Goal: Task Accomplishment & Management: Complete application form

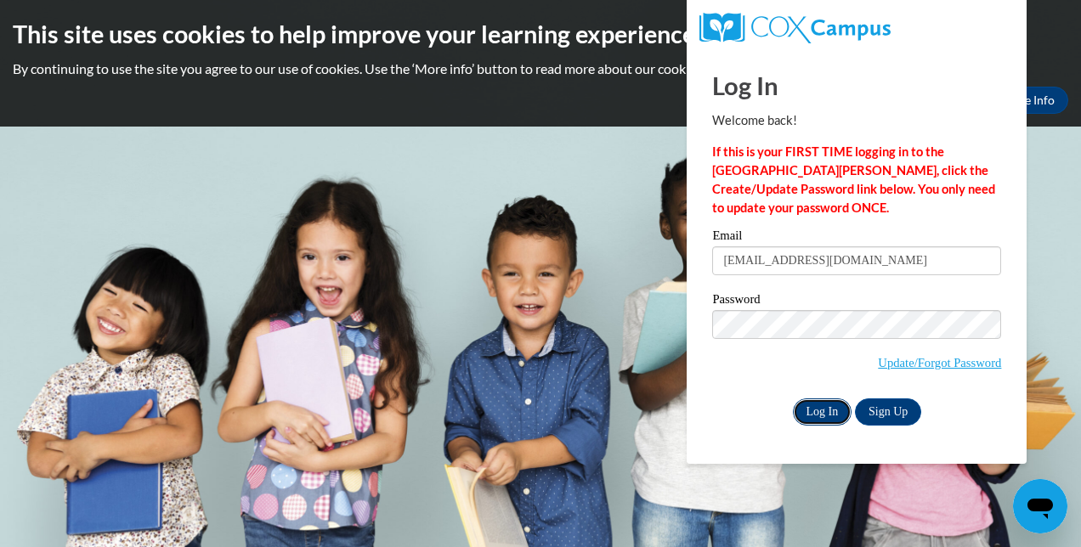
click at [817, 412] on input "Log In" at bounding box center [822, 411] width 59 height 27
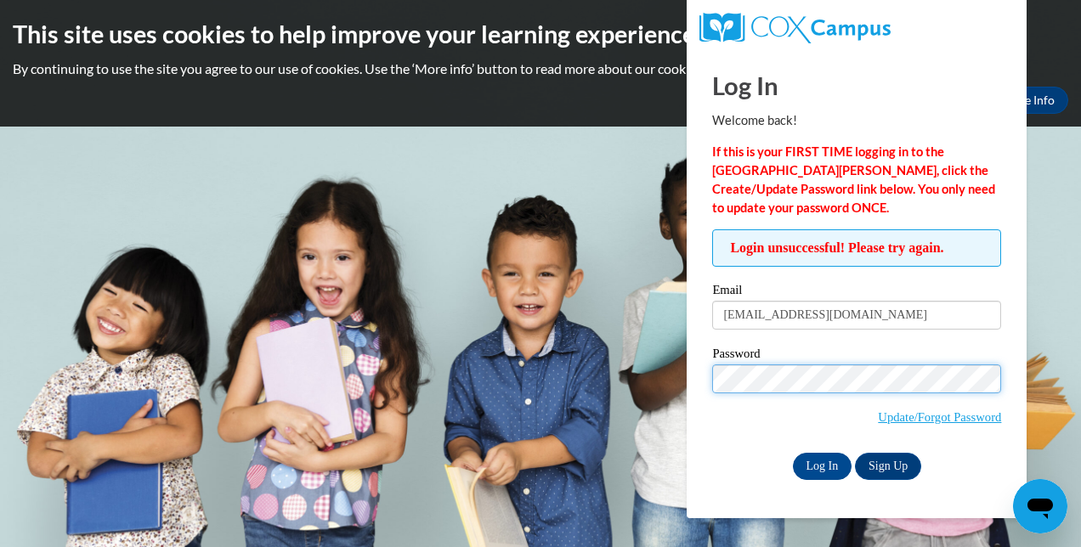
click at [793, 453] on input "Log In" at bounding box center [822, 466] width 59 height 27
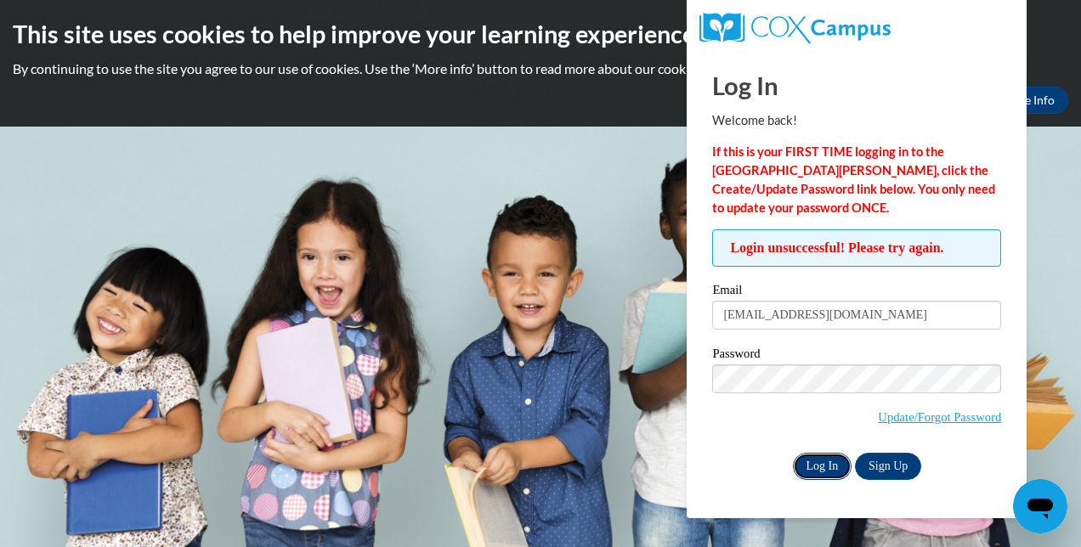
click at [817, 458] on input "Log In" at bounding box center [822, 466] width 59 height 27
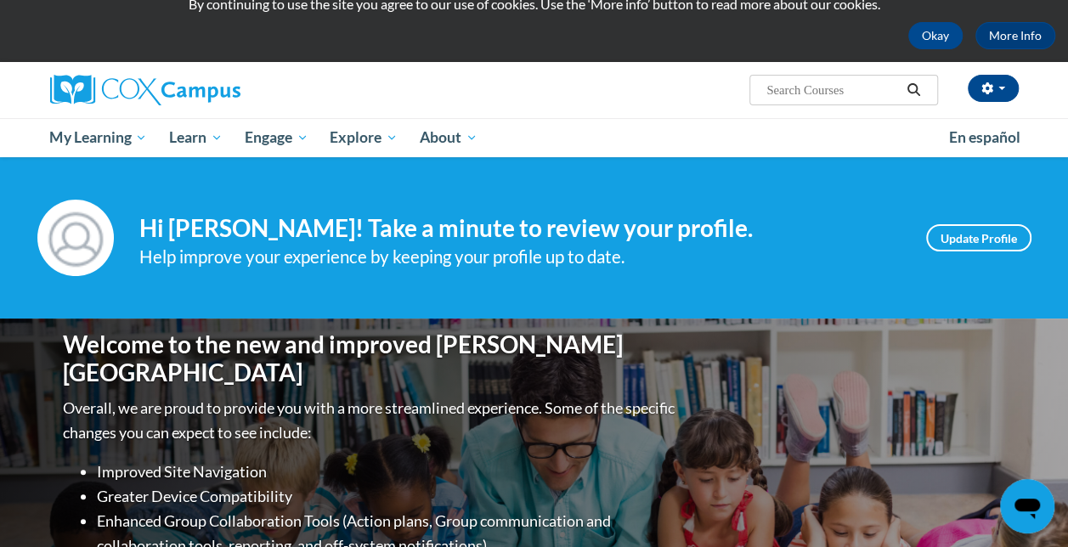
scroll to position [53, 0]
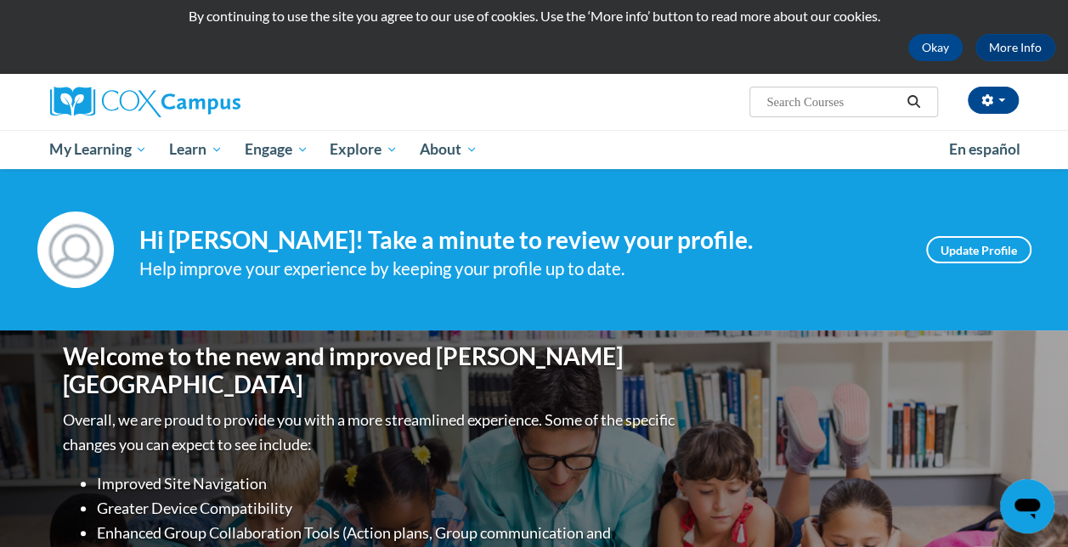
click at [817, 108] on input "Search..." at bounding box center [833, 102] width 136 height 20
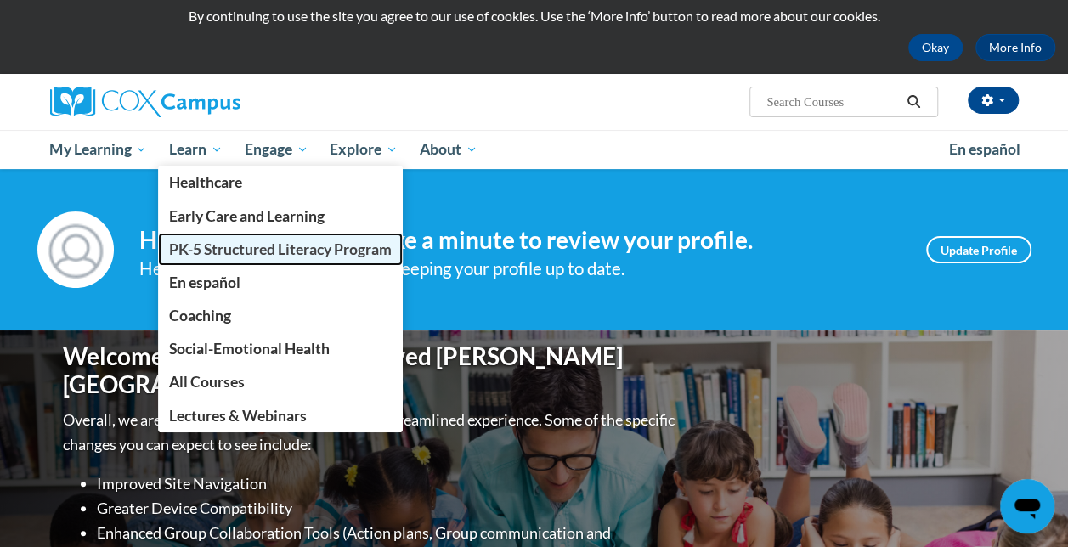
click at [216, 247] on span "PK-5 Structured Literacy Program" at bounding box center [280, 249] width 223 height 18
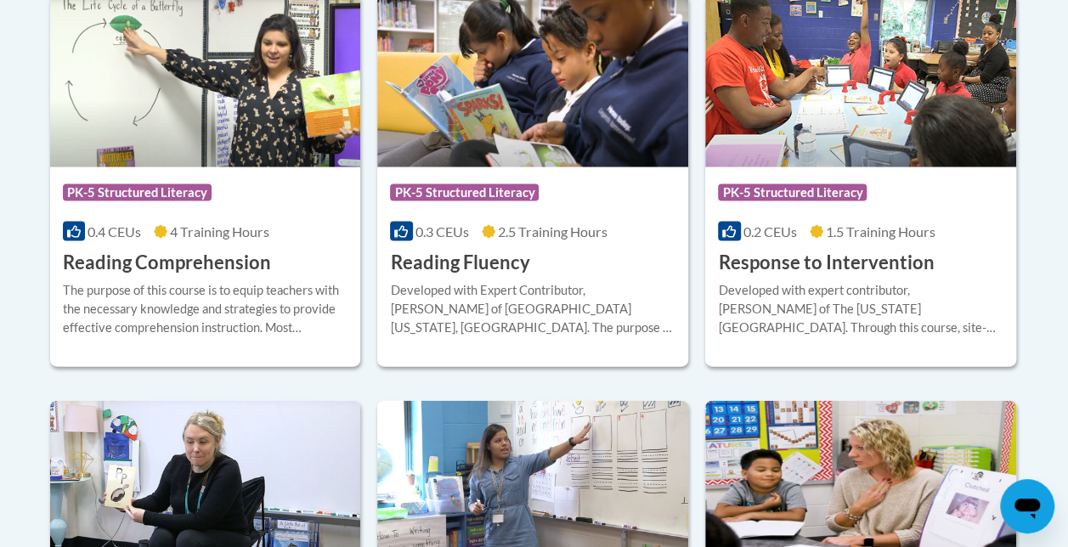
scroll to position [1676, 0]
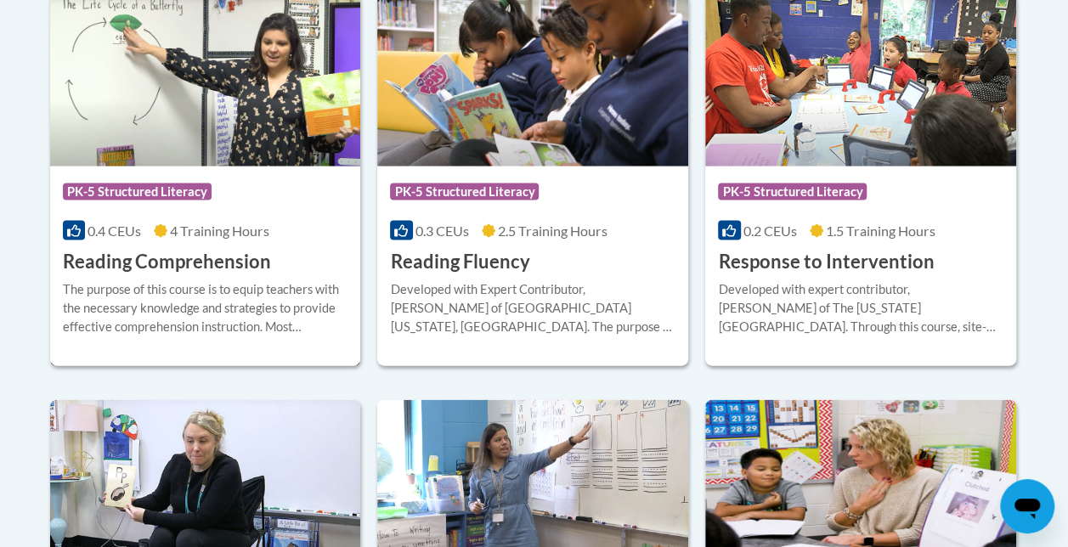
click at [175, 138] on img at bounding box center [205, 79] width 311 height 173
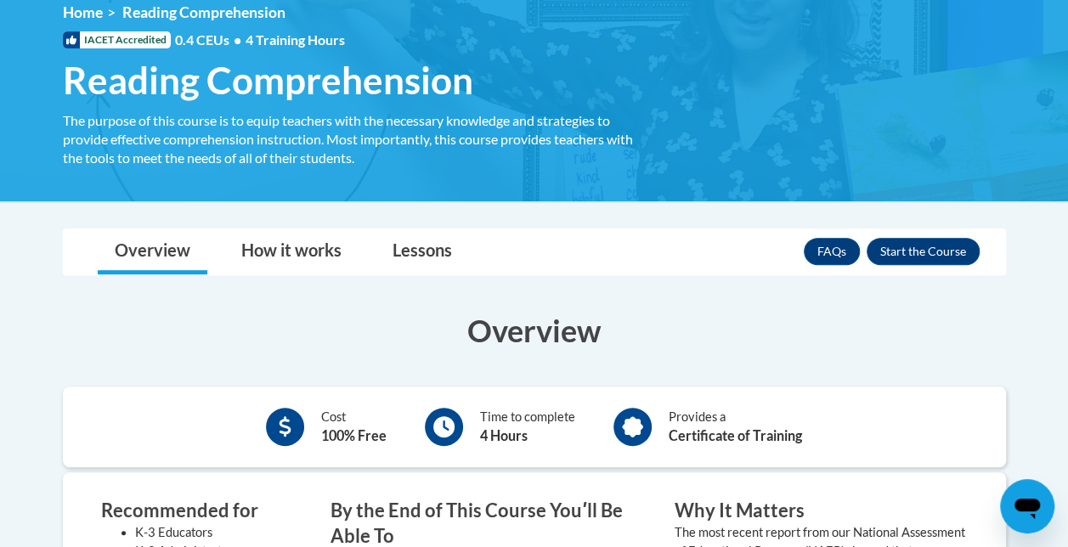
scroll to position [258, 0]
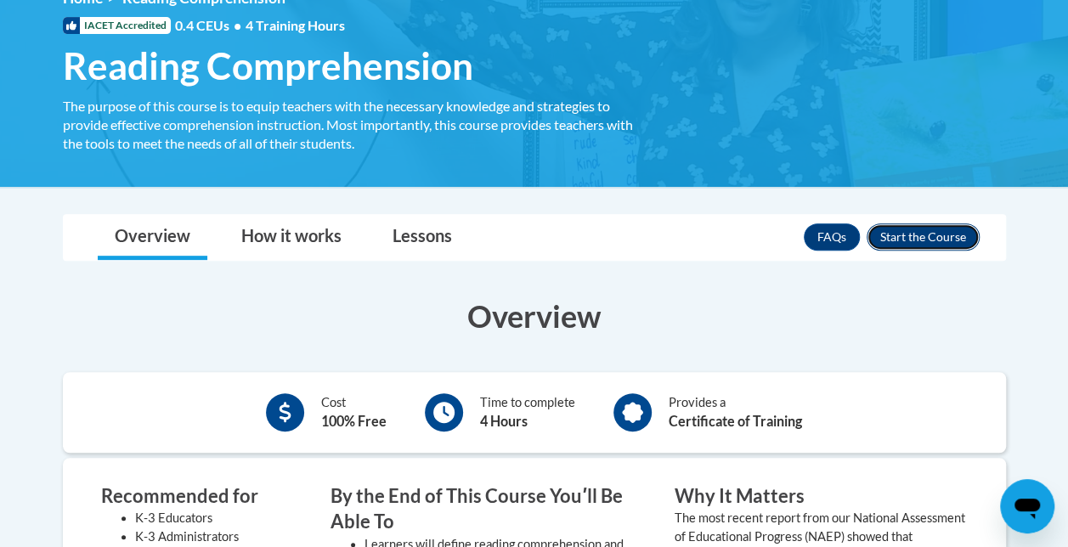
click at [947, 236] on button "Enroll" at bounding box center [923, 236] width 113 height 27
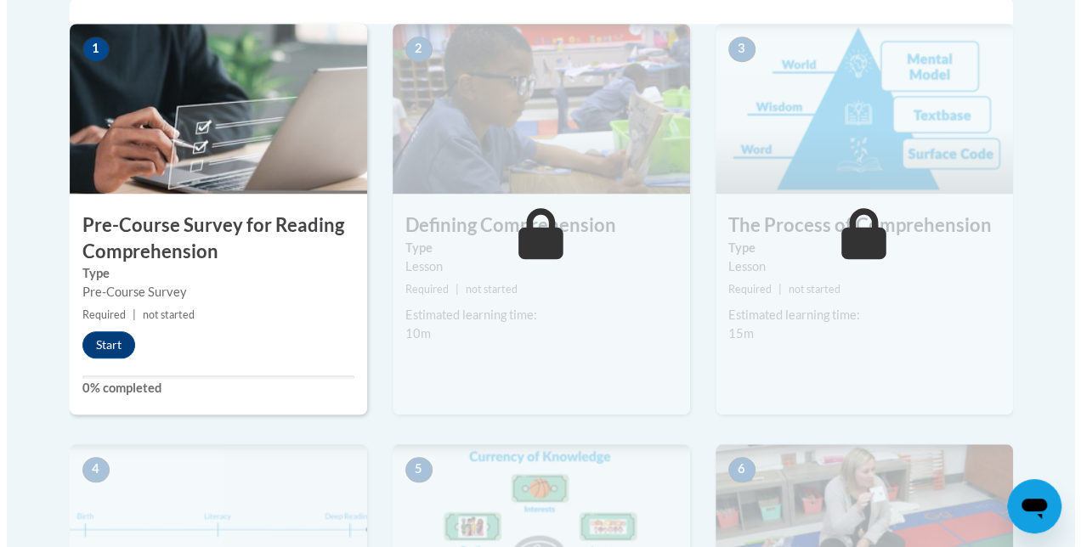
scroll to position [568, 0]
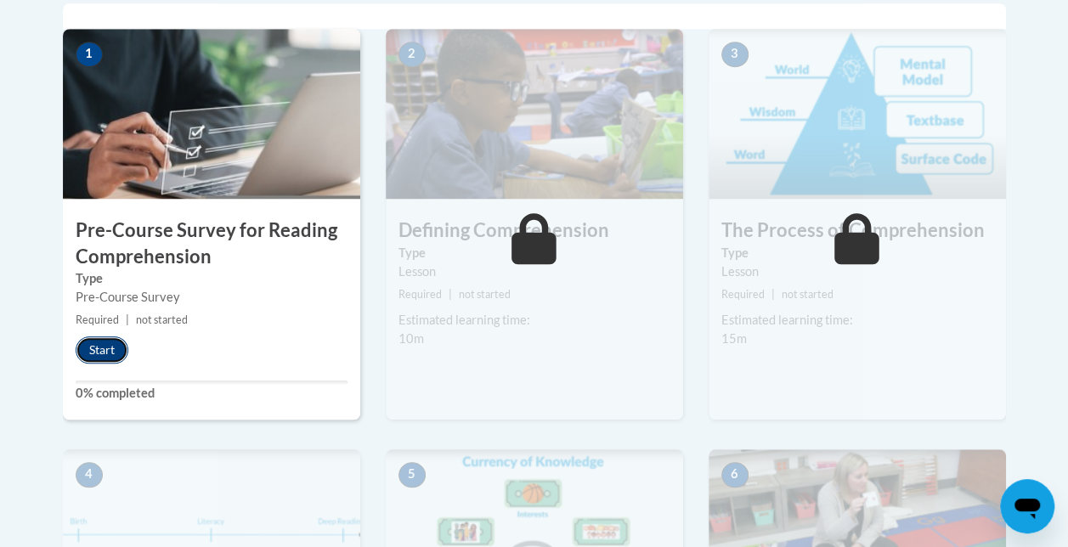
click at [109, 348] on button "Start" at bounding box center [102, 349] width 53 height 27
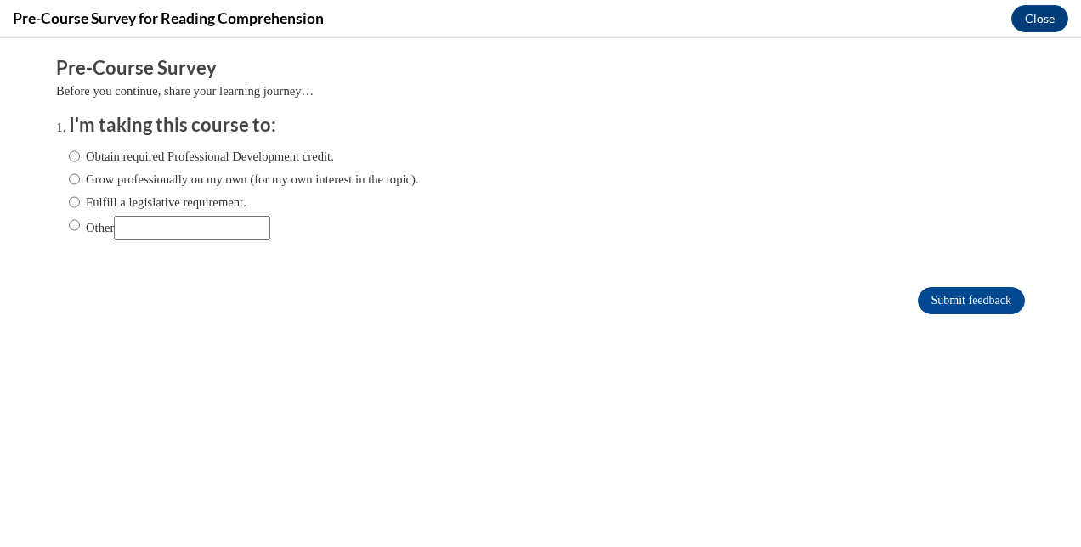
scroll to position [0, 0]
click at [56, 231] on ol "I'm taking this course to: Obtain required Professional Development credit. Gro…" at bounding box center [553, 189] width 994 height 154
click at [69, 220] on input "Other" at bounding box center [74, 225] width 11 height 19
radio input "true"
click at [947, 306] on input "Submit feedback" at bounding box center [971, 300] width 107 height 27
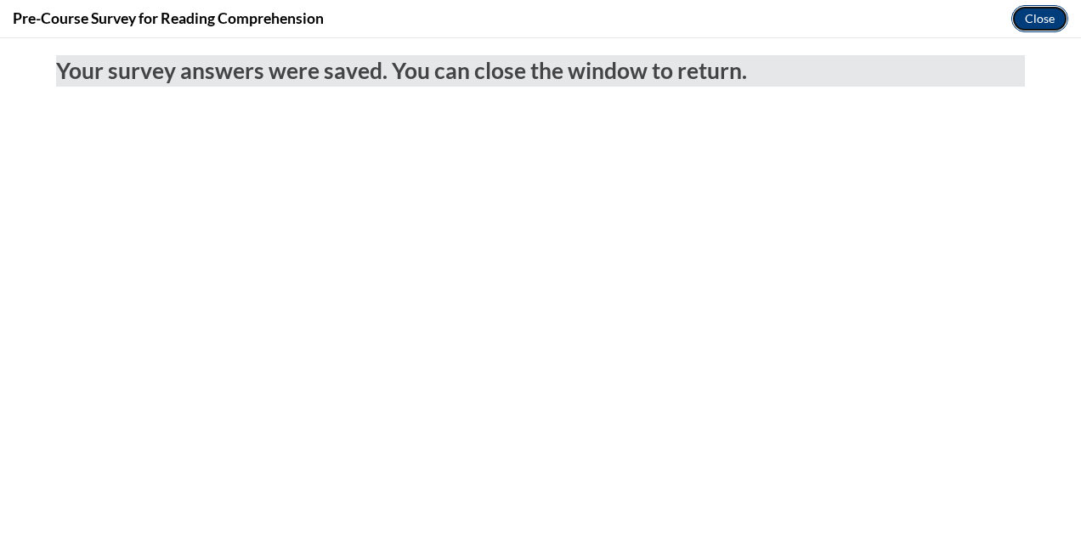
click at [1031, 14] on button "Close" at bounding box center [1039, 18] width 57 height 27
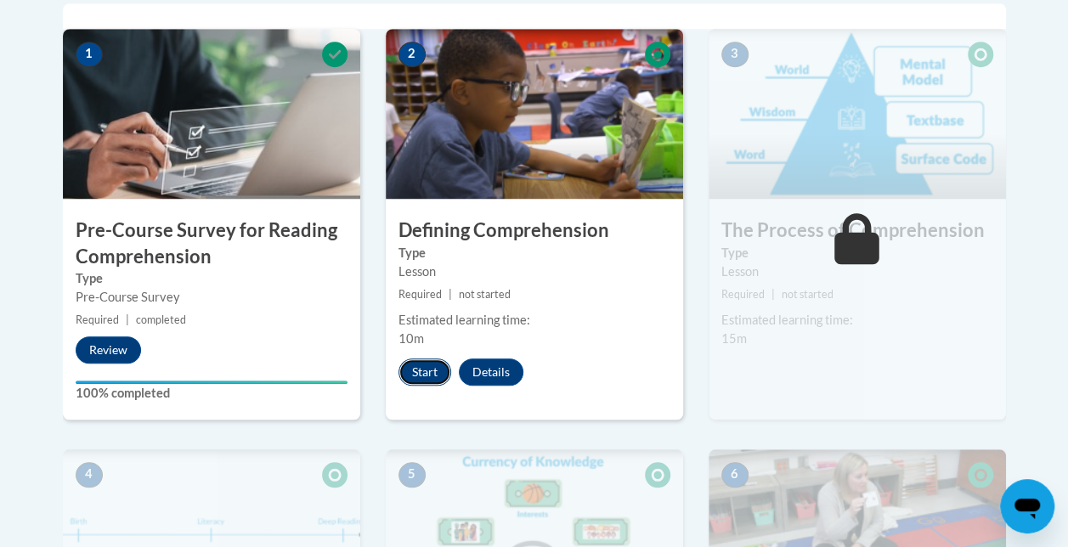
click at [415, 368] on button "Start" at bounding box center [424, 372] width 53 height 27
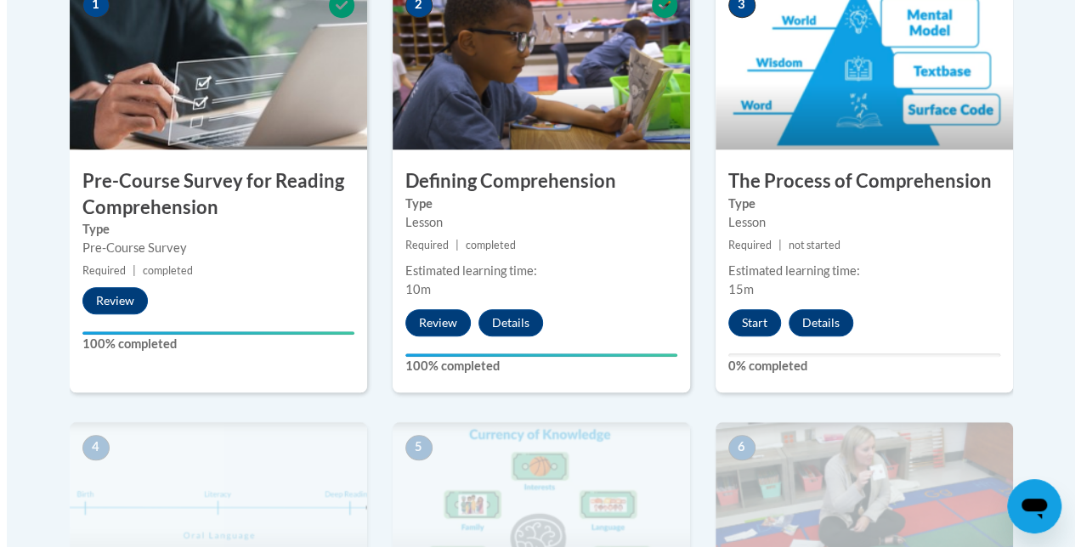
scroll to position [625, 0]
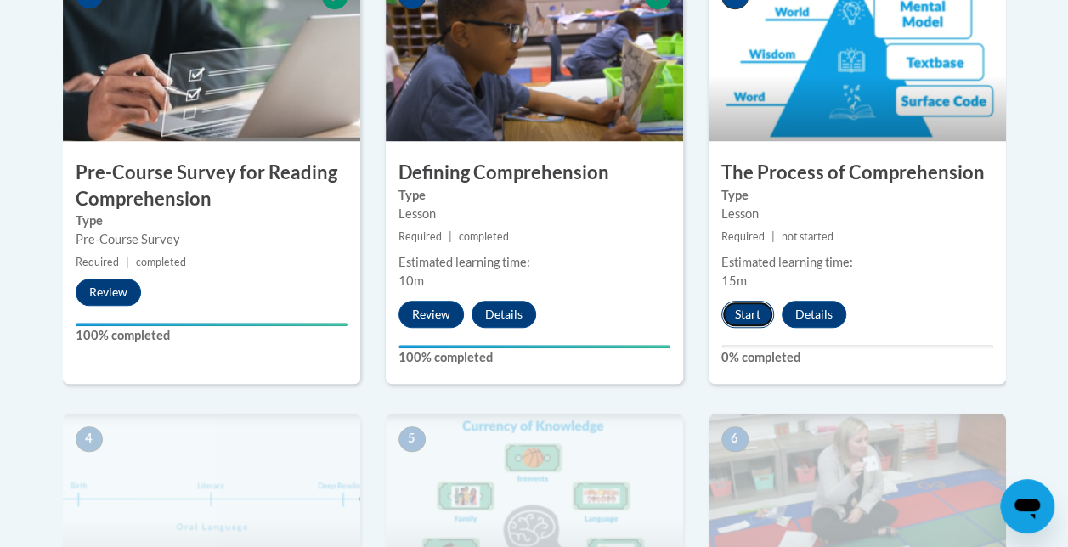
click at [734, 314] on button "Start" at bounding box center [747, 314] width 53 height 27
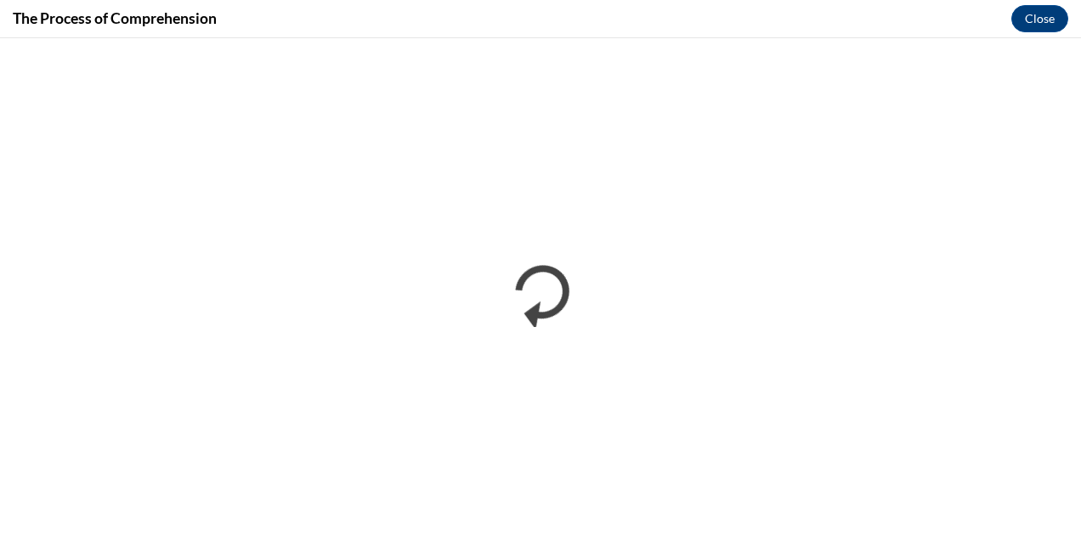
scroll to position [0, 0]
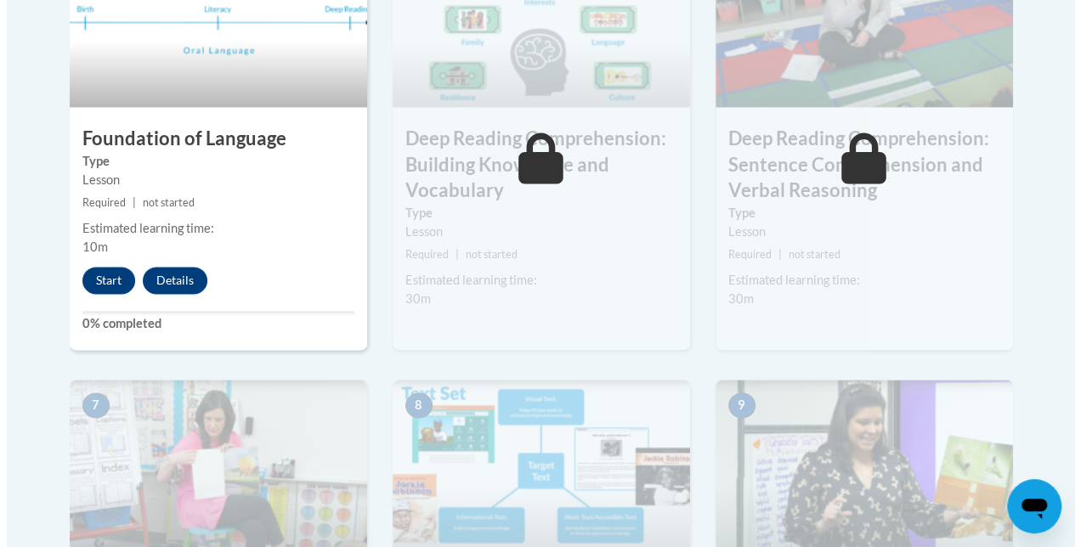
scroll to position [1106, 0]
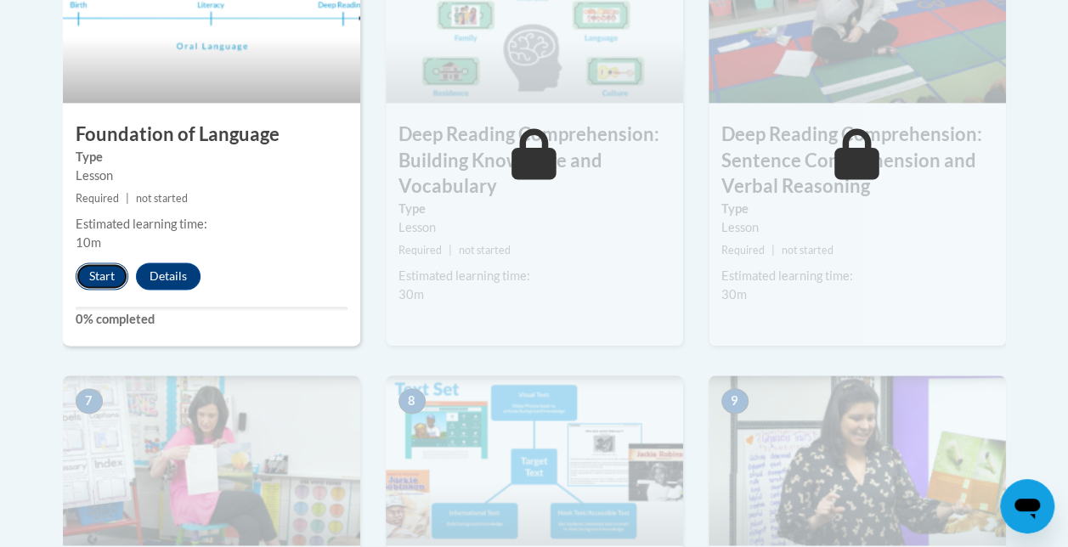
click at [93, 277] on button "Start" at bounding box center [102, 276] width 53 height 27
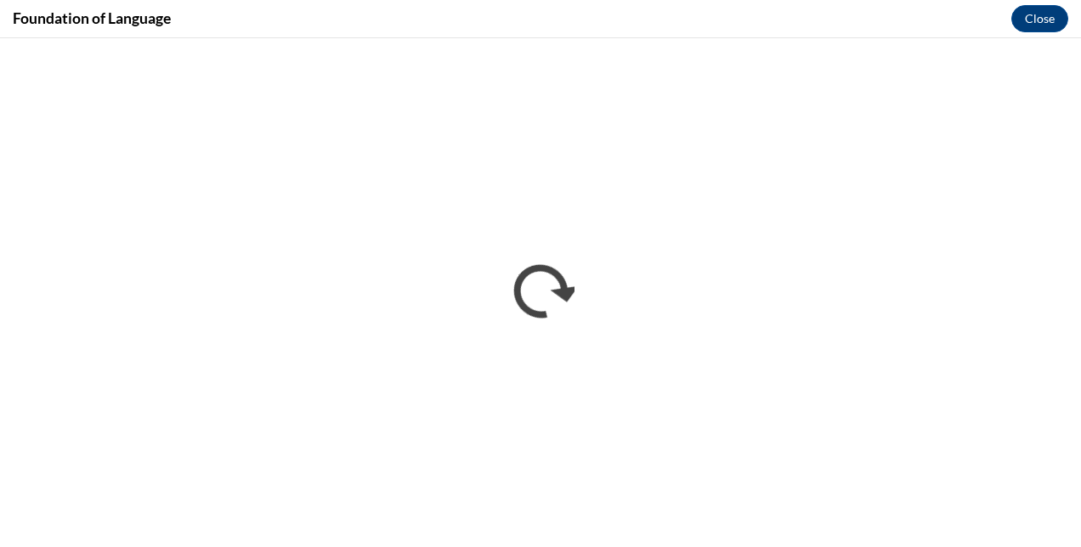
scroll to position [0, 0]
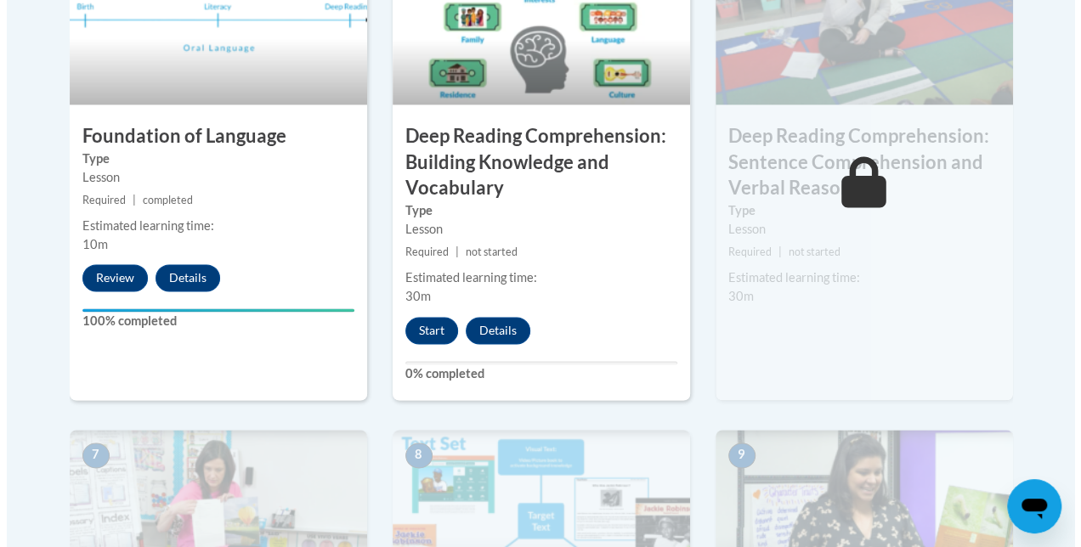
scroll to position [1116, 0]
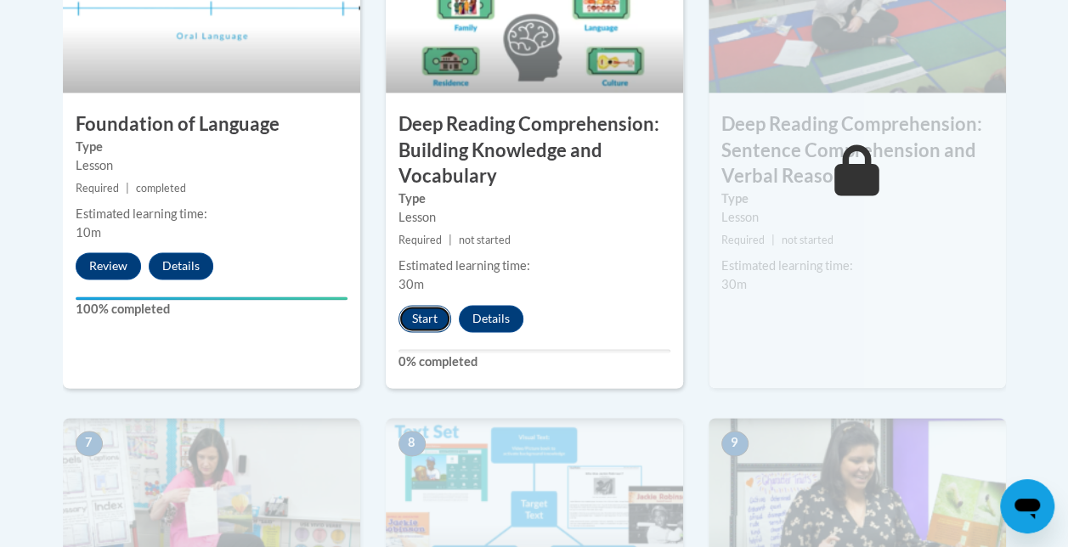
click at [410, 311] on button "Start" at bounding box center [424, 318] width 53 height 27
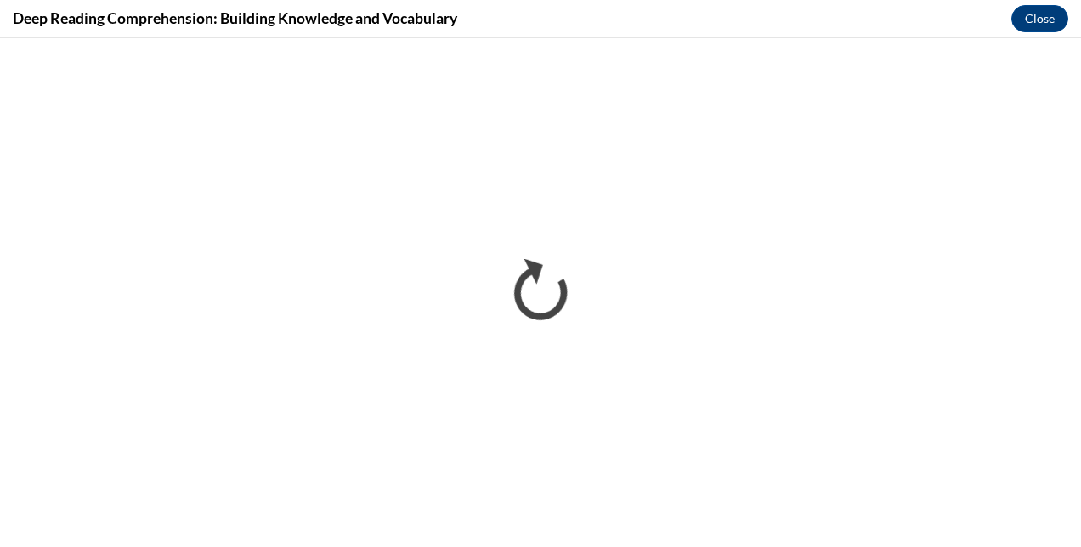
scroll to position [0, 0]
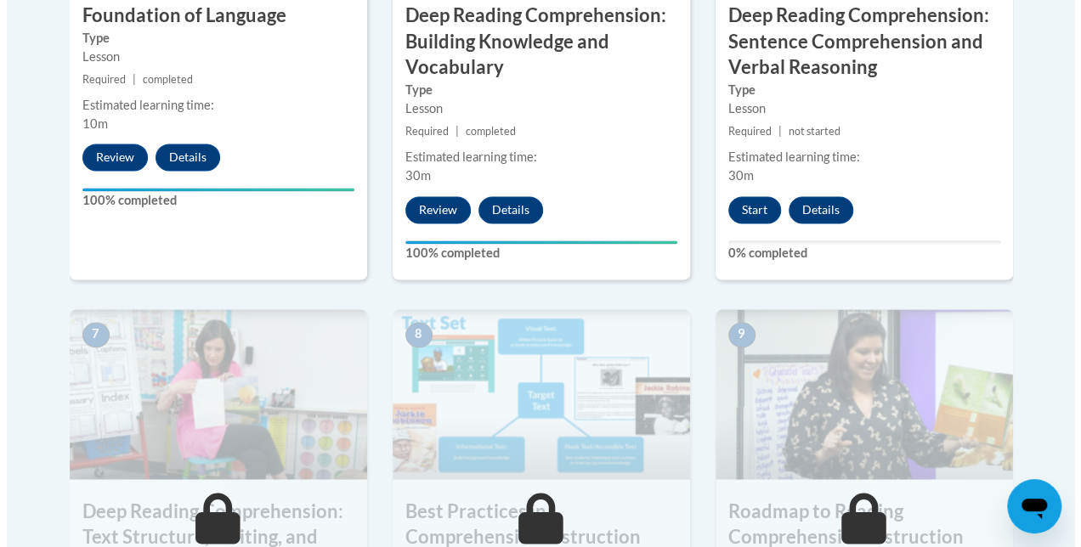
scroll to position [1183, 0]
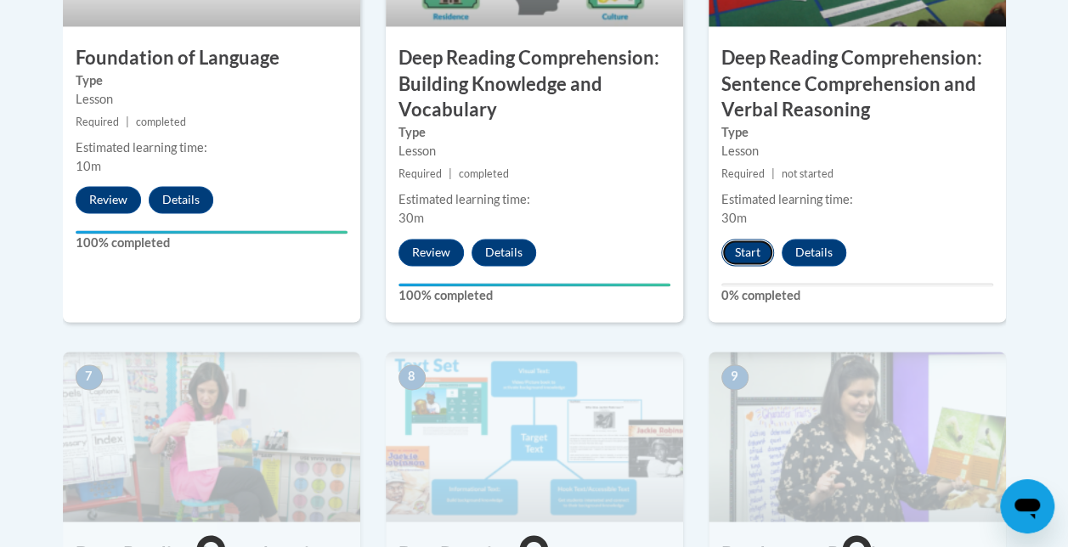
click at [739, 252] on button "Start" at bounding box center [747, 252] width 53 height 27
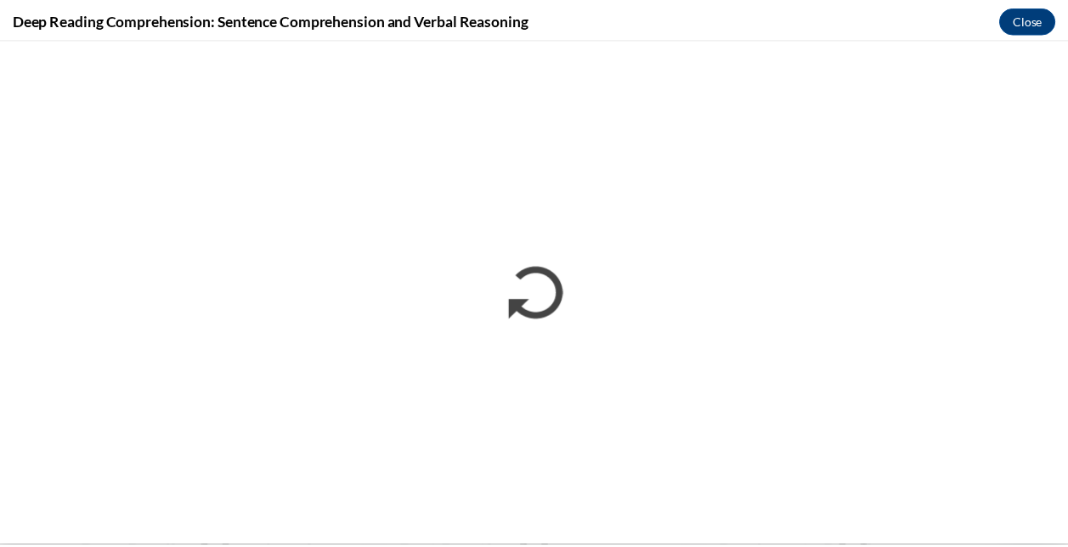
scroll to position [0, 0]
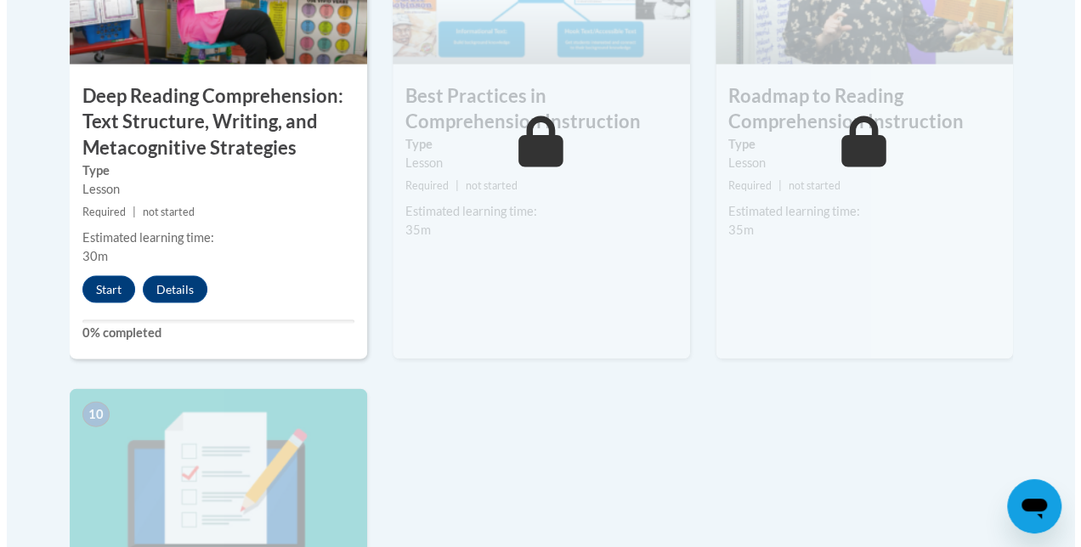
scroll to position [1636, 0]
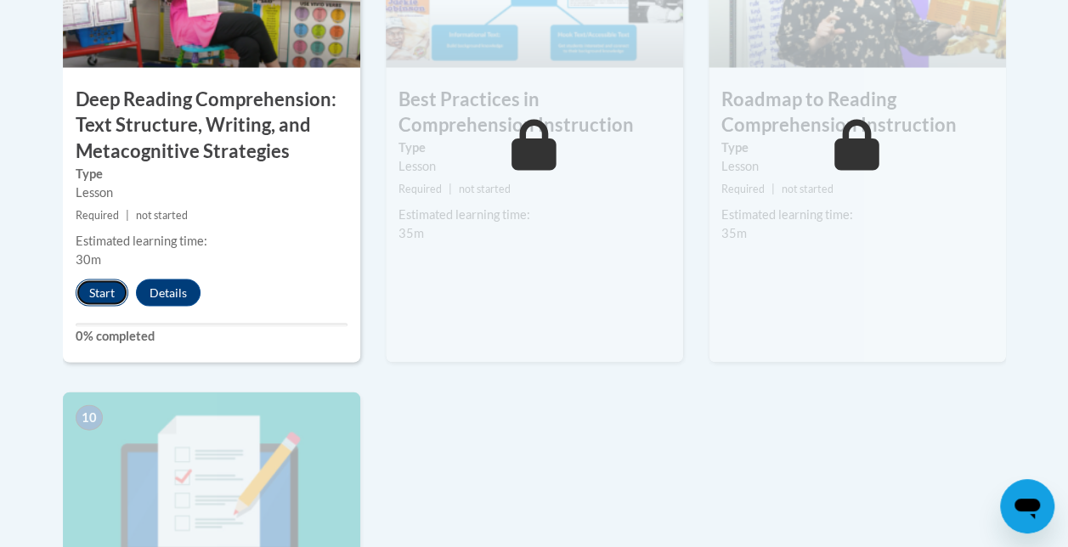
click at [95, 289] on button "Start" at bounding box center [102, 293] width 53 height 27
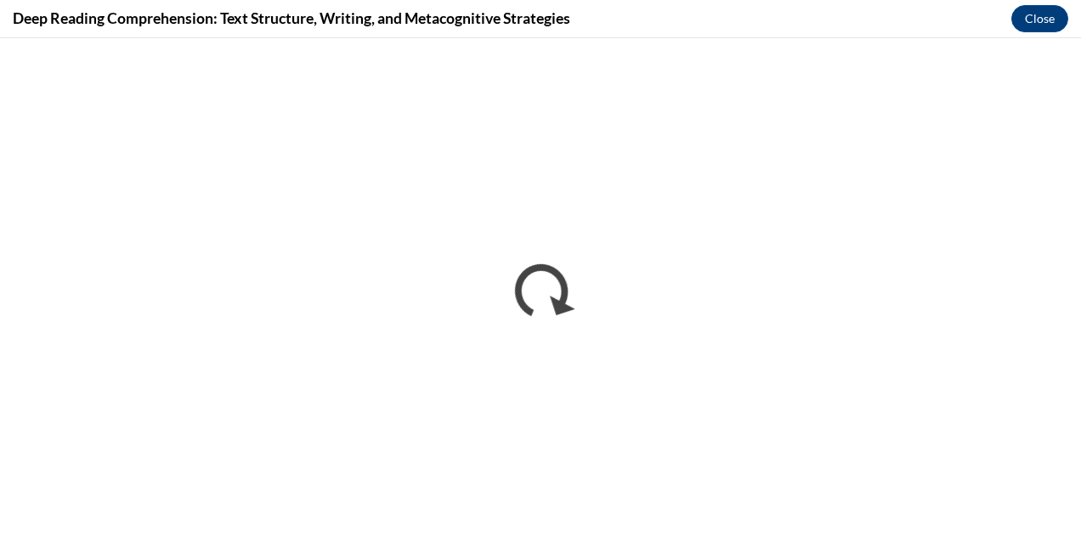
scroll to position [0, 0]
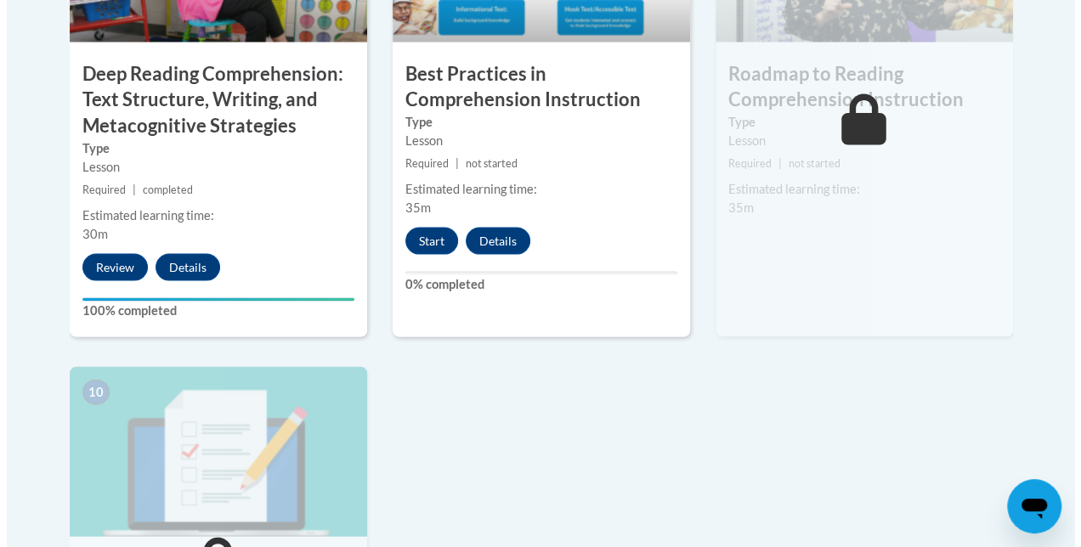
scroll to position [1659, 0]
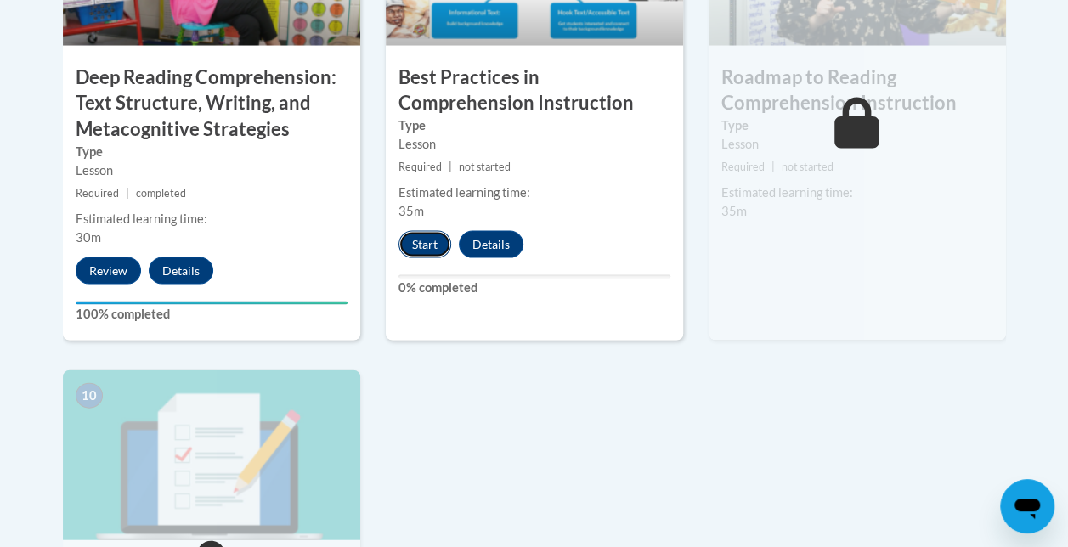
click at [424, 243] on button "Start" at bounding box center [424, 244] width 53 height 27
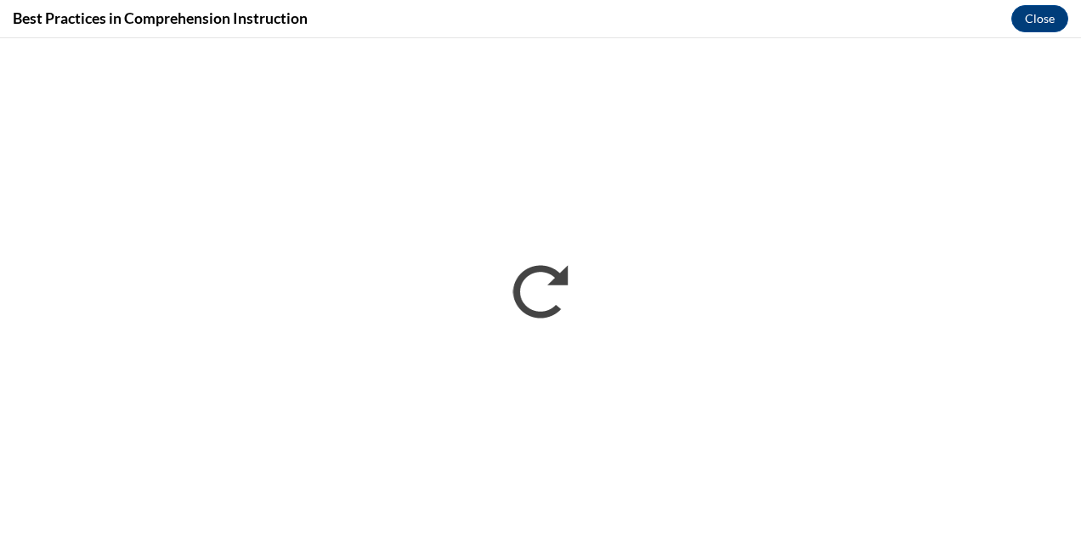
scroll to position [0, 0]
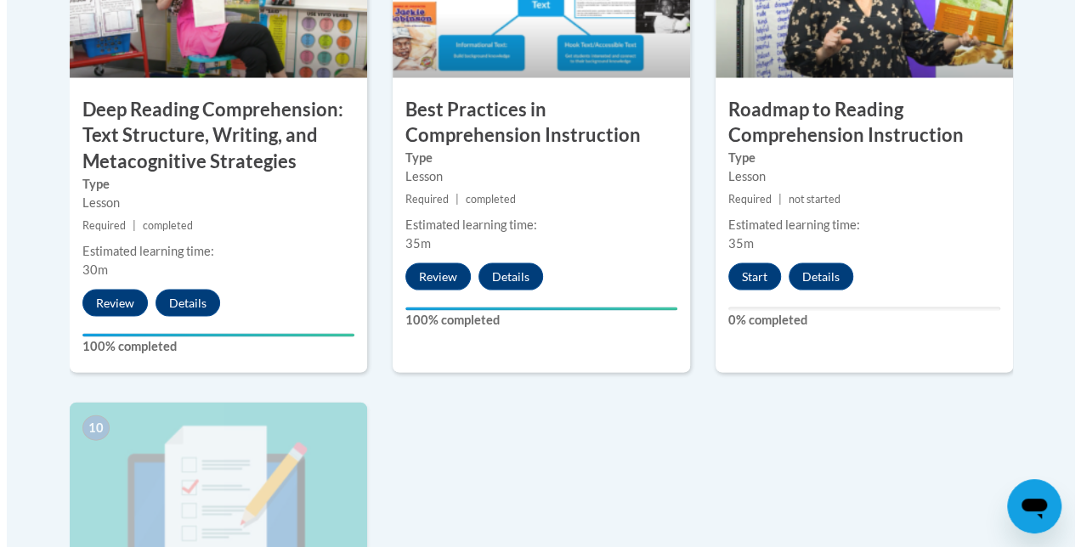
scroll to position [1627, 0]
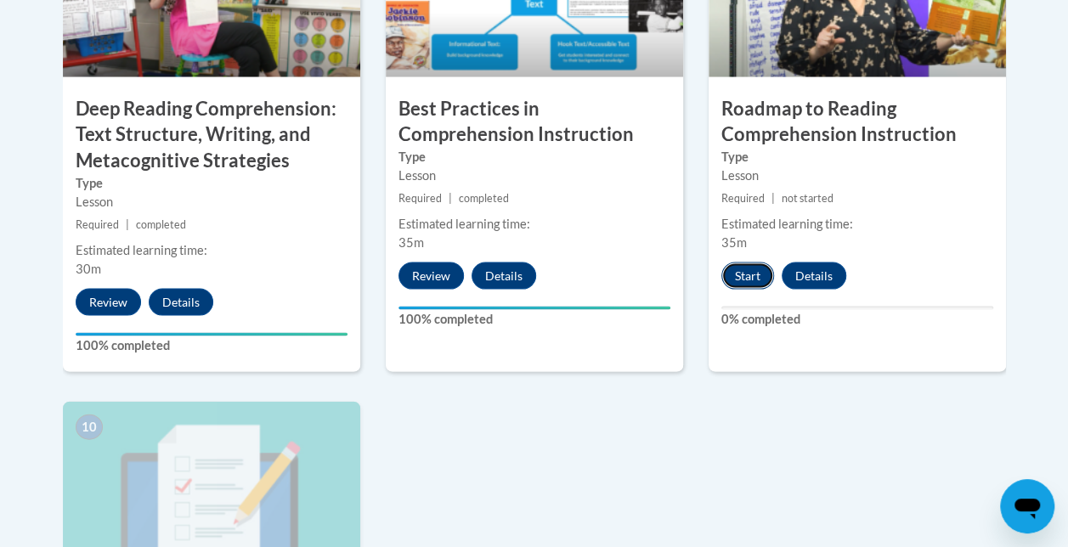
click at [739, 268] on button "Start" at bounding box center [747, 276] width 53 height 27
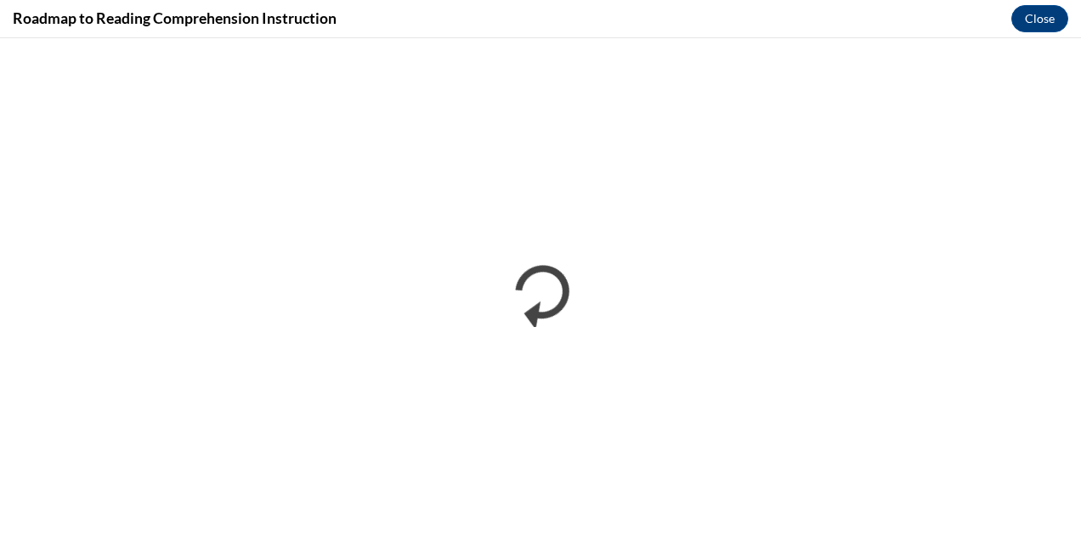
scroll to position [0, 0]
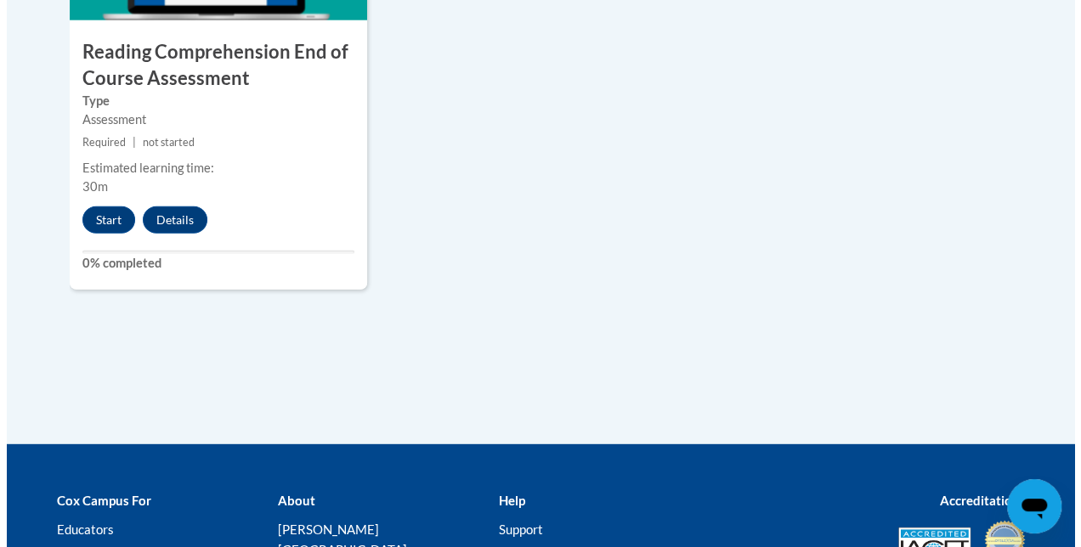
scroll to position [2170, 0]
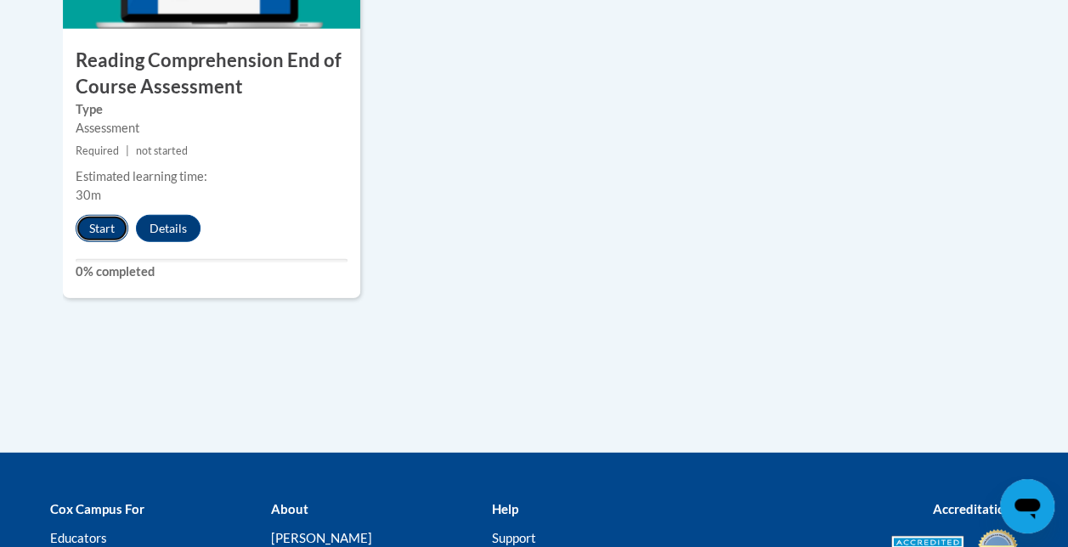
click at [93, 226] on button "Start" at bounding box center [102, 228] width 53 height 27
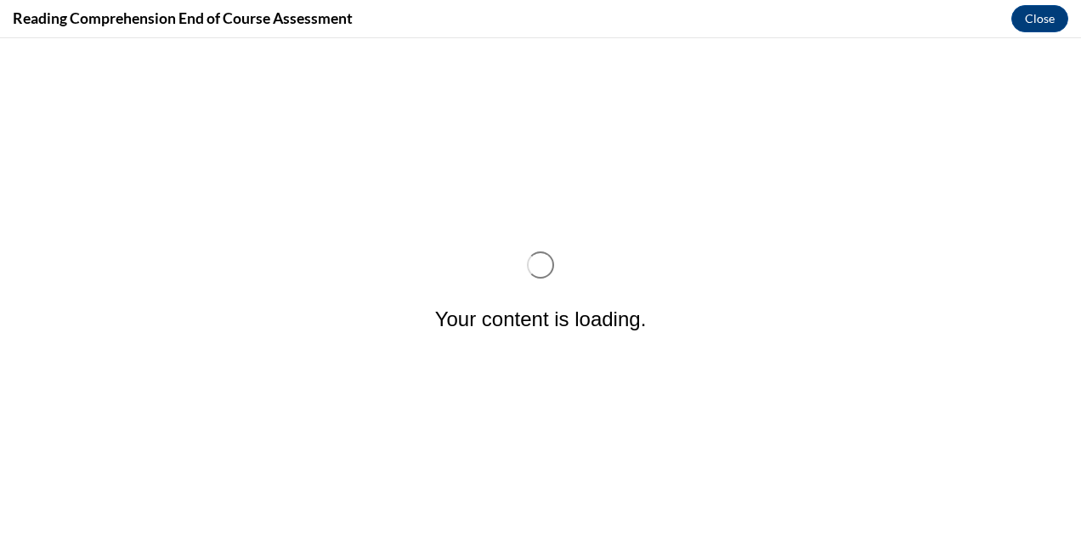
scroll to position [0, 0]
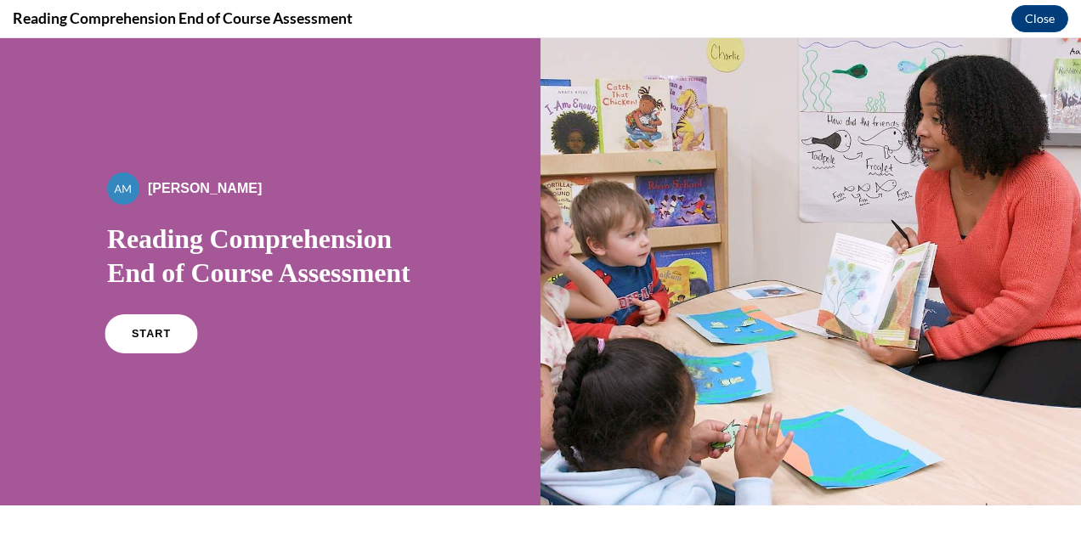
click at [137, 333] on span "START" at bounding box center [151, 334] width 39 height 13
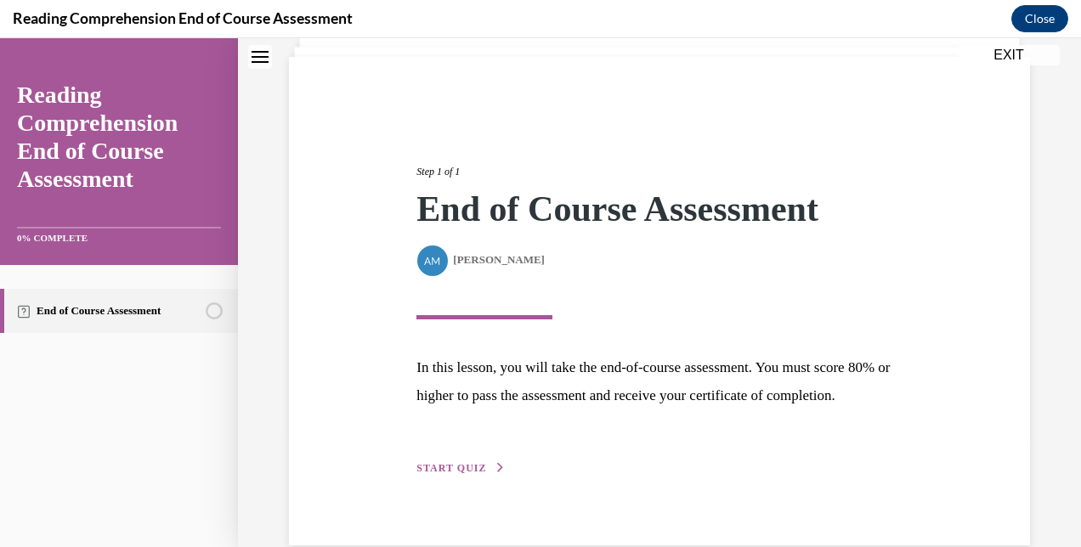
scroll to position [170, 0]
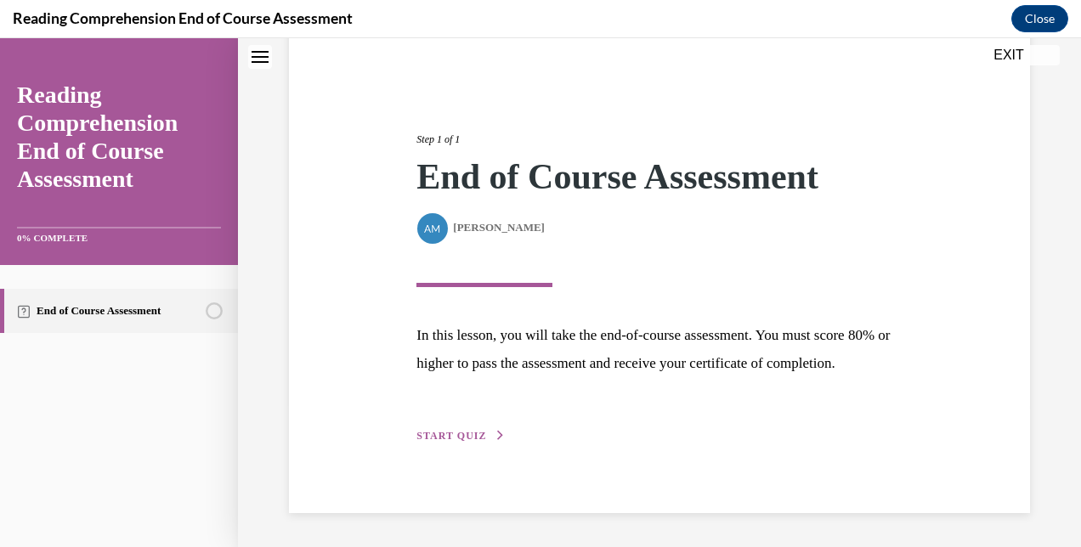
click at [448, 438] on span "START QUIZ" at bounding box center [451, 436] width 70 height 12
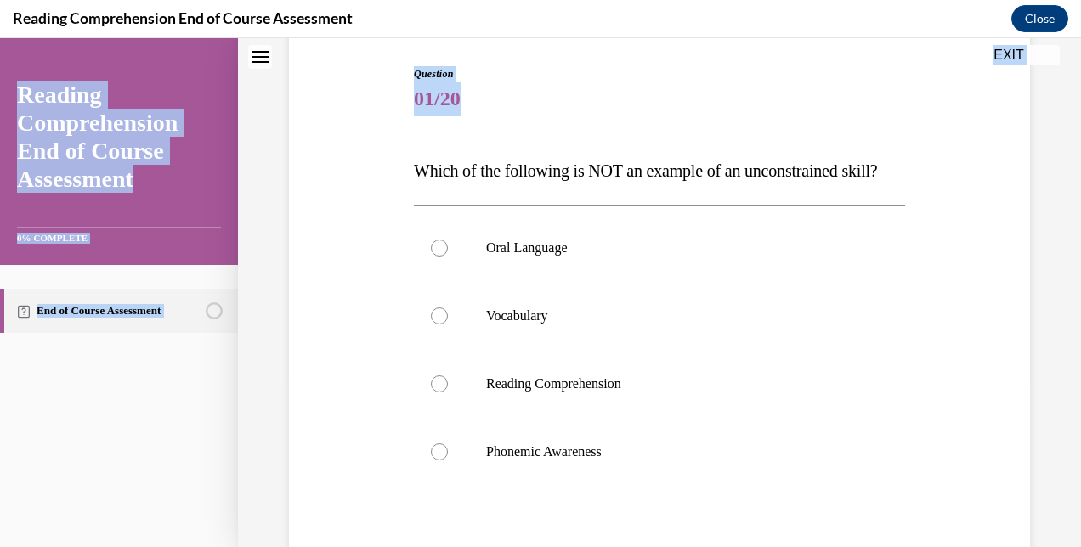
scroll to position [387, 0]
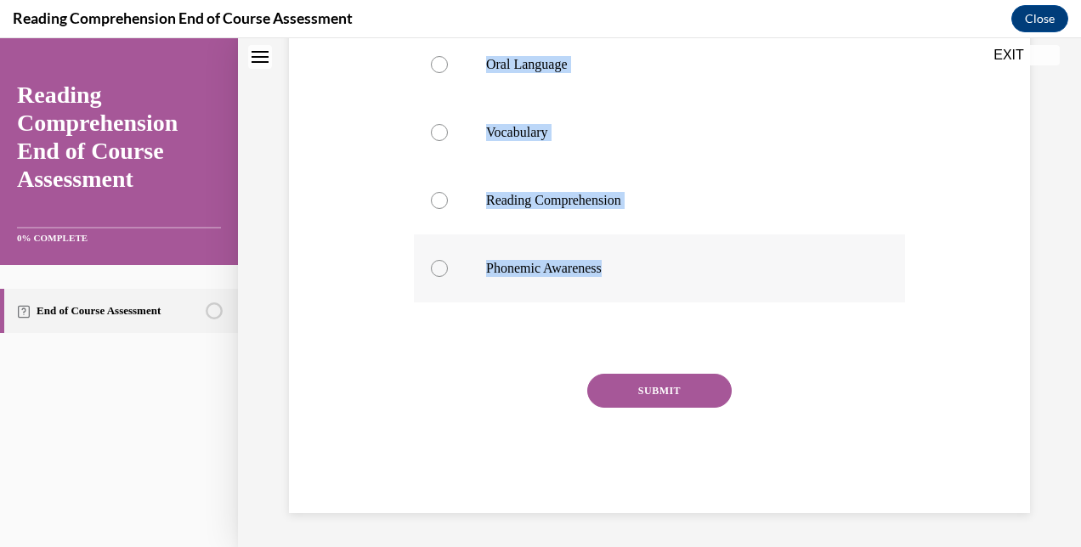
drag, startPoint x: 410, startPoint y: 166, endPoint x: 619, endPoint y: 275, distance: 235.3
click at [619, 275] on div "Question 01/20 Which of the following is NOT an example of an unconstrained ski…" at bounding box center [660, 185] width 500 height 656
copy div "Which of the following is NOT an example of an unconstrained skill? Oral Langua…"
click at [570, 260] on p "Phonemic Awareness" at bounding box center [674, 268] width 376 height 17
click at [448, 260] on input "Phonemic Awareness" at bounding box center [439, 268] width 17 height 17
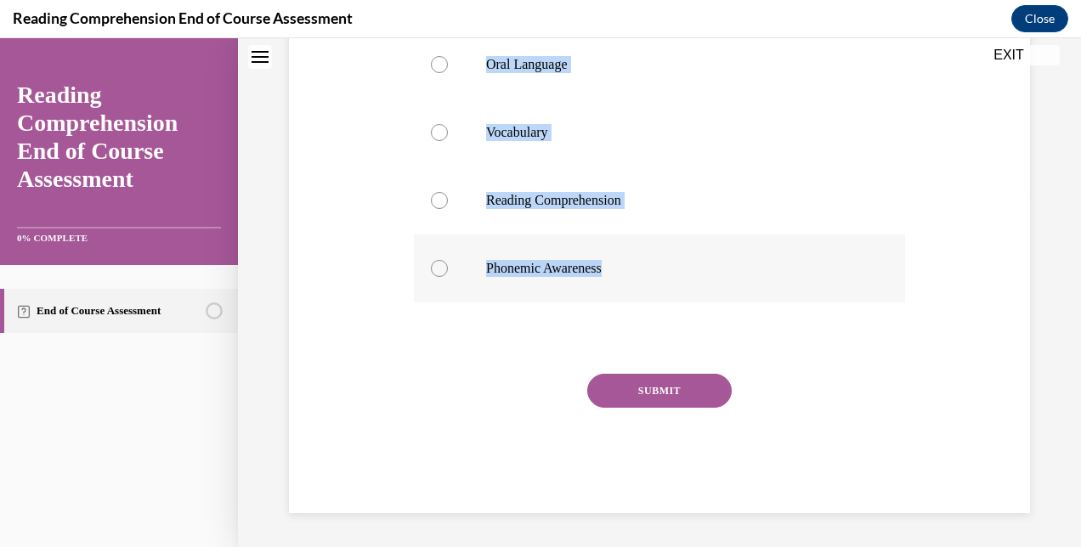
radio input "true"
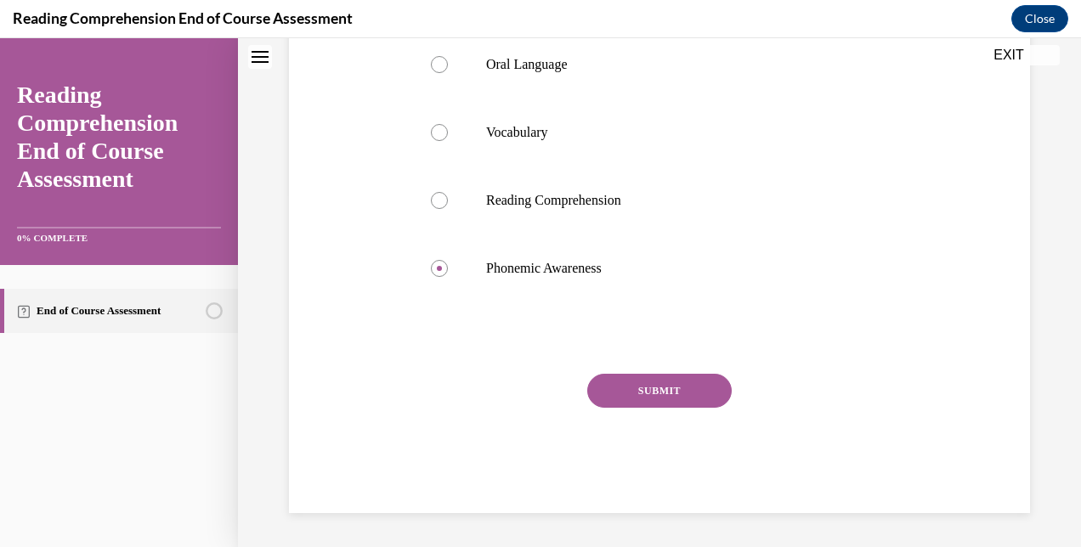
click at [668, 381] on button "SUBMIT" at bounding box center [659, 391] width 144 height 34
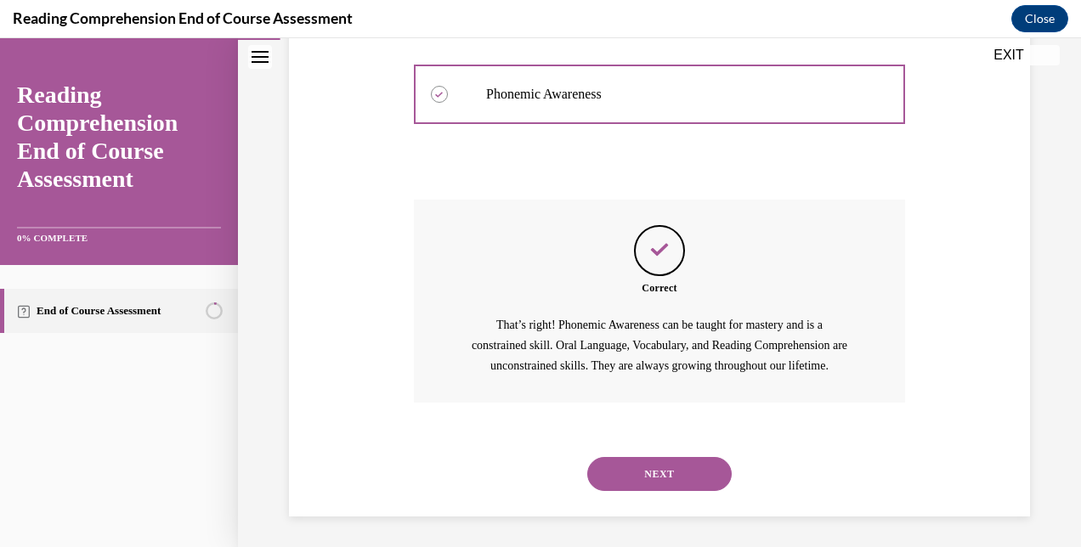
scroll to position [585, 0]
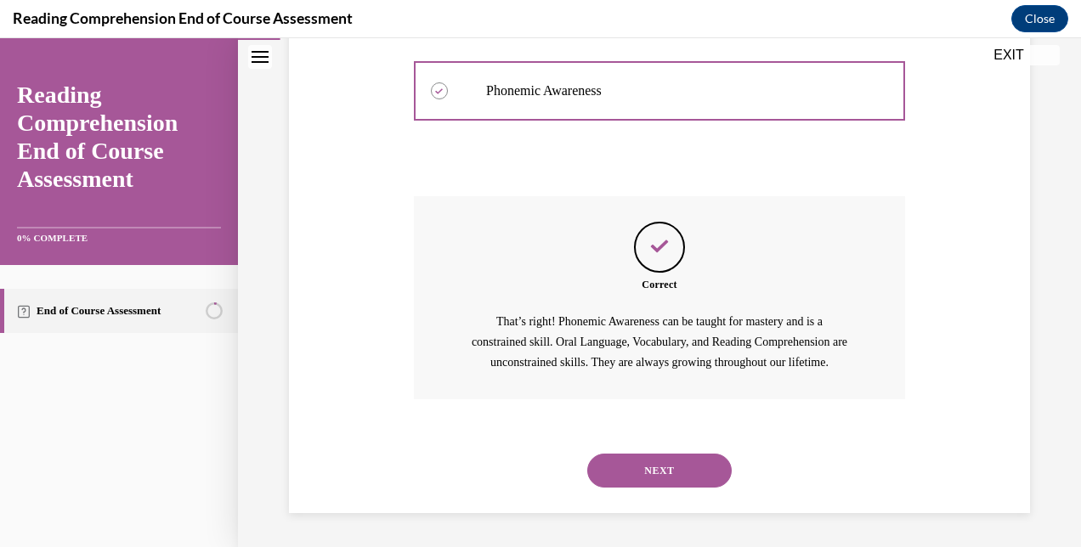
click at [655, 471] on button "NEXT" at bounding box center [659, 471] width 144 height 34
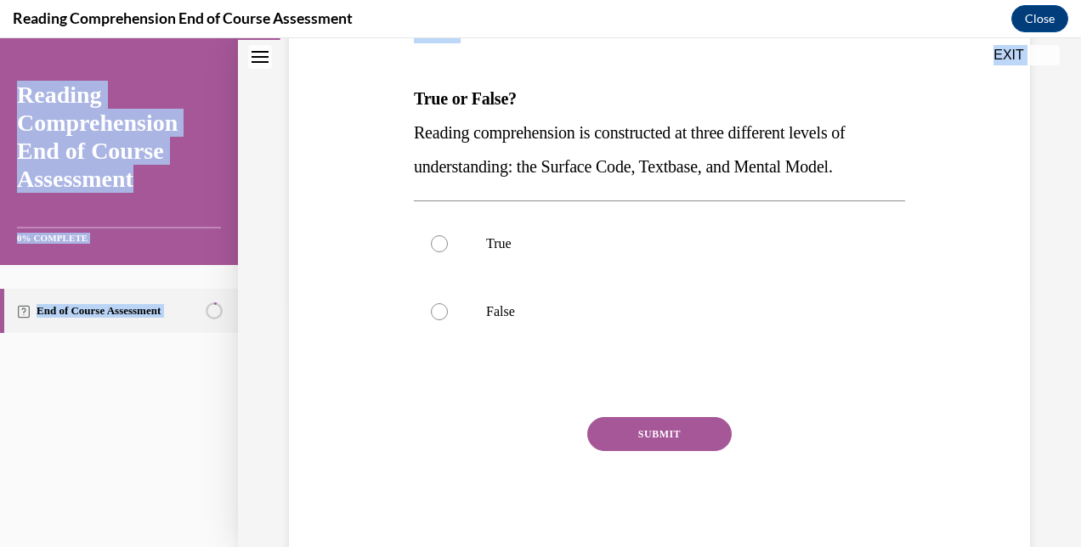
scroll to position [285, 0]
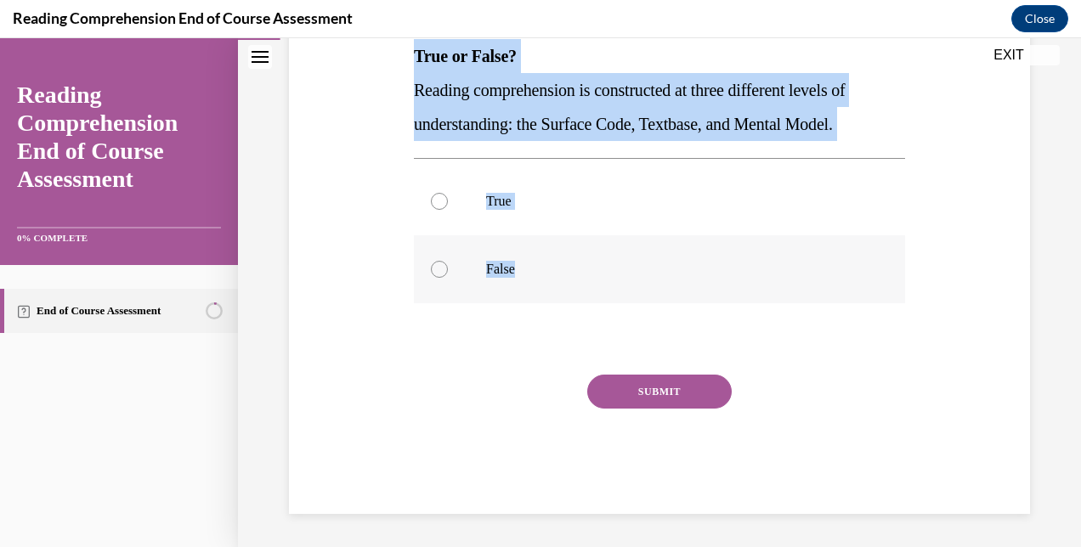
drag, startPoint x: 415, startPoint y: 336, endPoint x: 552, endPoint y: 276, distance: 150.3
click at [552, 276] on div "Question 02/20 True or False? Reading comprehension is constructed at three dif…" at bounding box center [659, 233] width 491 height 562
copy div "True or False? Reading comprehension is constructed at three different levels o…"
click at [491, 210] on label "True" at bounding box center [659, 201] width 491 height 68
click at [448, 210] on input "True" at bounding box center [439, 201] width 17 height 17
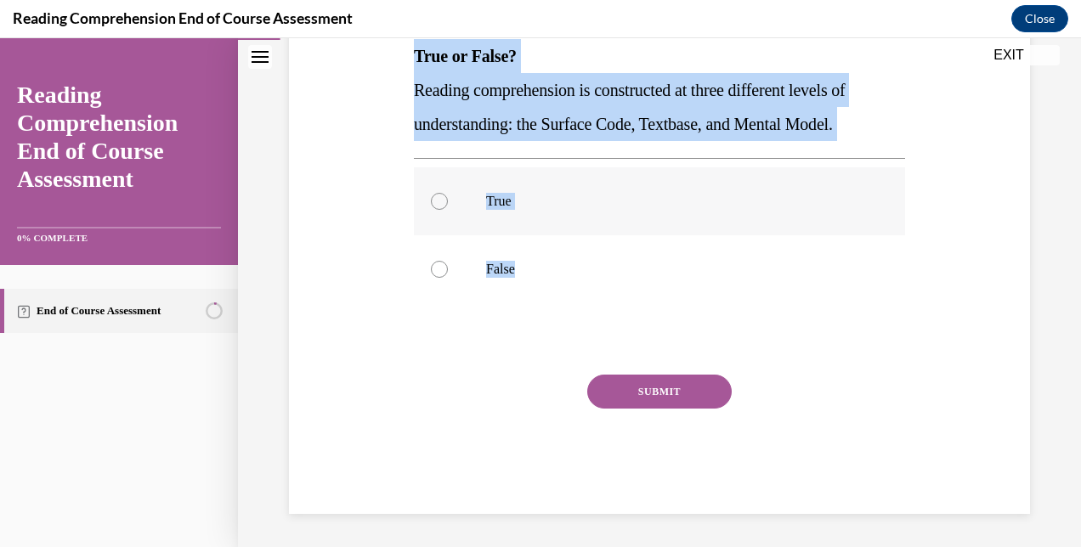
radio input "true"
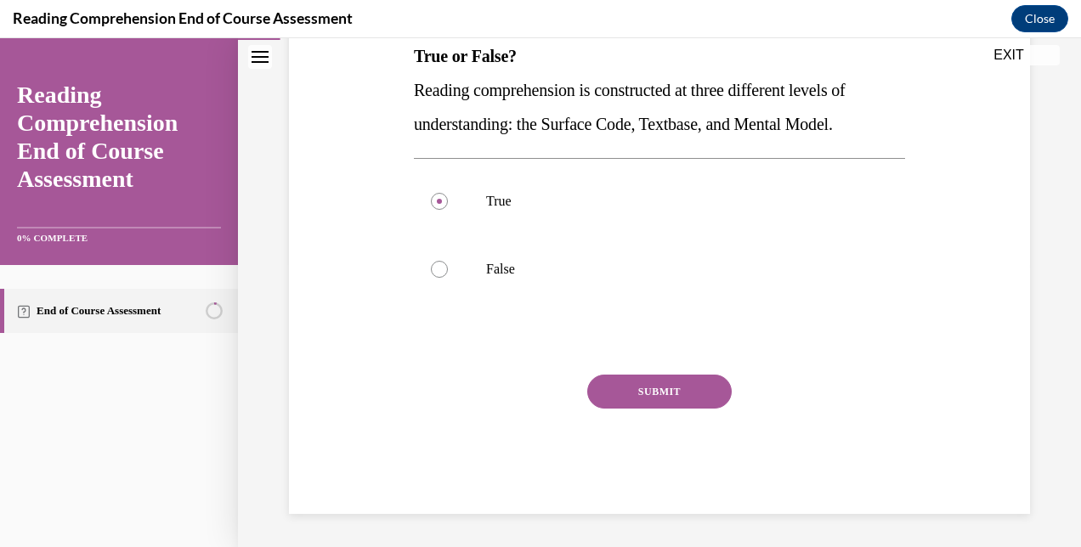
click at [664, 400] on button "SUBMIT" at bounding box center [659, 392] width 144 height 34
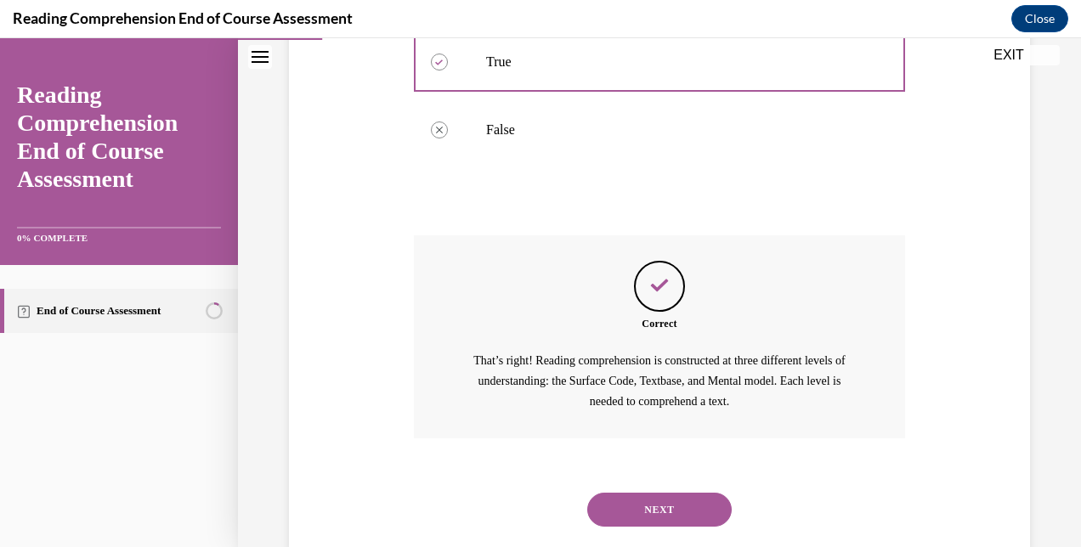
scroll to position [462, 0]
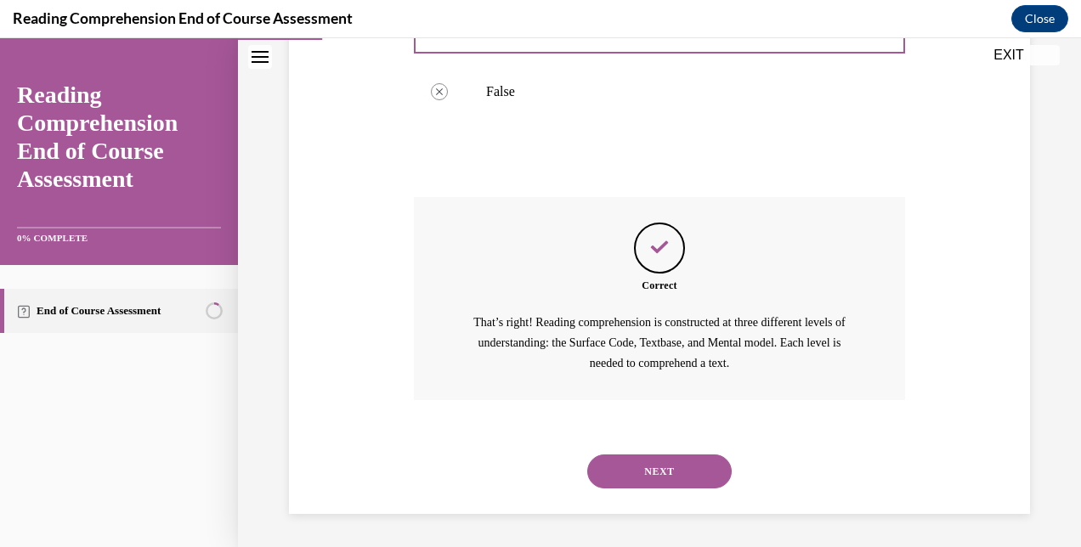
click at [649, 484] on button "NEXT" at bounding box center [659, 472] width 144 height 34
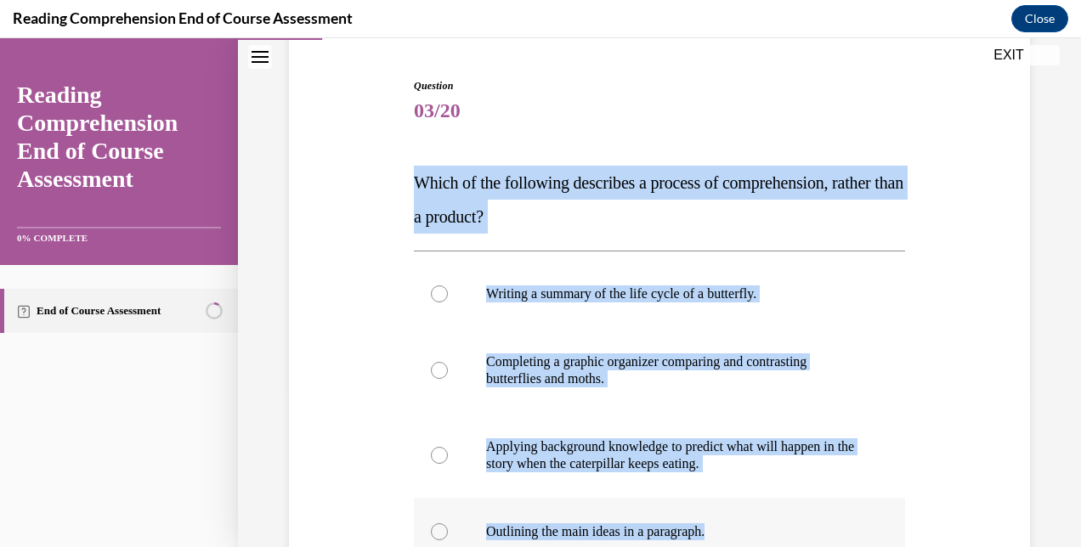
scroll to position [189, 0]
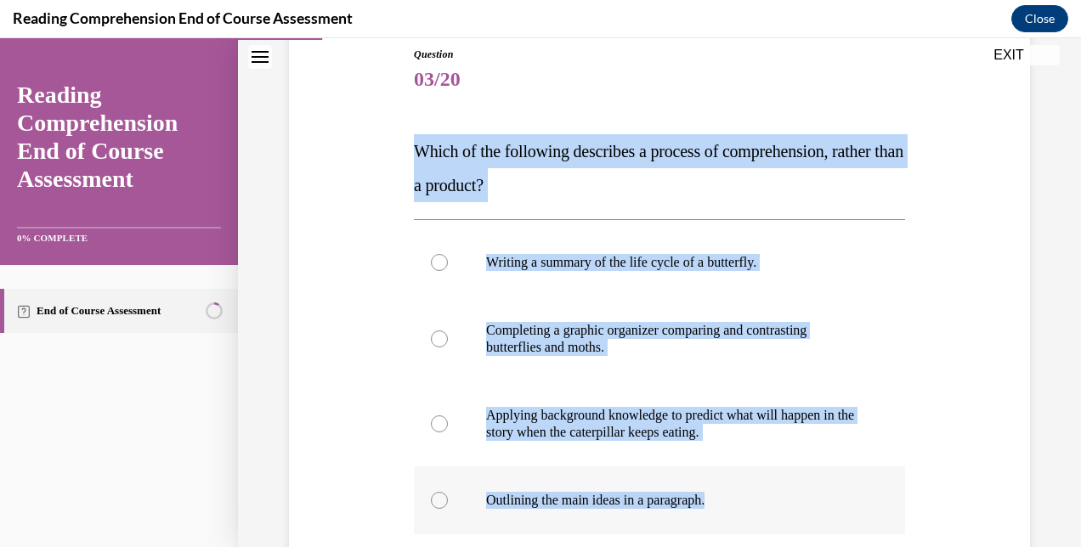
drag, startPoint x: 408, startPoint y: 335, endPoint x: 780, endPoint y: 506, distance: 409.8
click at [780, 506] on div "Question 03/20 Which of the following describes a process of comprehension, rat…" at bounding box center [660, 383] width 500 height 724
copy div "Which of the following describes a process of comprehension, rather than a prod…"
click at [593, 442] on label "Applying background knowledge to predict what will happen in the story when the…" at bounding box center [659, 423] width 491 height 85
click at [448, 432] on input "Applying background knowledge to predict what will happen in the story when the…" at bounding box center [439, 423] width 17 height 17
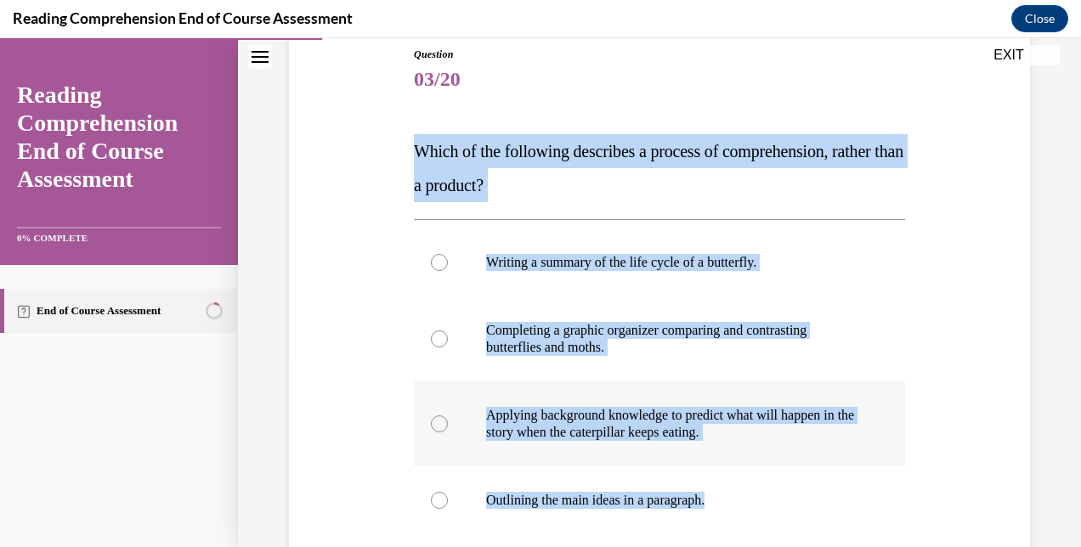
radio input "true"
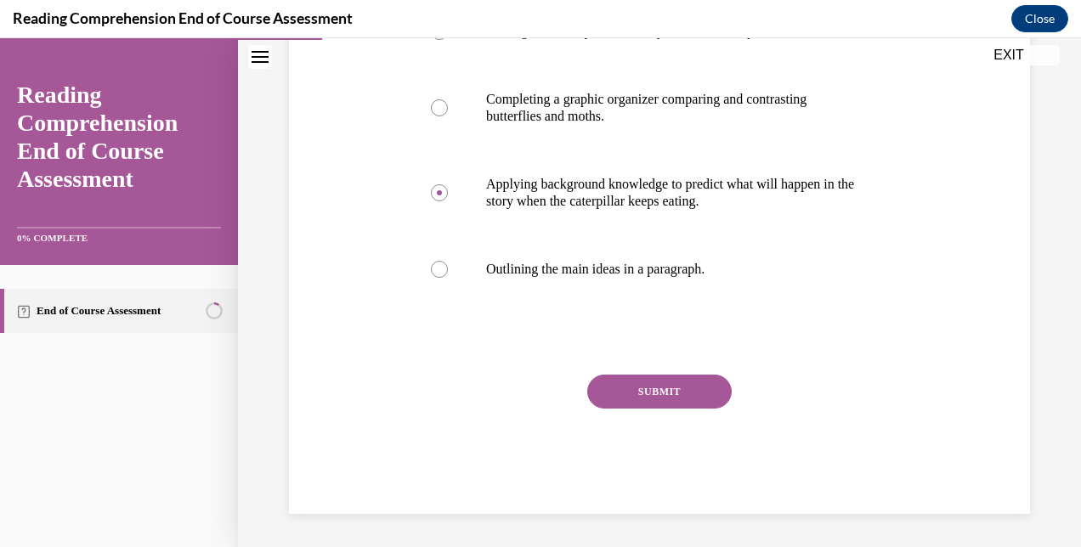
click at [642, 401] on button "SUBMIT" at bounding box center [659, 392] width 144 height 34
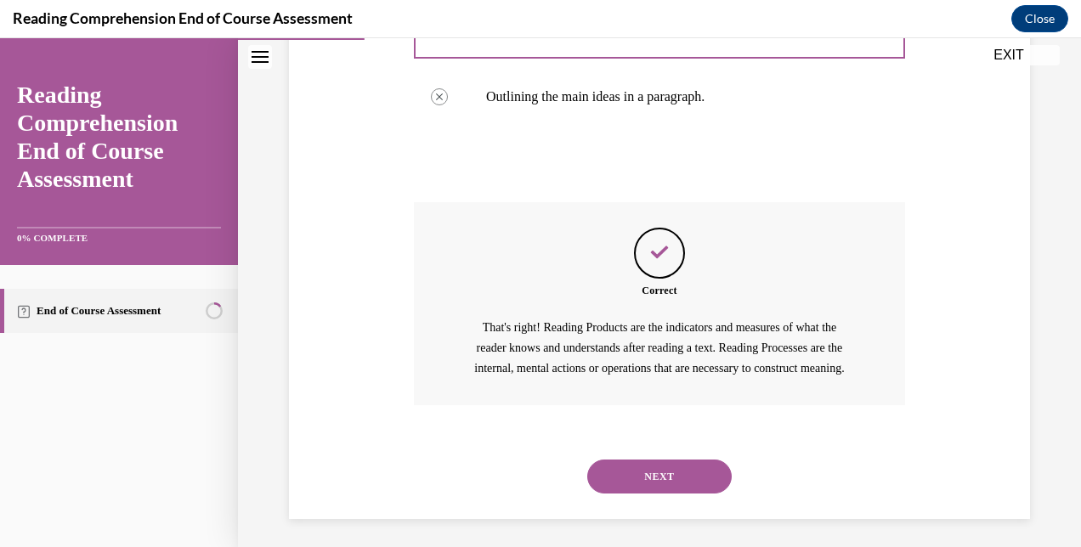
scroll to position [619, 0]
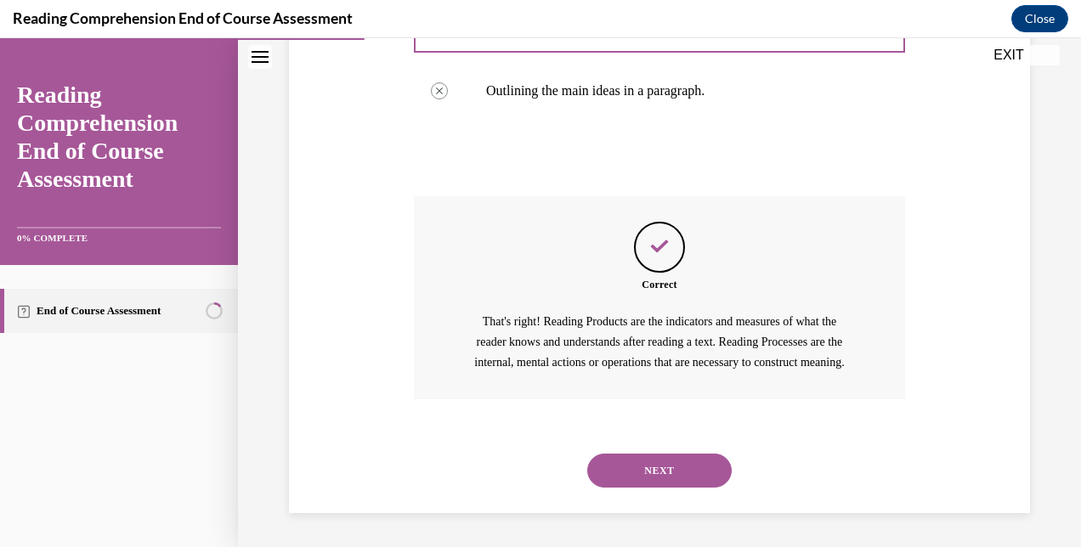
click at [630, 480] on button "NEXT" at bounding box center [659, 471] width 144 height 34
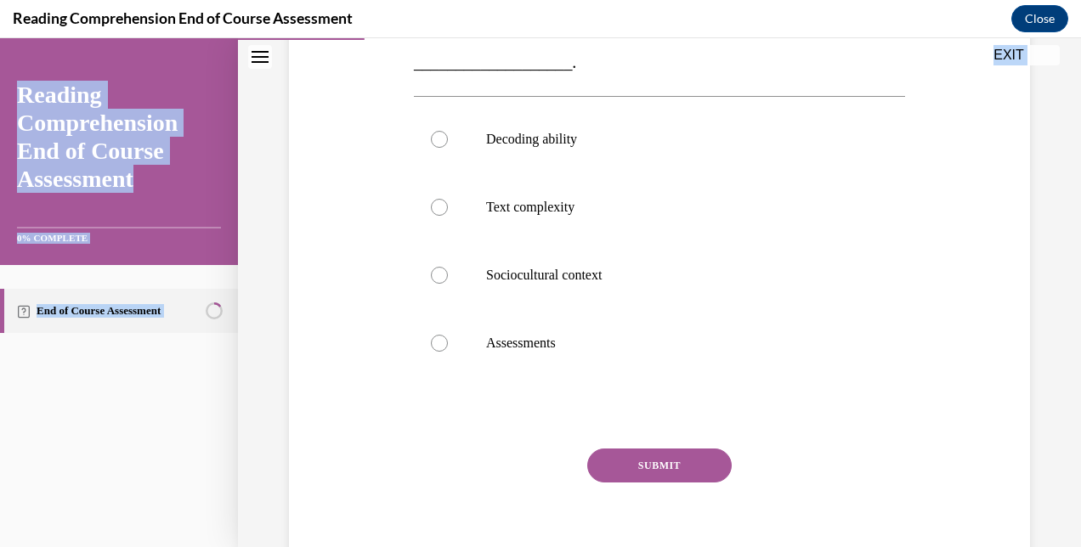
scroll to position [455, 0]
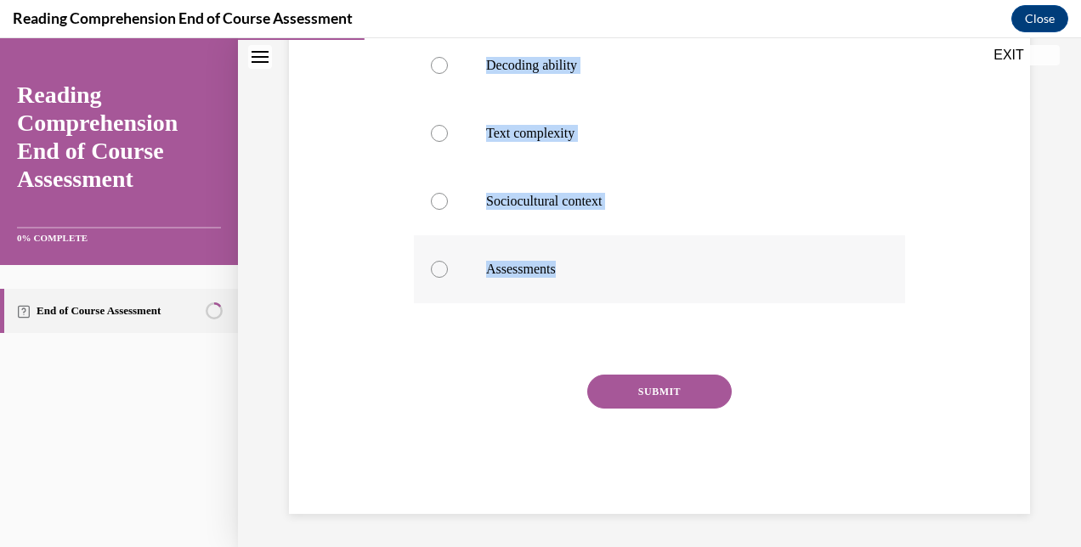
drag, startPoint x: 411, startPoint y: 345, endPoint x: 590, endPoint y: 270, distance: 193.5
click at [590, 270] on div "Question 04/20 The RAND reading model outlines three major factors that influen…" at bounding box center [659, 148] width 491 height 732
copy div "The RAND reading model outlines three major factors that influence reading comp…"
click at [588, 201] on p "Sociocultural context" at bounding box center [674, 201] width 376 height 17
click at [448, 201] on input "Sociocultural context" at bounding box center [439, 201] width 17 height 17
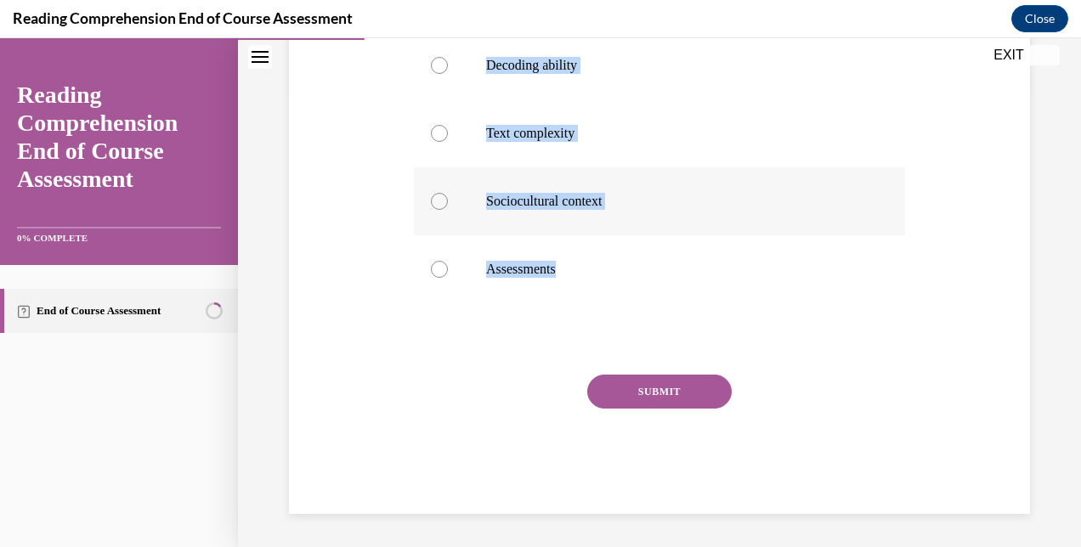
radio input "true"
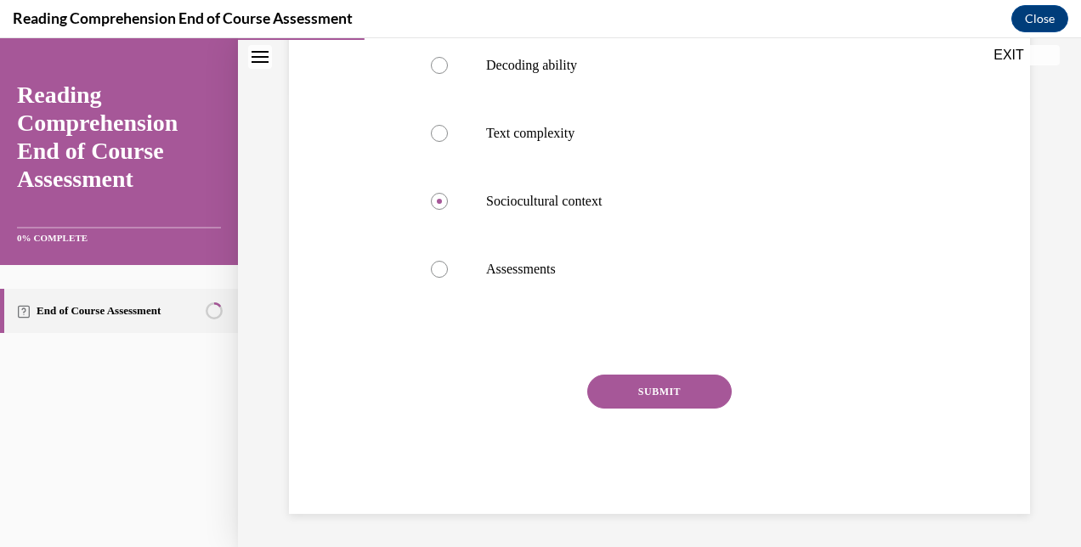
click at [646, 397] on button "SUBMIT" at bounding box center [659, 392] width 144 height 34
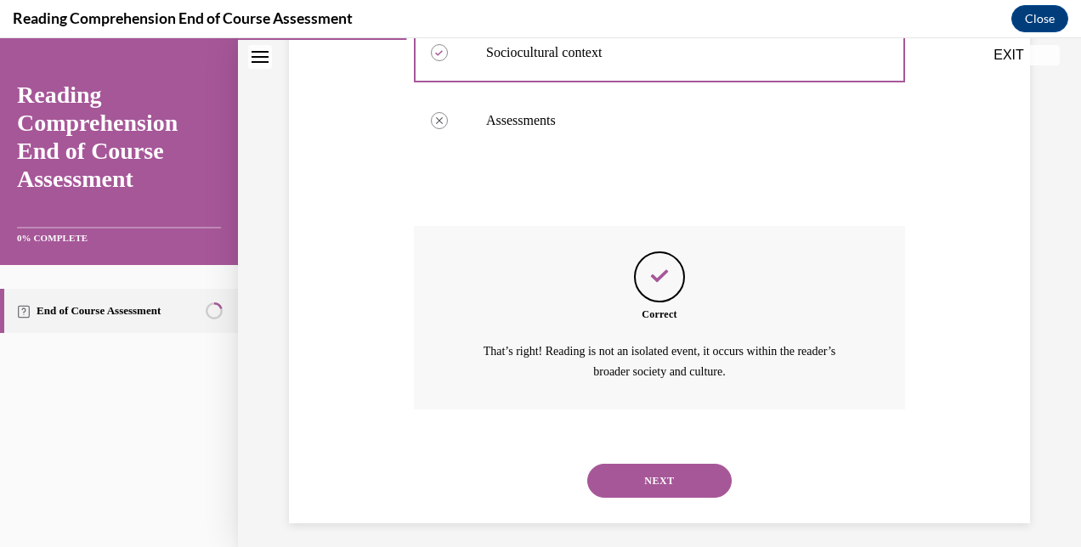
scroll to position [612, 0]
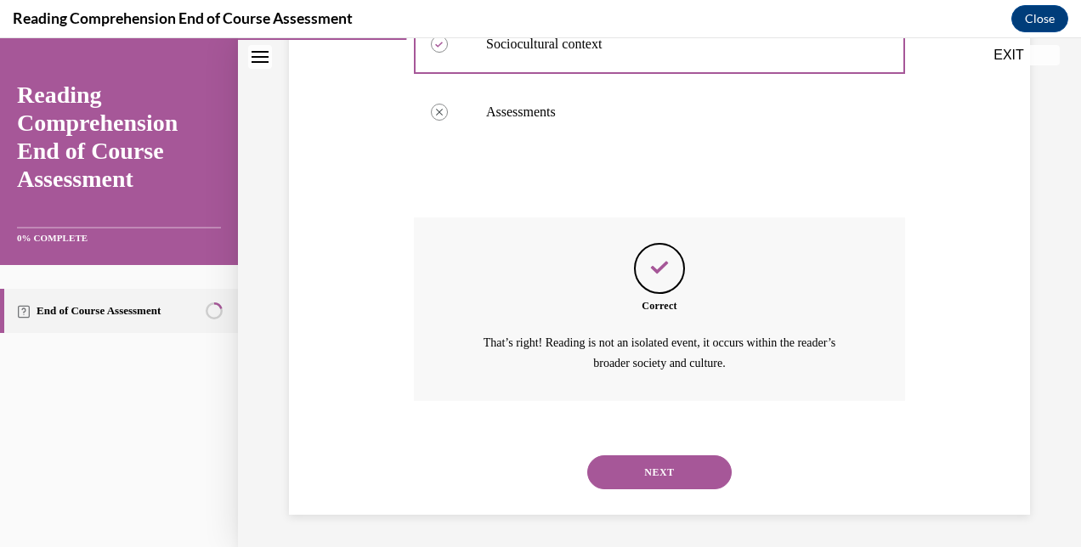
click at [652, 466] on button "NEXT" at bounding box center [659, 472] width 144 height 34
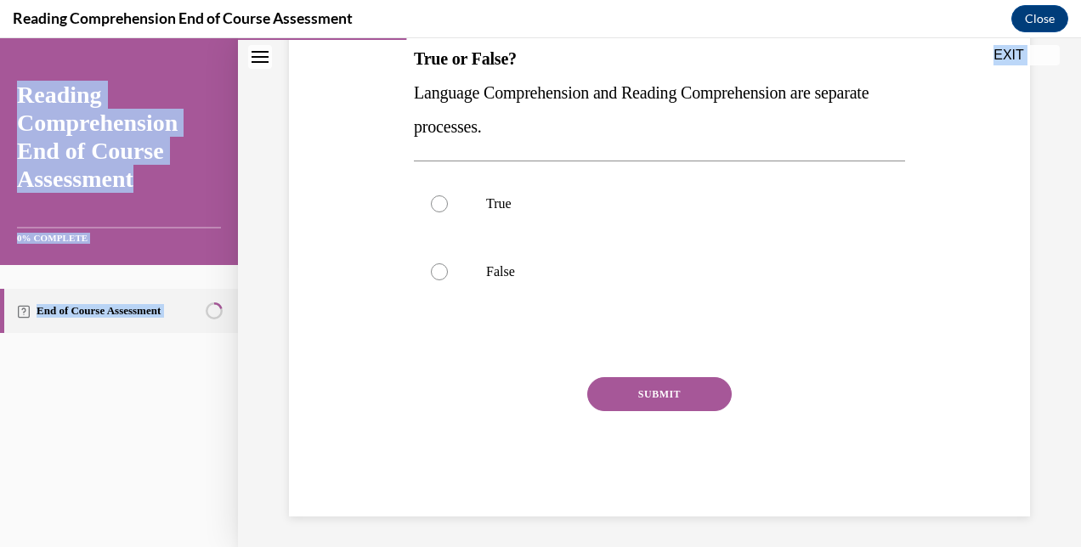
scroll to position [285, 0]
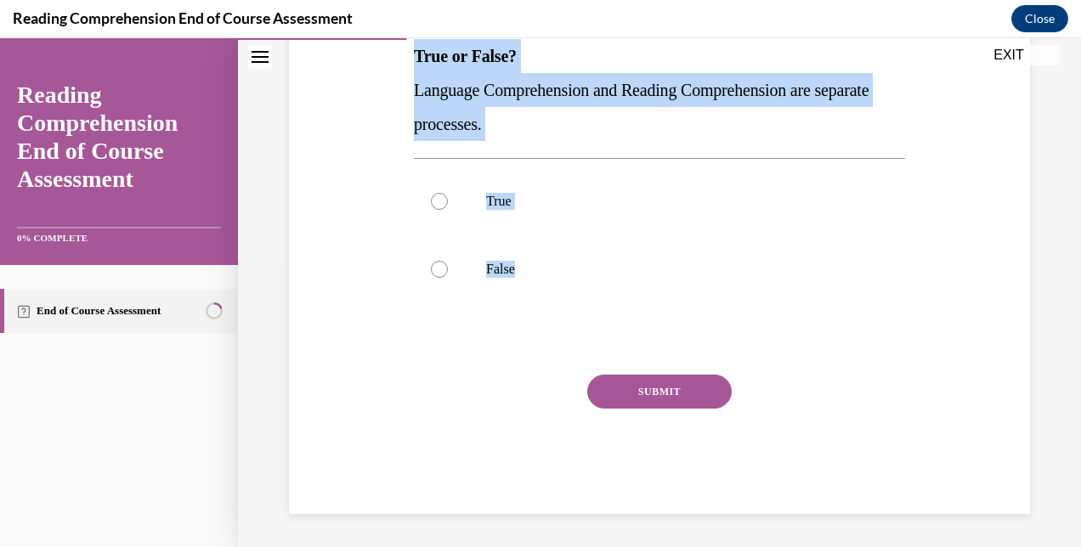
drag, startPoint x: 415, startPoint y: 342, endPoint x: 630, endPoint y: 316, distance: 217.3
click at [630, 316] on div "Question 05/20 True or False? Language Comprehension and Reading Comprehension …" at bounding box center [659, 233] width 491 height 562
copy div "True or False? Language Comprehension and Reading Comprehension are separate pr…"
click at [460, 198] on label "True" at bounding box center [659, 201] width 491 height 68
click at [448, 198] on input "True" at bounding box center [439, 201] width 17 height 17
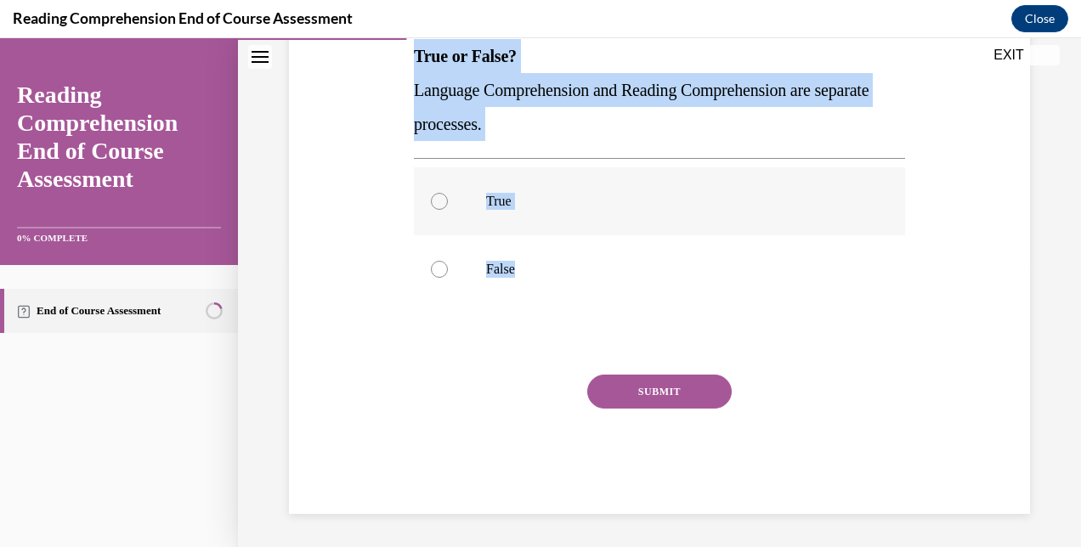
radio input "true"
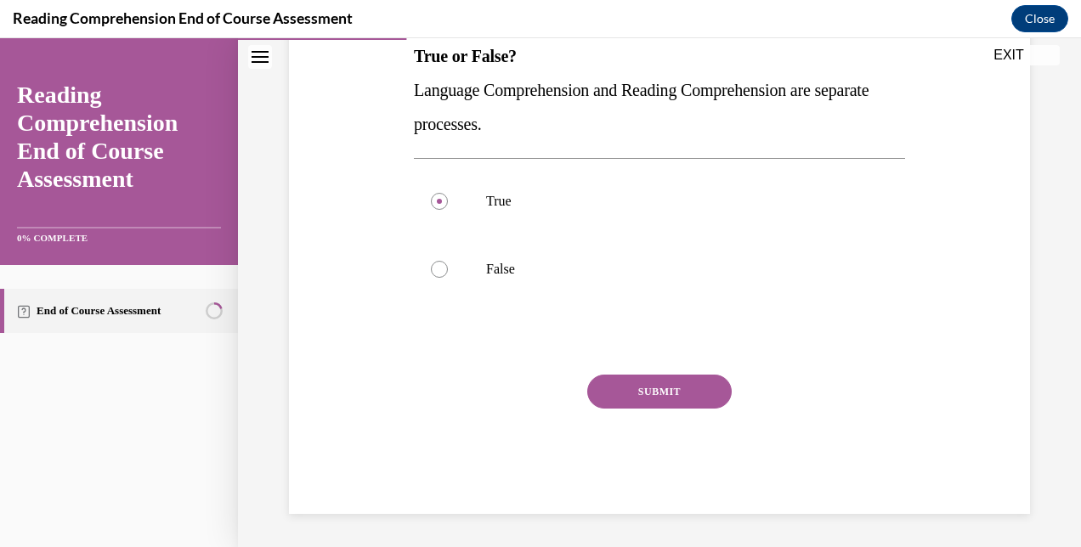
click at [652, 396] on button "SUBMIT" at bounding box center [659, 392] width 144 height 34
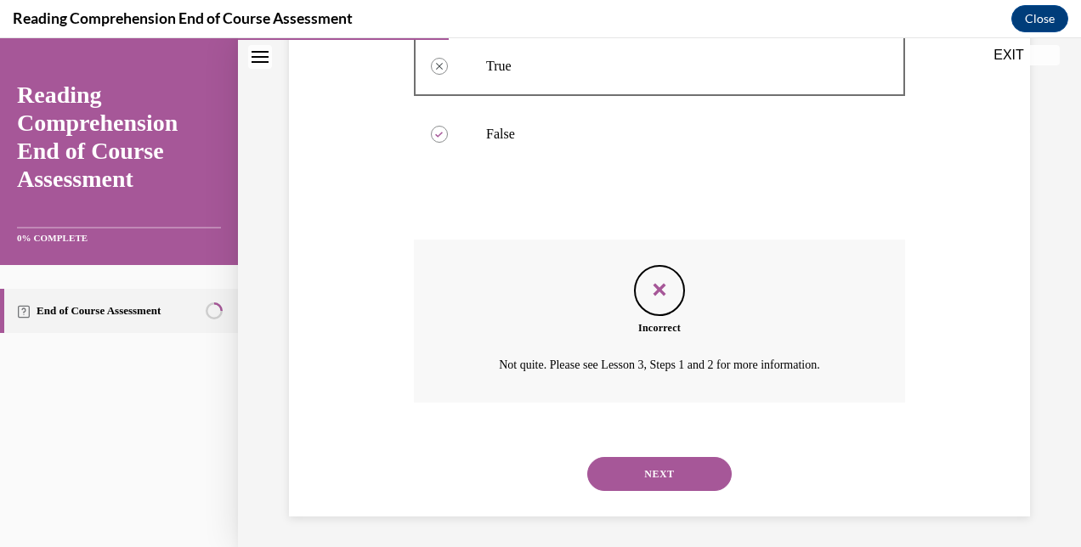
scroll to position [422, 0]
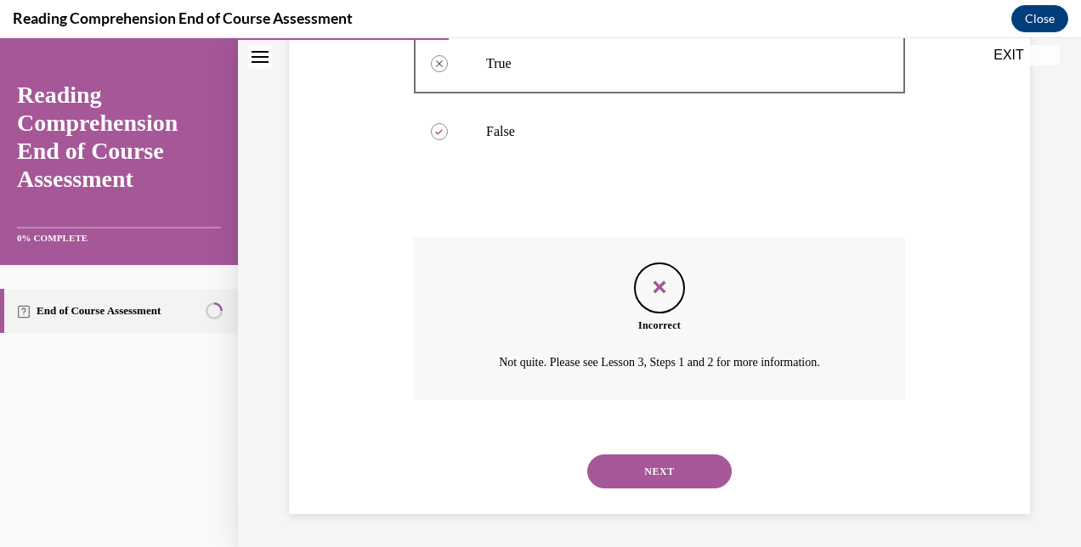
click at [664, 472] on button "NEXT" at bounding box center [659, 472] width 144 height 34
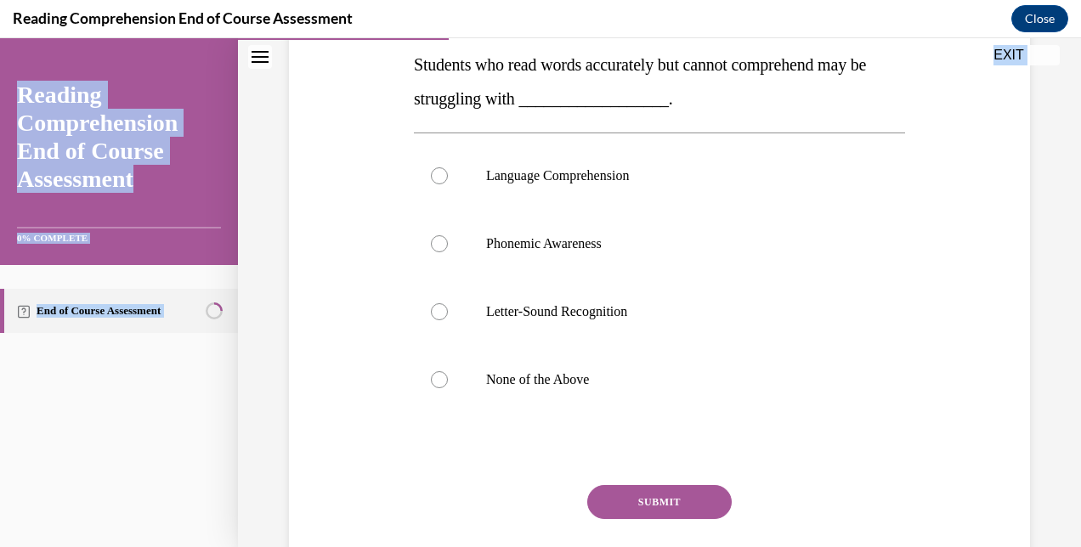
scroll to position [387, 0]
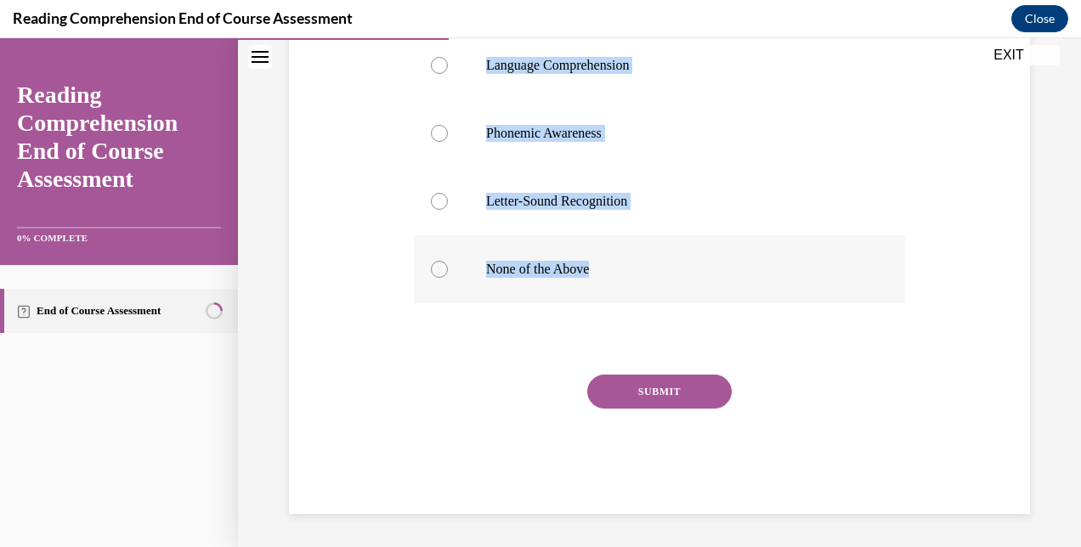
drag, startPoint x: 410, startPoint y: 335, endPoint x: 626, endPoint y: 247, distance: 232.9
click at [626, 247] on div "Question 06/20 Students who read words accurately but cannot comprehend may be …" at bounding box center [660, 169] width 500 height 690
copy div "Students who read words accurately but cannot comprehend may be struggling with…"
click at [547, 76] on label "Language Comprehension" at bounding box center [659, 65] width 491 height 68
click at [448, 74] on input "Language Comprehension" at bounding box center [439, 65] width 17 height 17
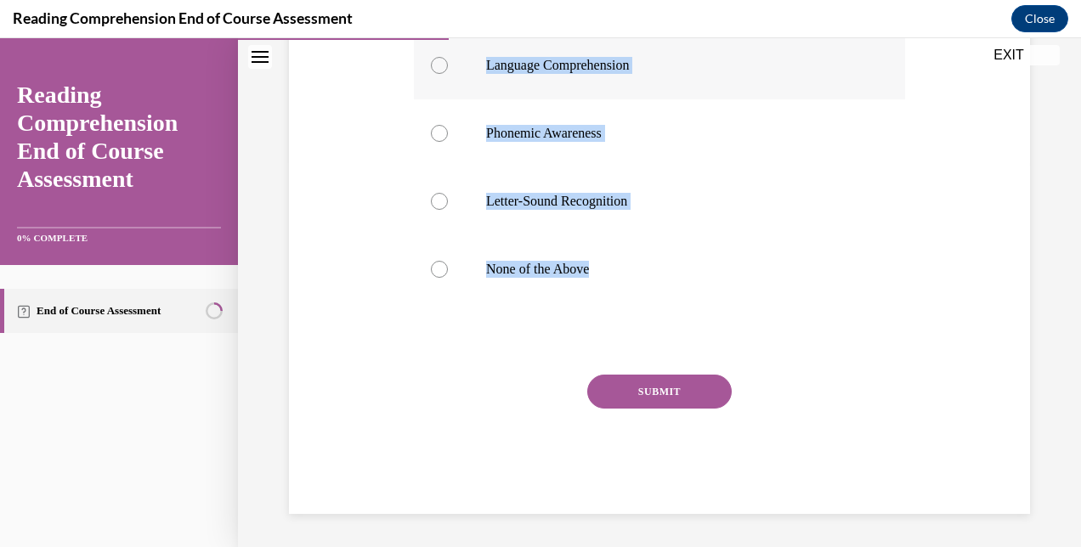
radio input "true"
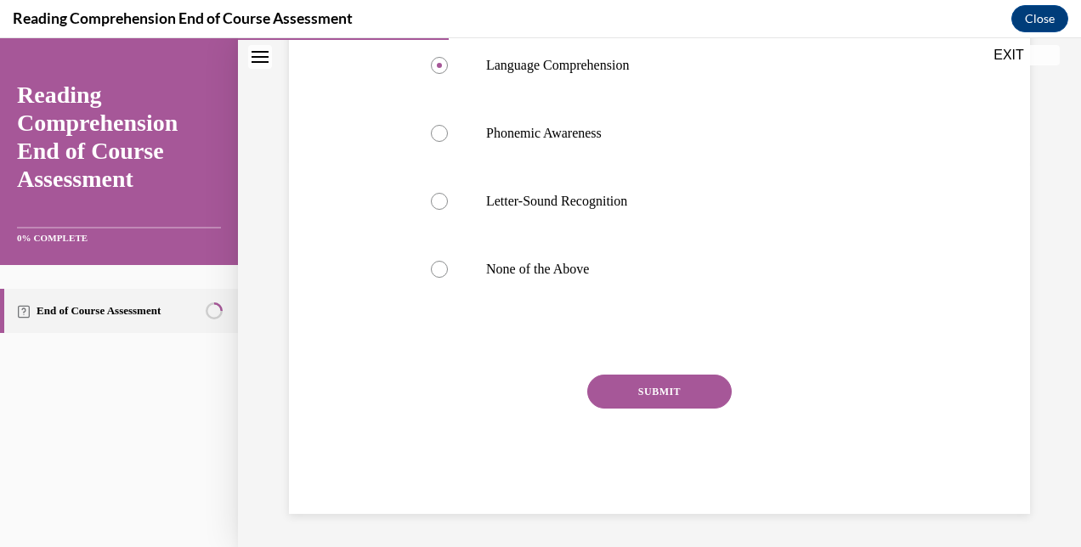
click at [634, 394] on button "SUBMIT" at bounding box center [659, 392] width 144 height 34
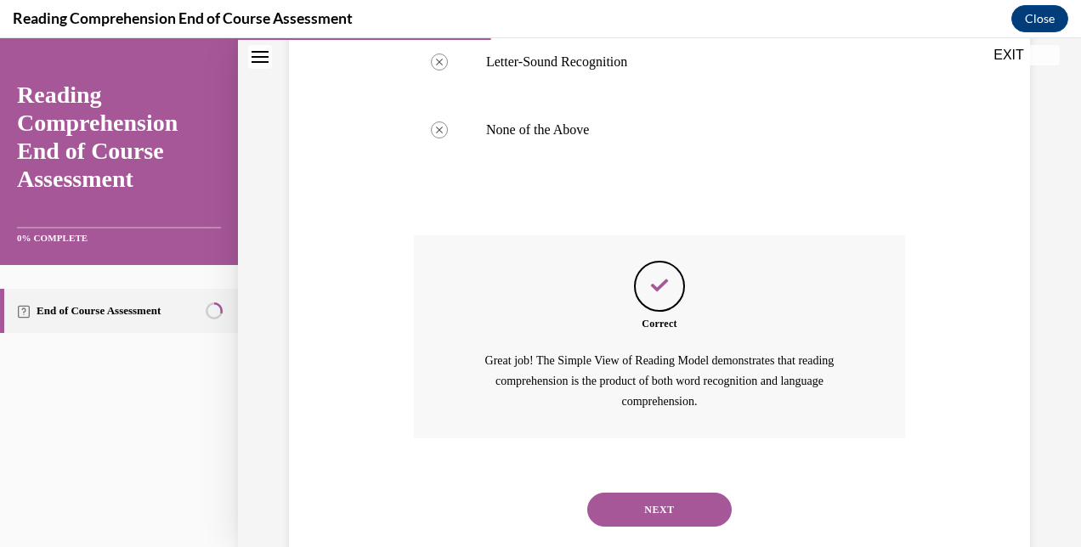
scroll to position [564, 0]
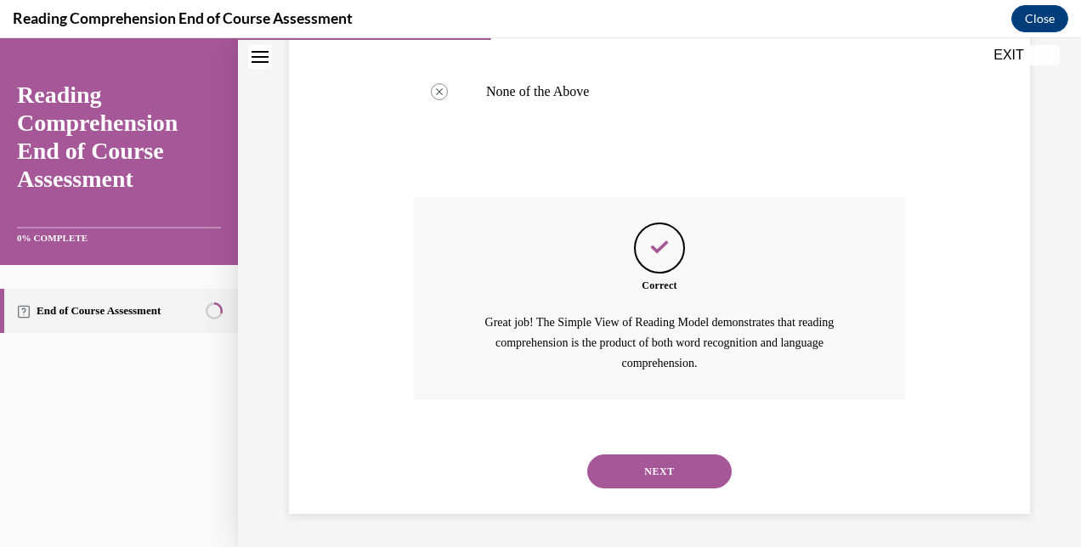
click at [672, 462] on button "NEXT" at bounding box center [659, 472] width 144 height 34
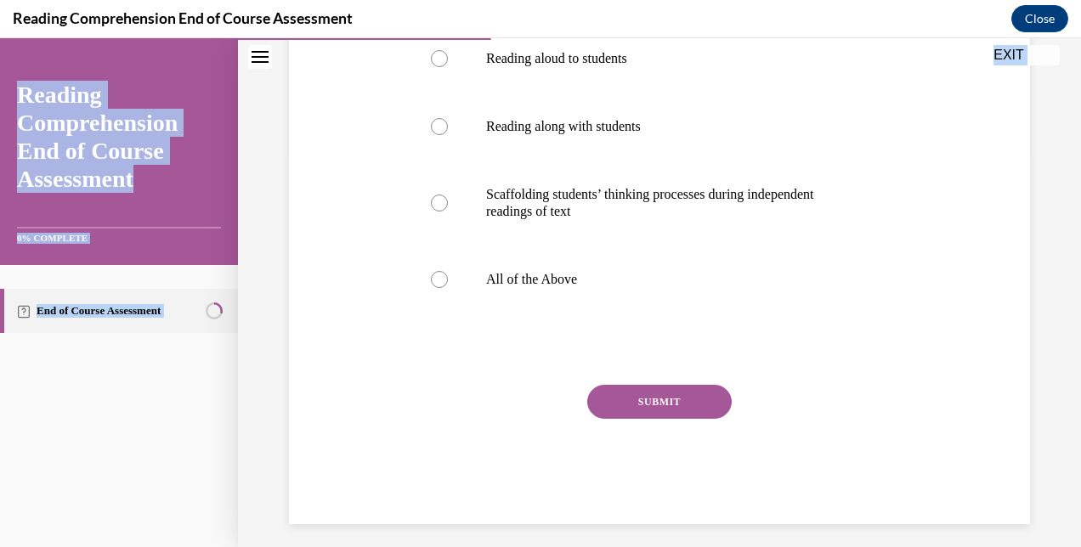
scroll to position [404, 0]
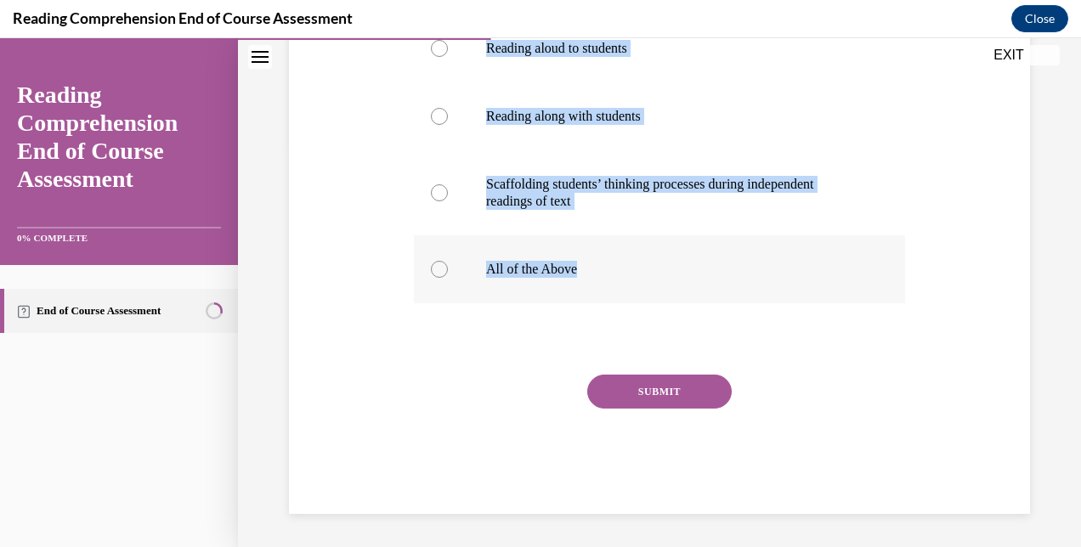
drag, startPoint x: 415, startPoint y: 342, endPoint x: 605, endPoint y: 261, distance: 206.3
click at [605, 261] on div "Question 07/20 Which is an effective instructional environment for developing c…" at bounding box center [659, 173] width 491 height 681
copy div "Which is an effective instructional environment for developing comprehension? R…"
click at [596, 265] on p "All of the Above" at bounding box center [674, 269] width 376 height 17
click at [448, 265] on input "All of the Above" at bounding box center [439, 269] width 17 height 17
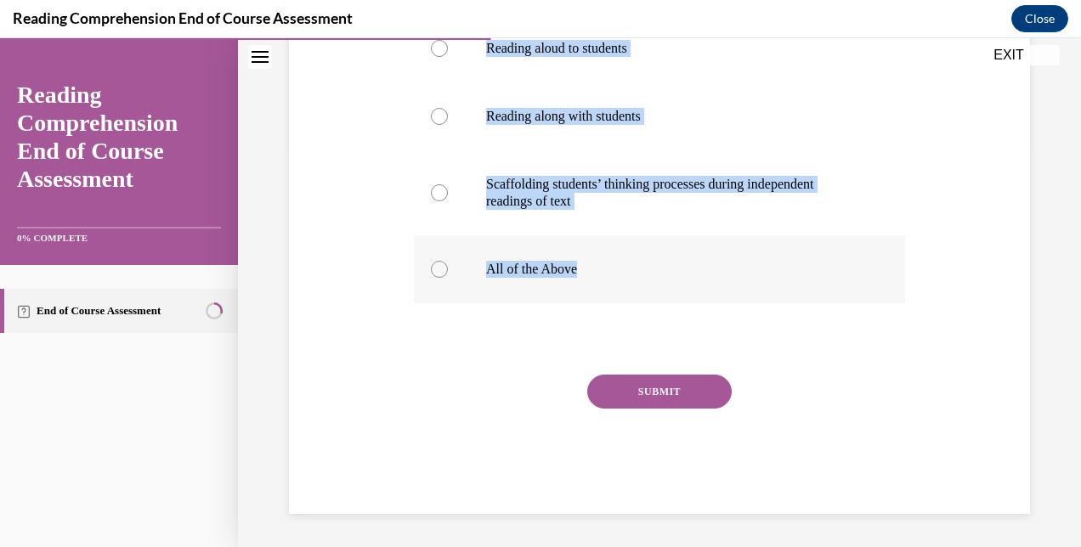
radio input "true"
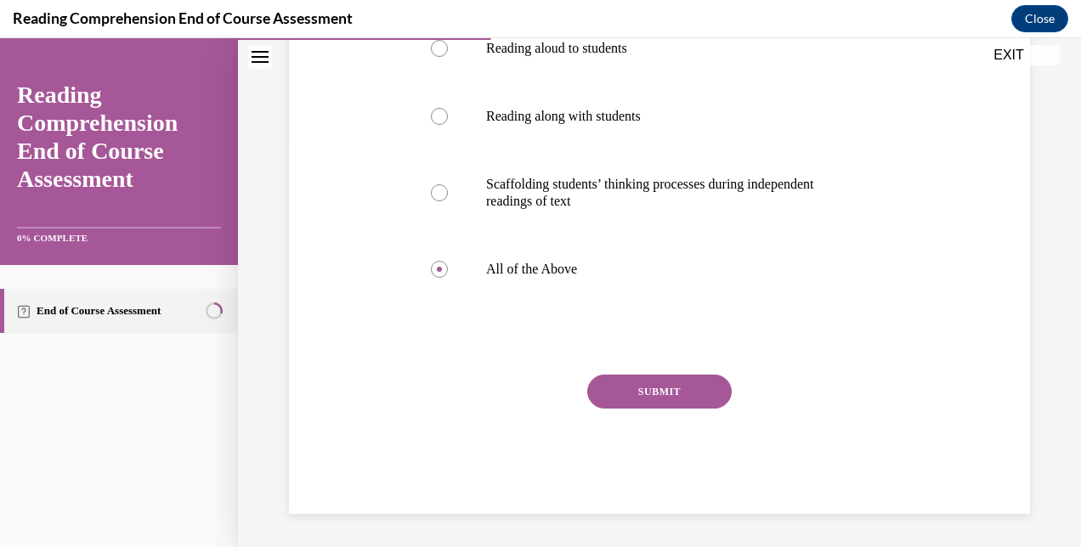
click at [634, 394] on button "SUBMIT" at bounding box center [659, 392] width 144 height 34
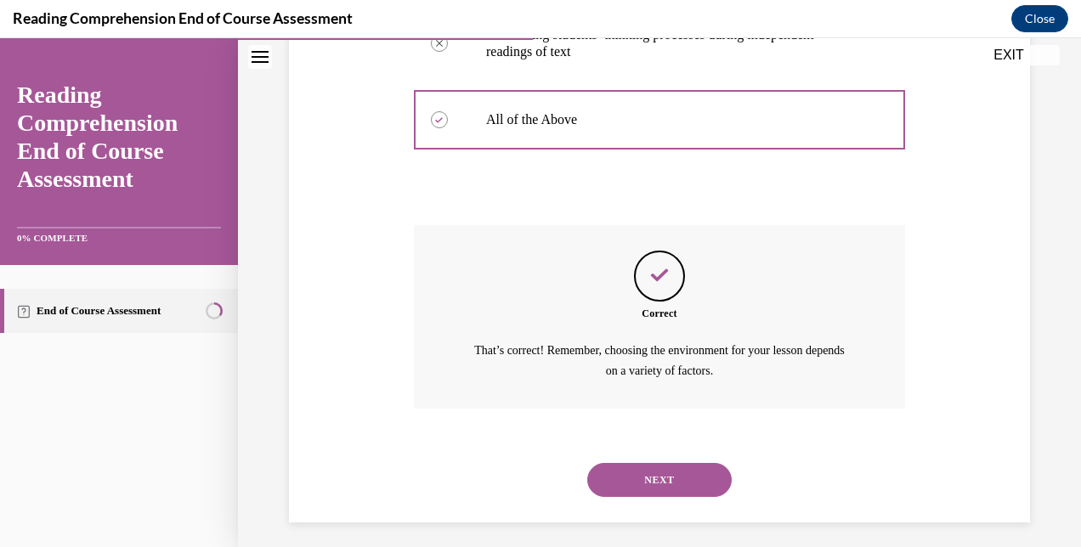
scroll to position [561, 0]
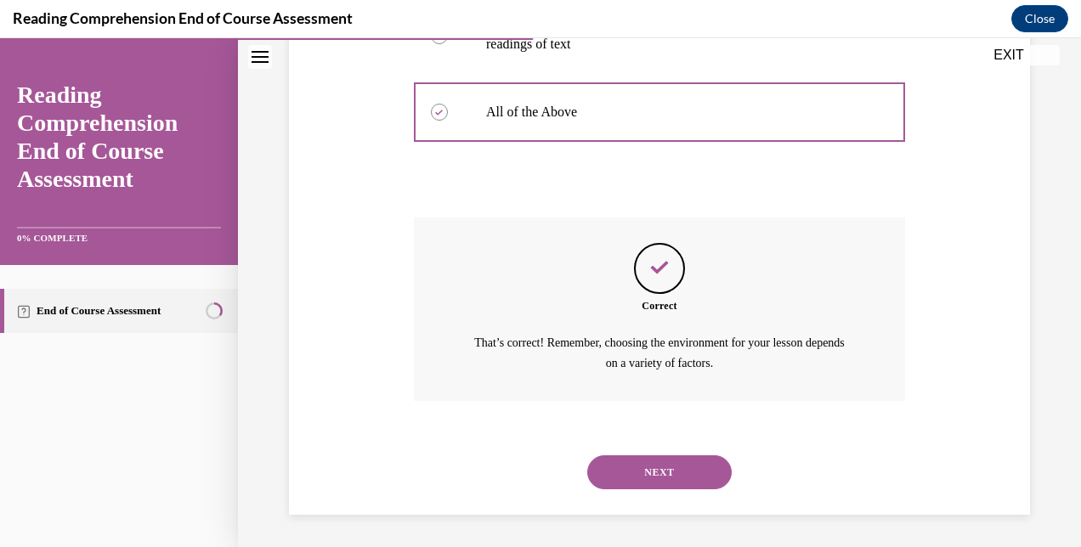
click at [670, 489] on div "NEXT" at bounding box center [659, 472] width 491 height 68
click at [666, 473] on button "NEXT" at bounding box center [659, 472] width 144 height 34
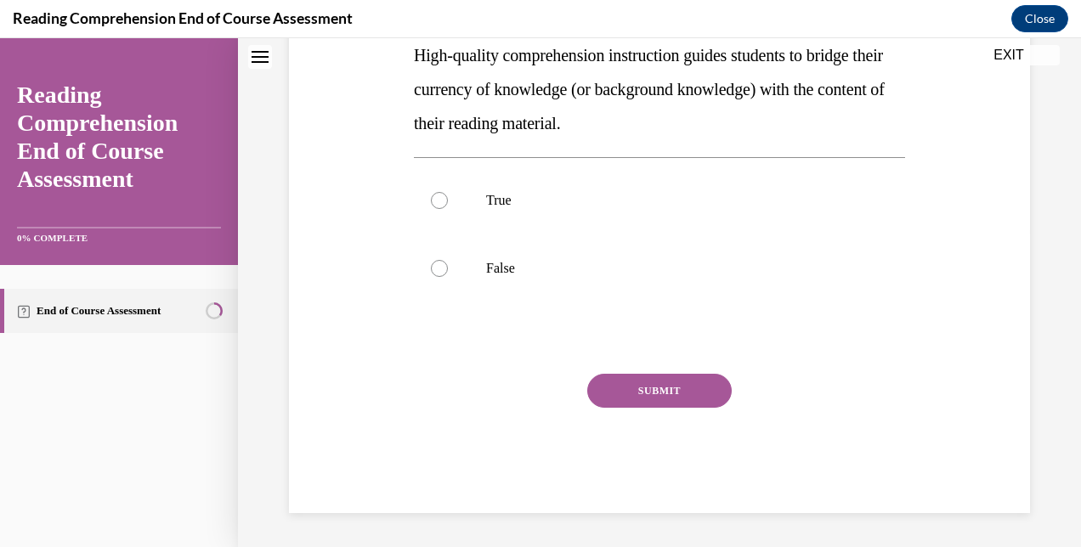
scroll to position [0, 0]
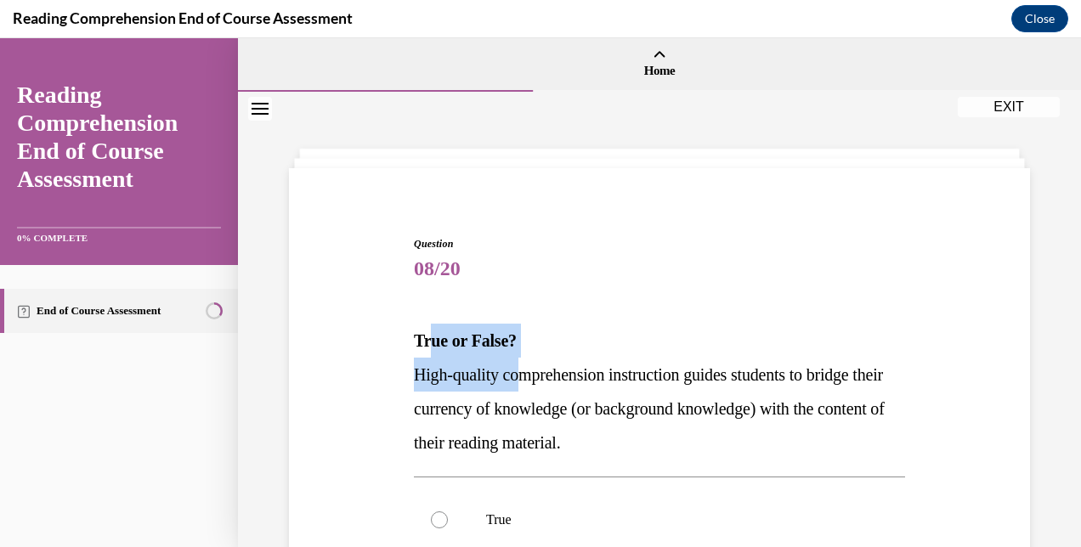
drag, startPoint x: 423, startPoint y: 341, endPoint x: 519, endPoint y: 387, distance: 106.8
click at [519, 387] on div "True or False? High-quality comprehension instruction guides students to bridge…" at bounding box center [659, 392] width 491 height 136
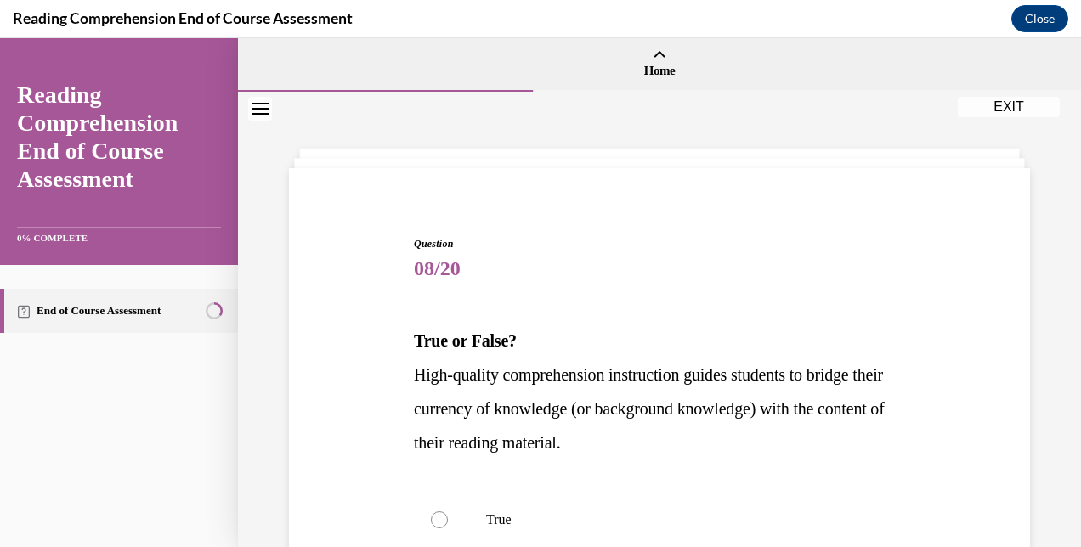
drag, startPoint x: 519, startPoint y: 387, endPoint x: 398, endPoint y: 335, distance: 131.6
click at [398, 335] on div "Question 08/20 True or False? High-quality comprehension instruction guides stu…" at bounding box center [659, 508] width 749 height 647
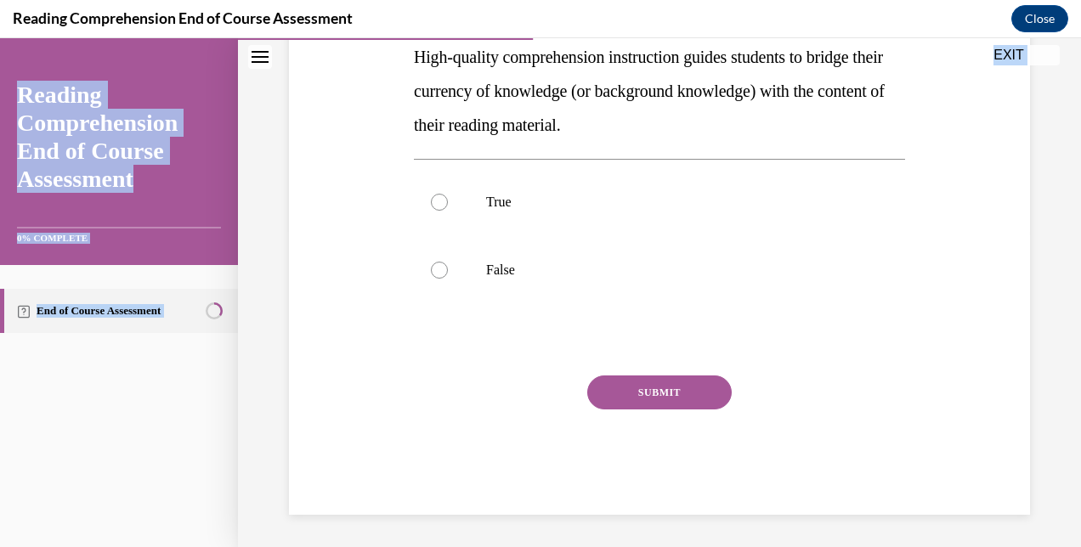
scroll to position [319, 0]
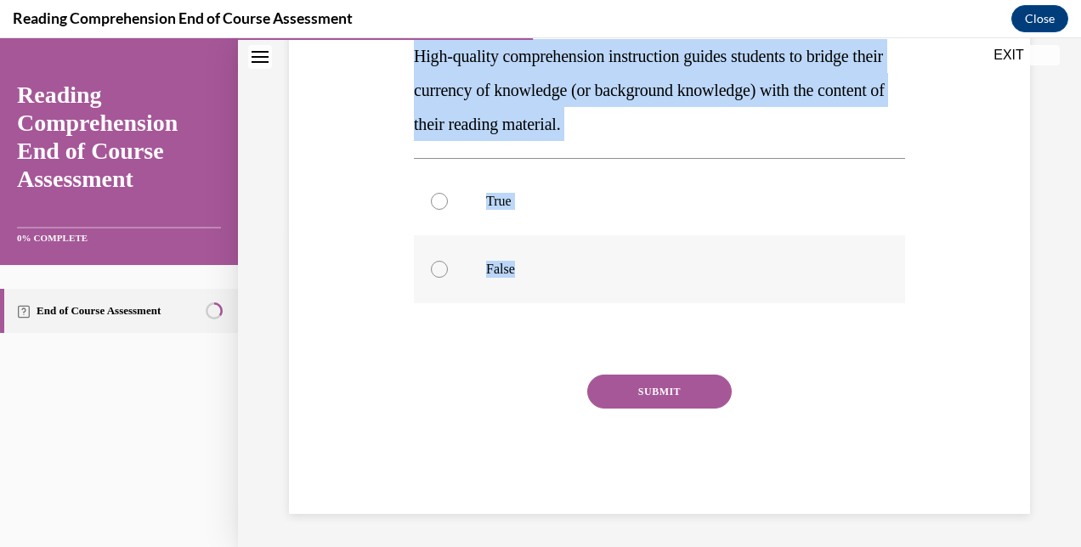
drag, startPoint x: 410, startPoint y: 339, endPoint x: 554, endPoint y: 255, distance: 167.1
click at [554, 255] on div "Question 08/20 True or False? High-quality comprehension instruction guides stu…" at bounding box center [660, 203] width 500 height 622
copy div "True or False? High-quality comprehension instruction guides students to bridge…"
click at [470, 230] on label "True" at bounding box center [659, 201] width 491 height 68
click at [448, 210] on input "True" at bounding box center [439, 201] width 17 height 17
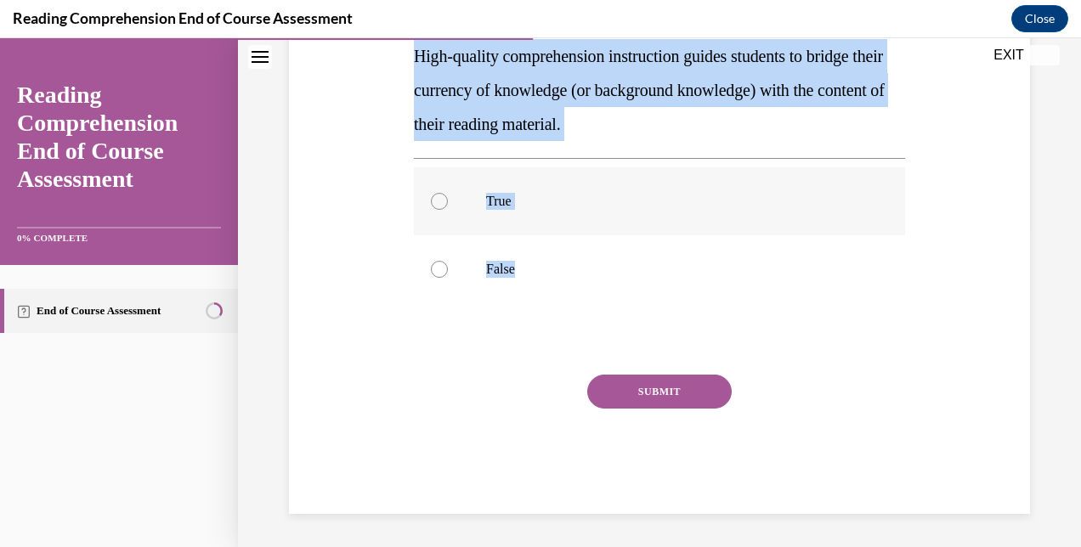
radio input "true"
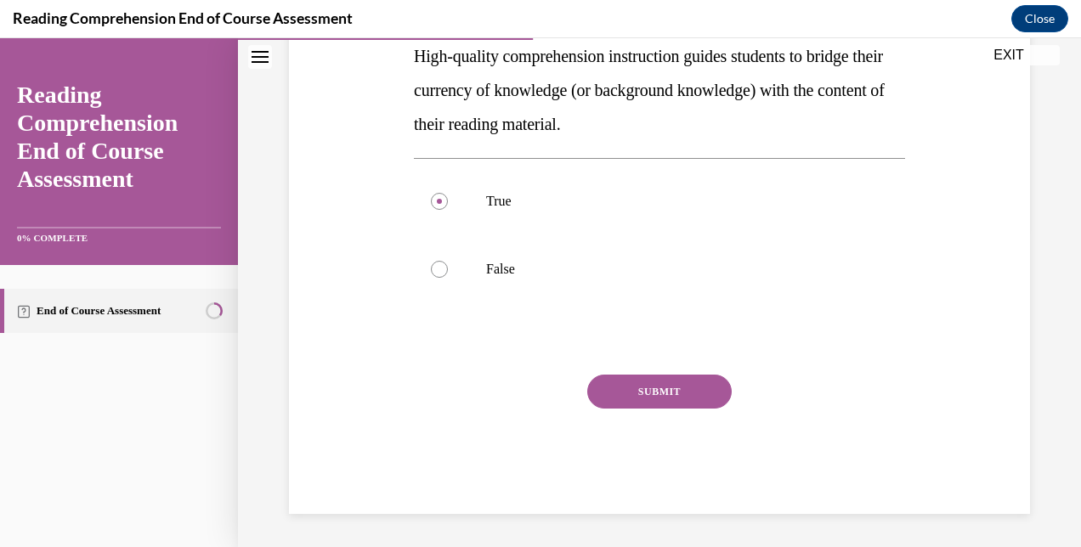
click at [661, 401] on button "SUBMIT" at bounding box center [659, 392] width 144 height 34
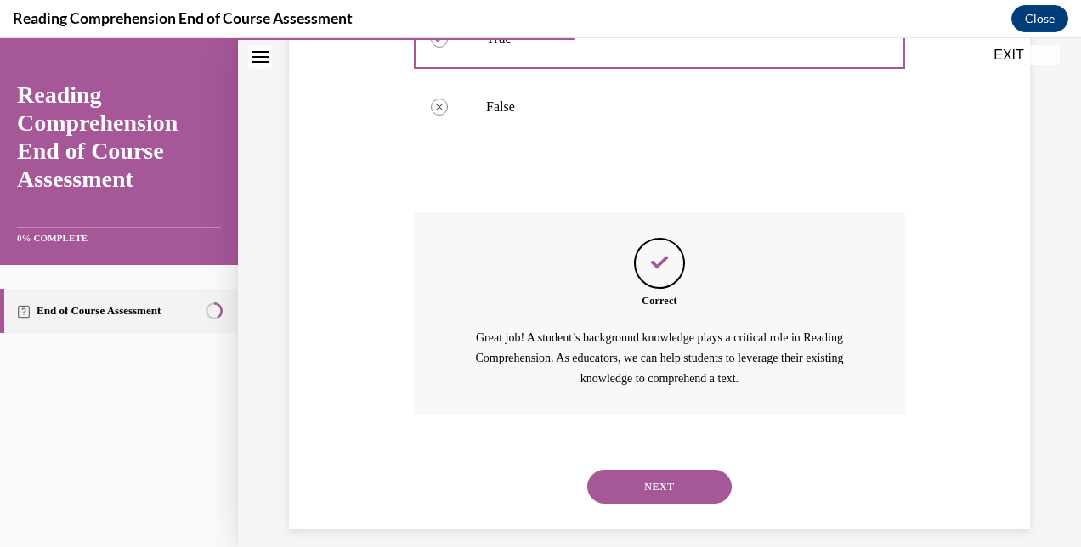
scroll to position [496, 0]
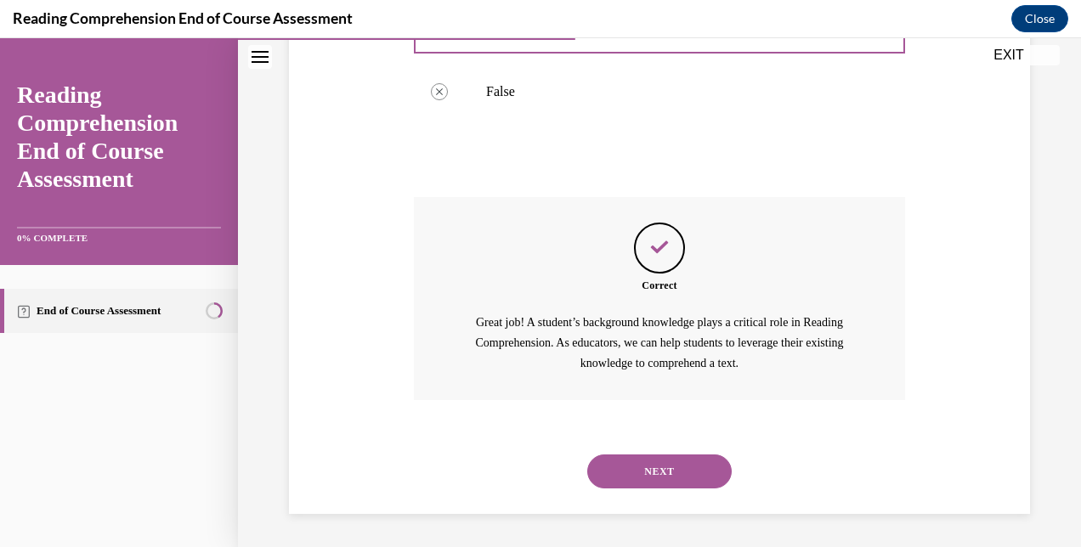
click at [675, 483] on button "NEXT" at bounding box center [659, 472] width 144 height 34
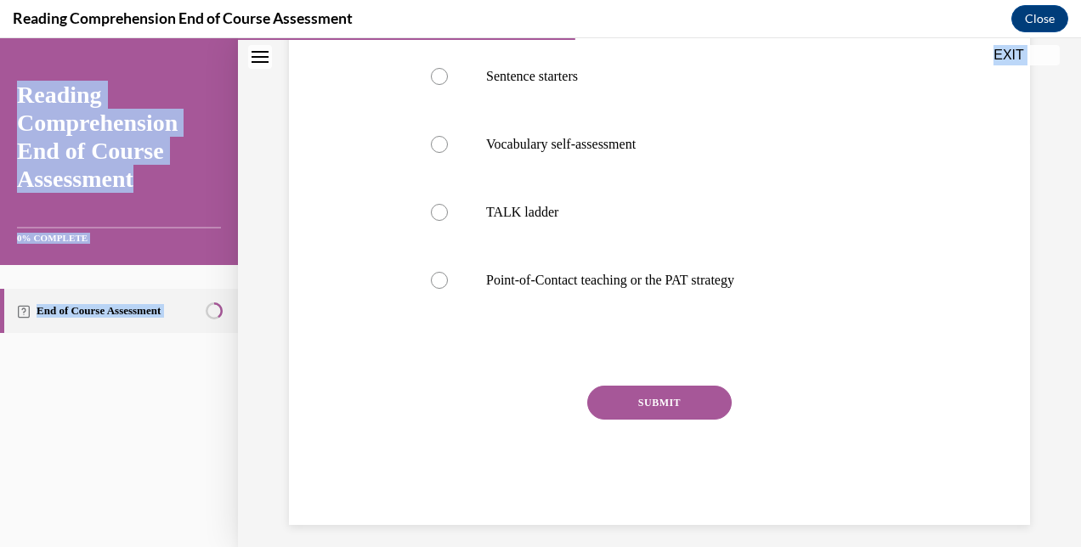
scroll to position [421, 0]
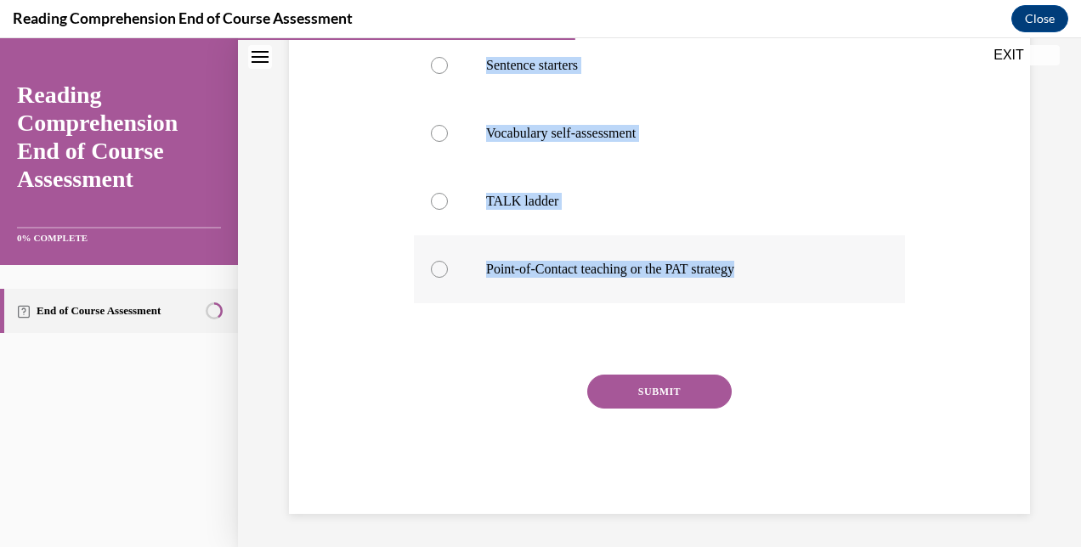
drag, startPoint x: 406, startPoint y: 340, endPoint x: 775, endPoint y: 262, distance: 376.9
click at [775, 262] on div "Question 09/20 Mrs. Ivie needs to define a word during a read-aloud in order fo…" at bounding box center [659, 139] width 749 height 749
copy div "Mrs. Ivie needs to define a word during a read-aloud in order for her students …"
click at [656, 271] on p "Point-of-Contact teaching or the PAT strategy" at bounding box center [674, 269] width 376 height 17
click at [448, 271] on input "Point-of-Contact teaching or the PAT strategy" at bounding box center [439, 269] width 17 height 17
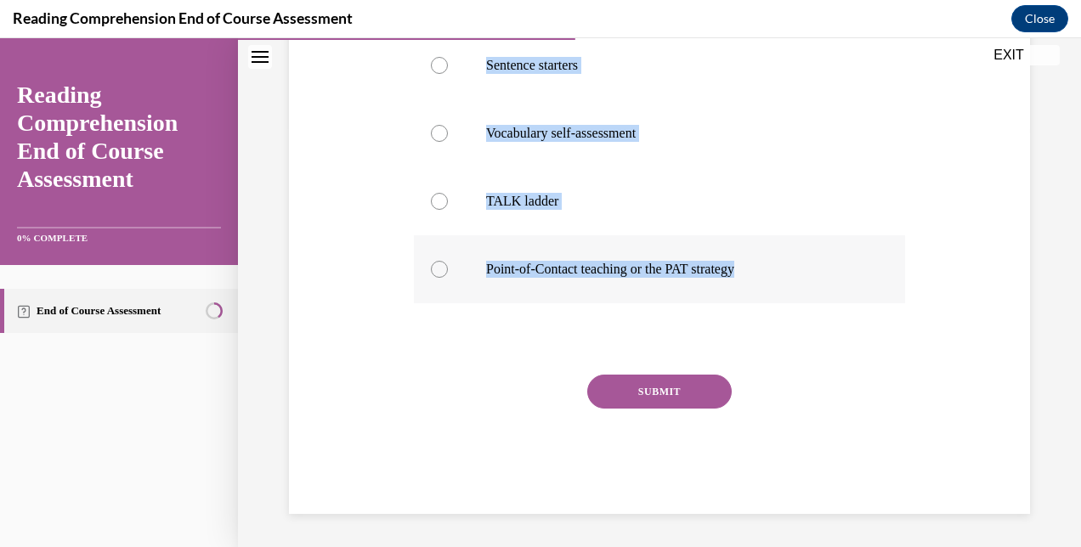
radio input "true"
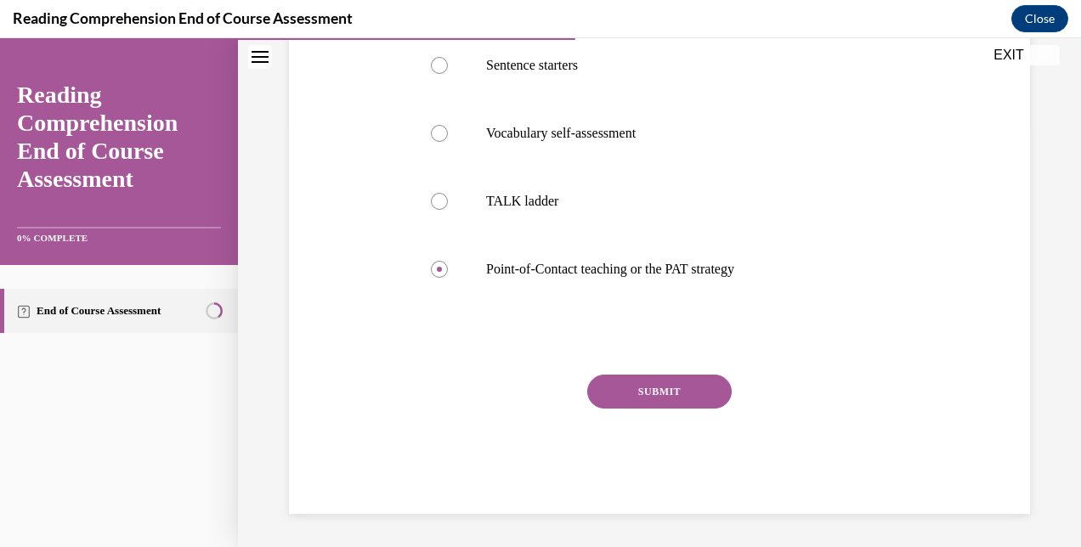
click at [664, 393] on button "SUBMIT" at bounding box center [659, 392] width 144 height 34
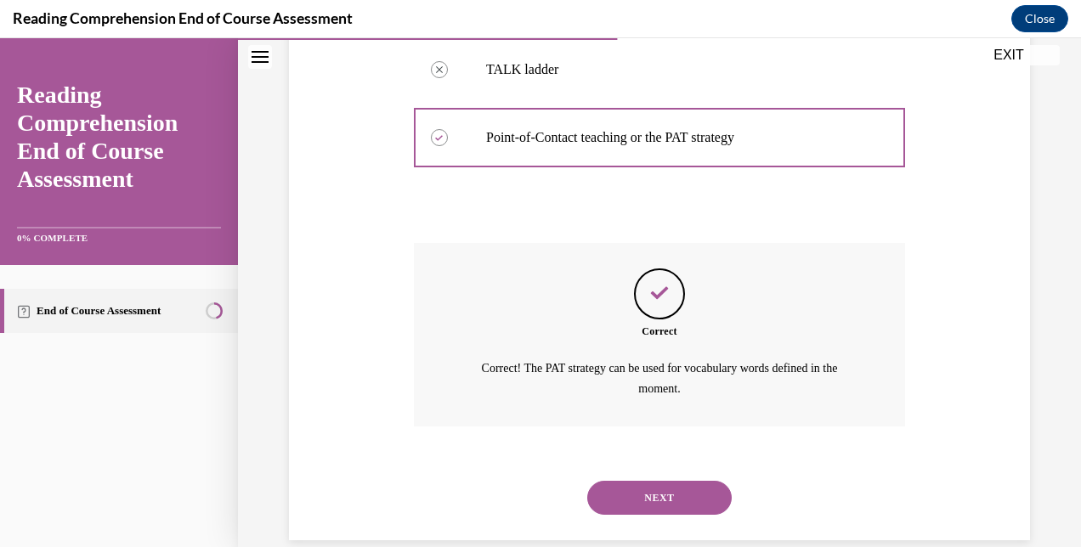
scroll to position [578, 0]
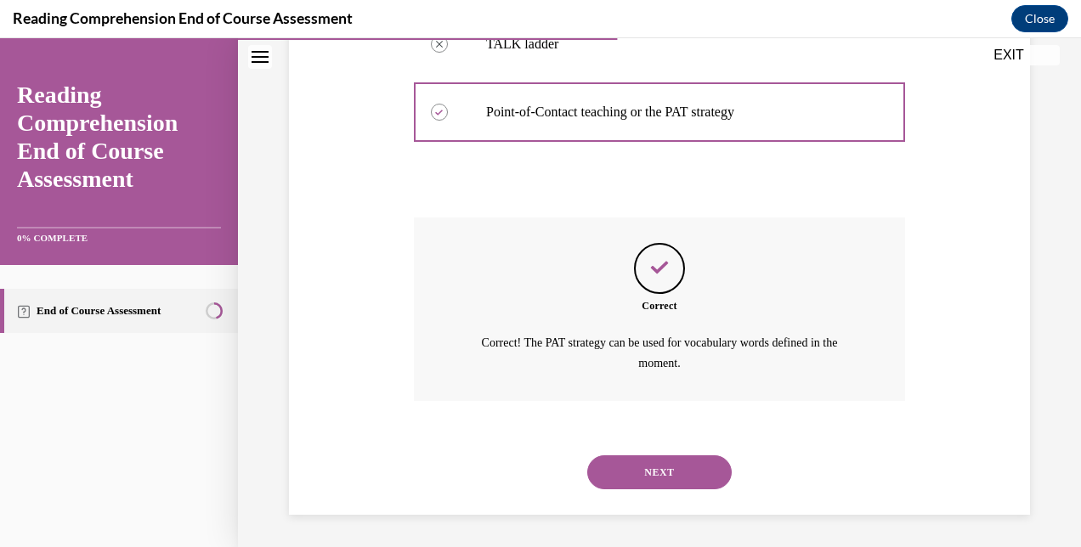
click at [663, 469] on button "NEXT" at bounding box center [659, 472] width 144 height 34
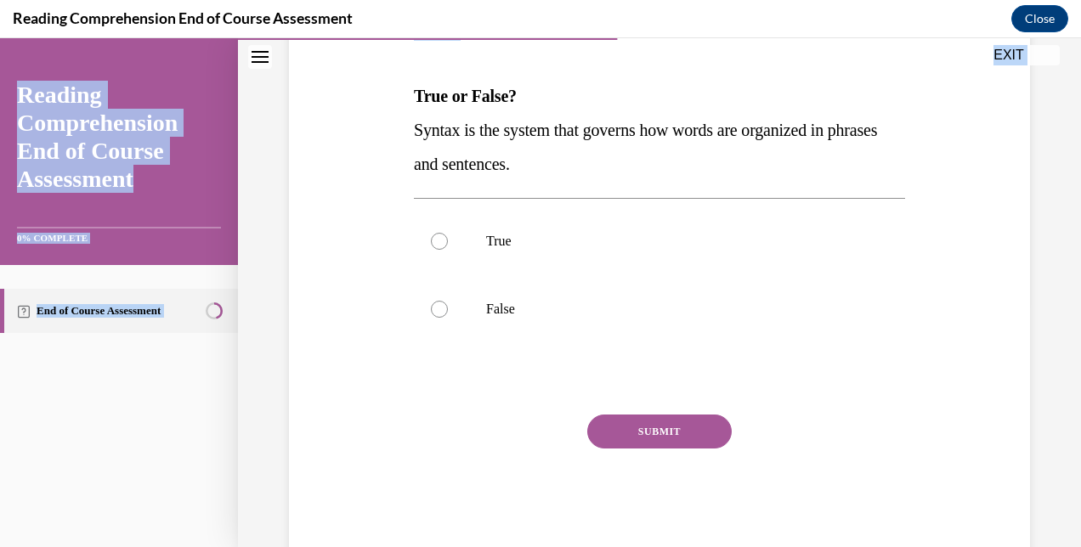
scroll to position [285, 0]
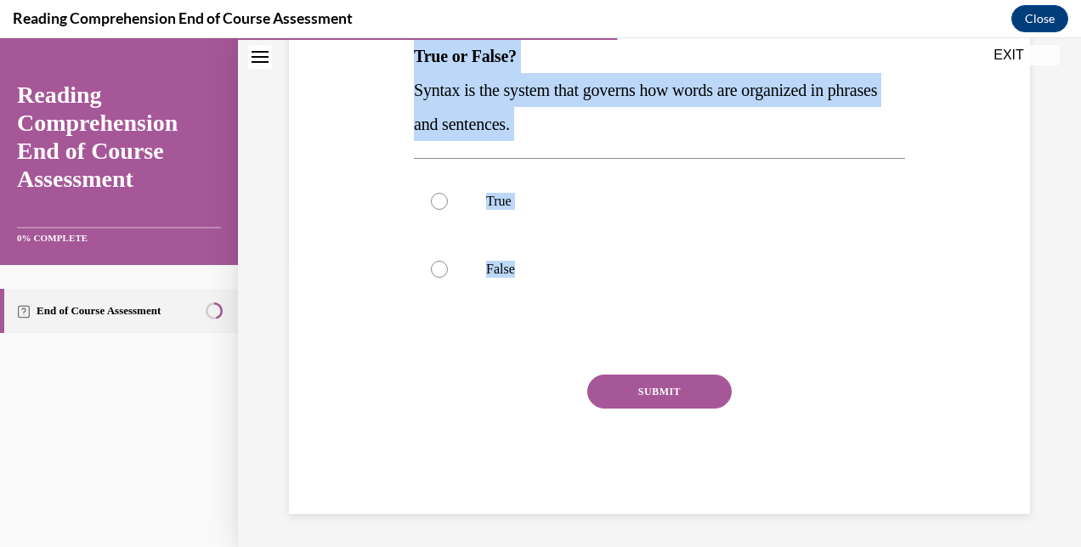
drag, startPoint x: 415, startPoint y: 343, endPoint x: 685, endPoint y: 321, distance: 271.1
click at [685, 321] on div "Question 10/20 True or False? Syntax is the system that governs how words are o…" at bounding box center [659, 233] width 491 height 562
copy div "True or False? Syntax is the system that governs how words are organized in phr…"
click at [469, 203] on label "True" at bounding box center [659, 201] width 491 height 68
click at [448, 203] on input "True" at bounding box center [439, 201] width 17 height 17
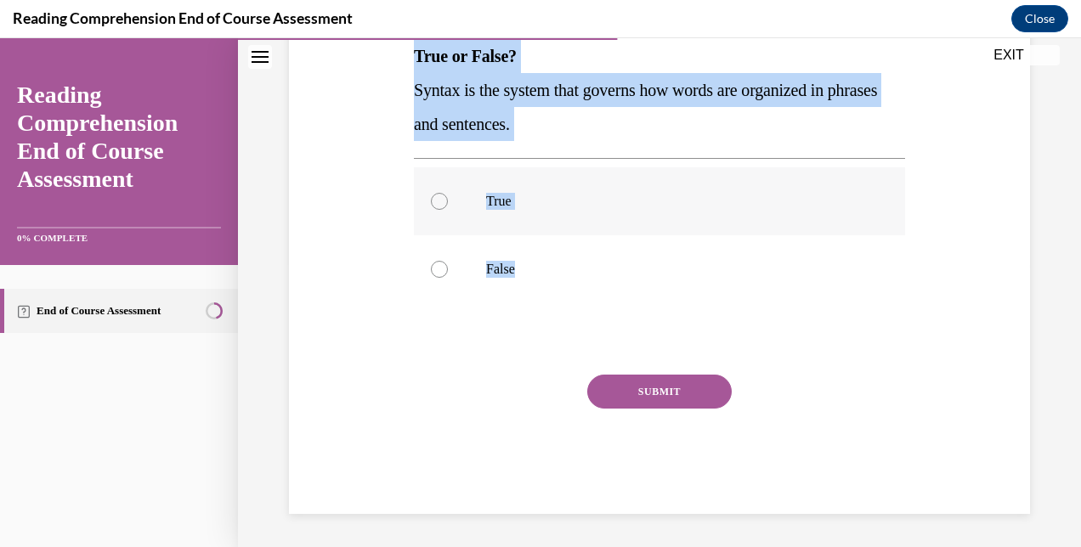
radio input "true"
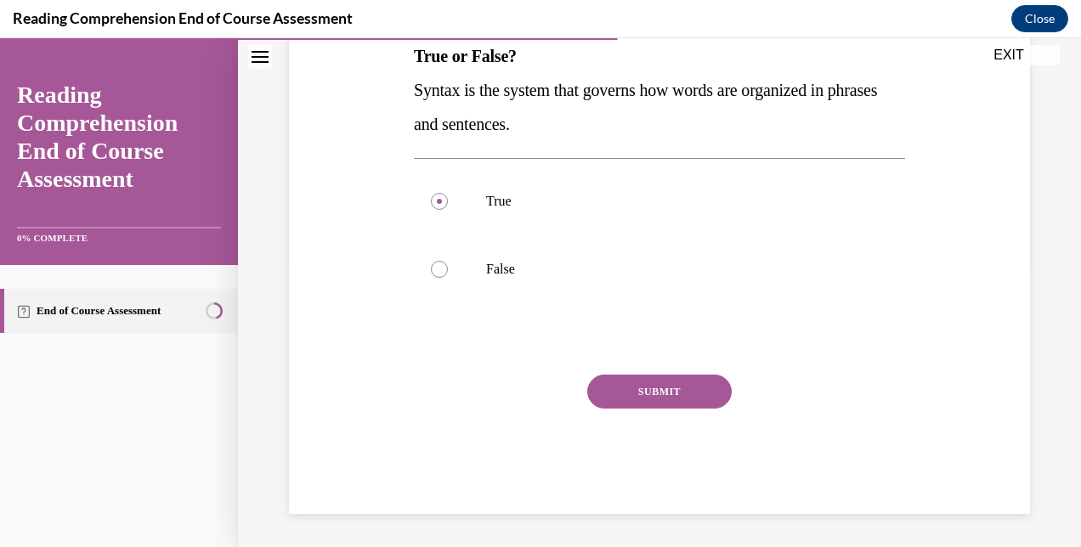
click at [629, 386] on button "SUBMIT" at bounding box center [659, 392] width 144 height 34
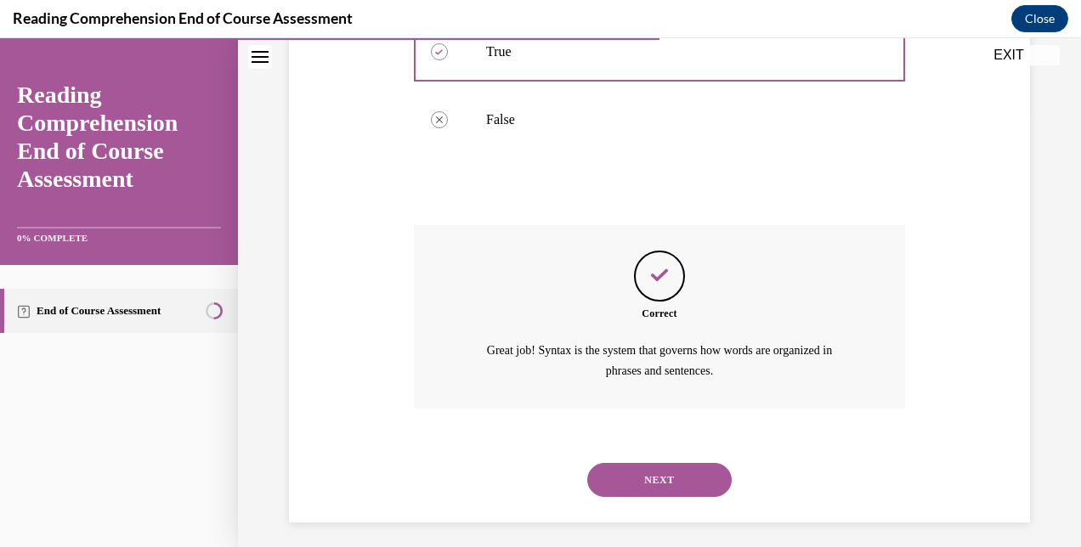
scroll to position [442, 0]
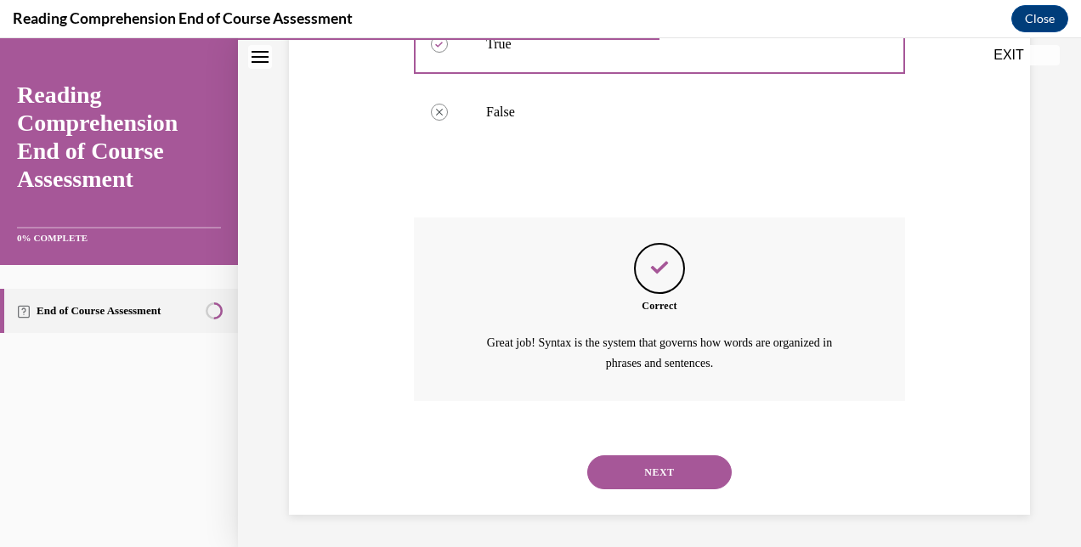
click at [658, 478] on button "NEXT" at bounding box center [659, 472] width 144 height 34
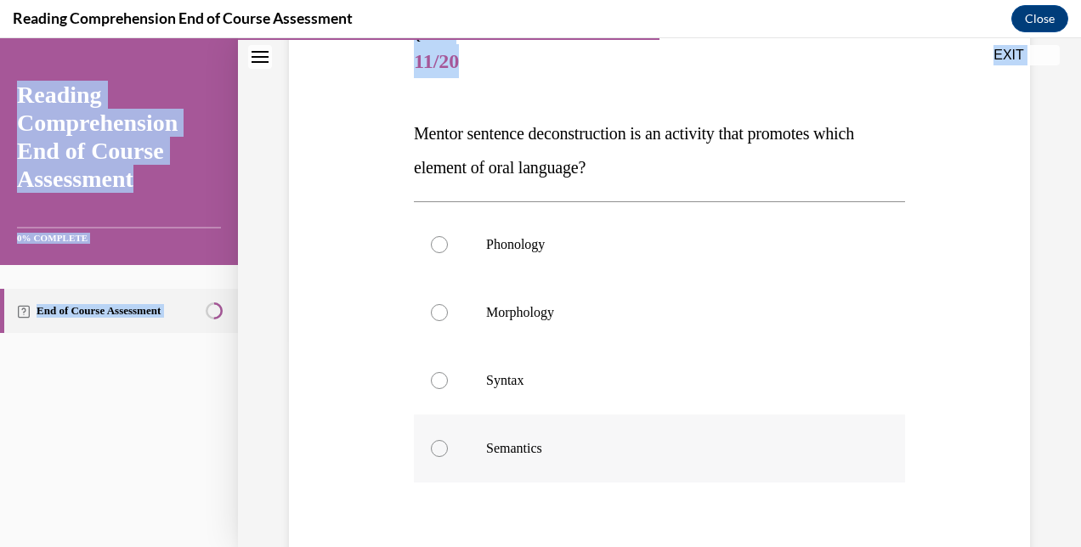
scroll to position [309, 0]
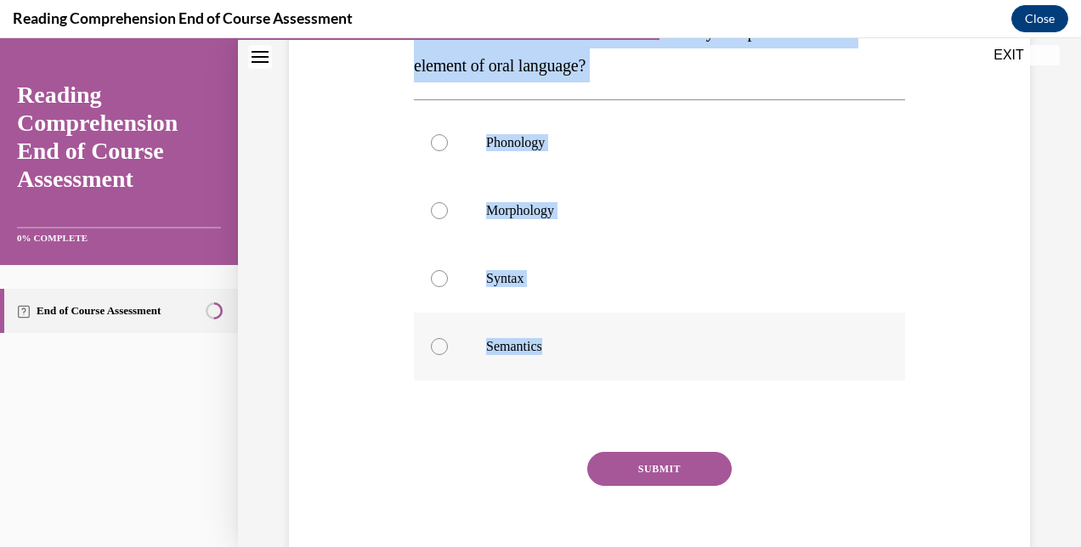
drag, startPoint x: 405, startPoint y: 342, endPoint x: 572, endPoint y: 342, distance: 166.5
click at [572, 342] on div "Question 11/20 Mentor sentence deconstruction is an activity that promotes whic…" at bounding box center [659, 233] width 749 height 715
click at [481, 264] on label "Syntax" at bounding box center [659, 279] width 491 height 68
click at [448, 270] on input "Syntax" at bounding box center [439, 278] width 17 height 17
radio input "true"
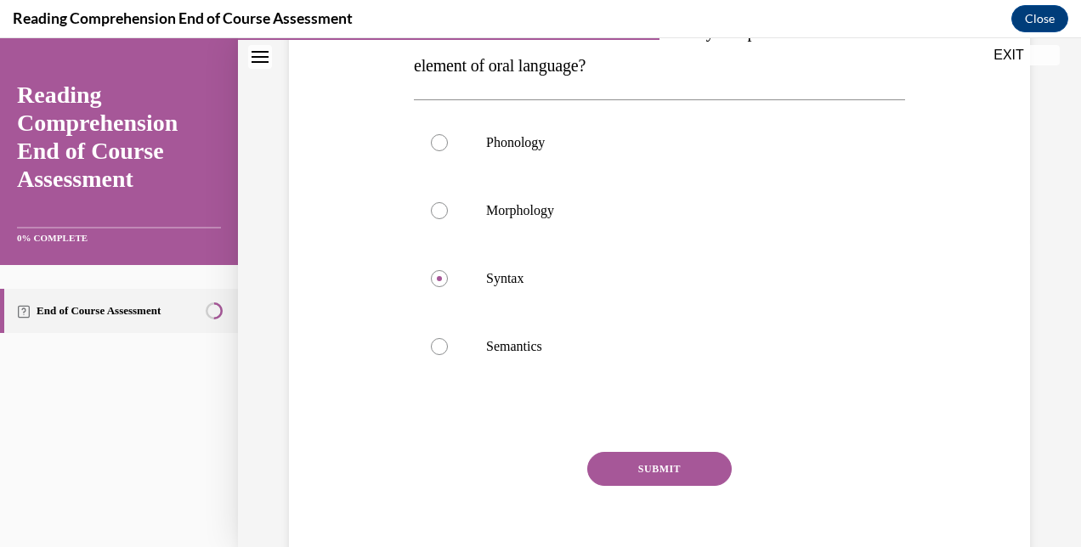
click at [633, 458] on button "SUBMIT" at bounding box center [659, 469] width 144 height 34
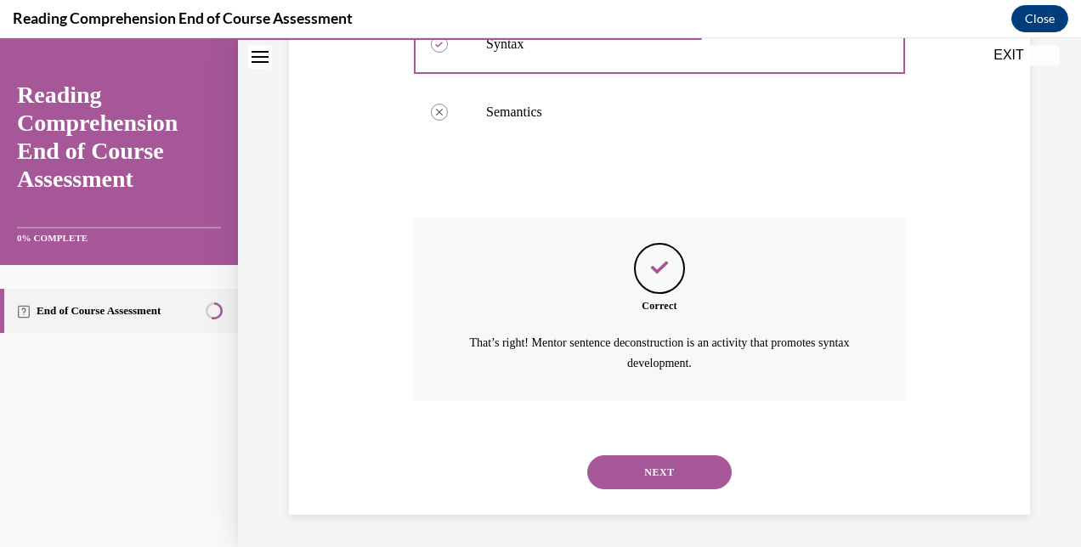
scroll to position [544, 0]
click at [669, 466] on button "NEXT" at bounding box center [659, 472] width 144 height 34
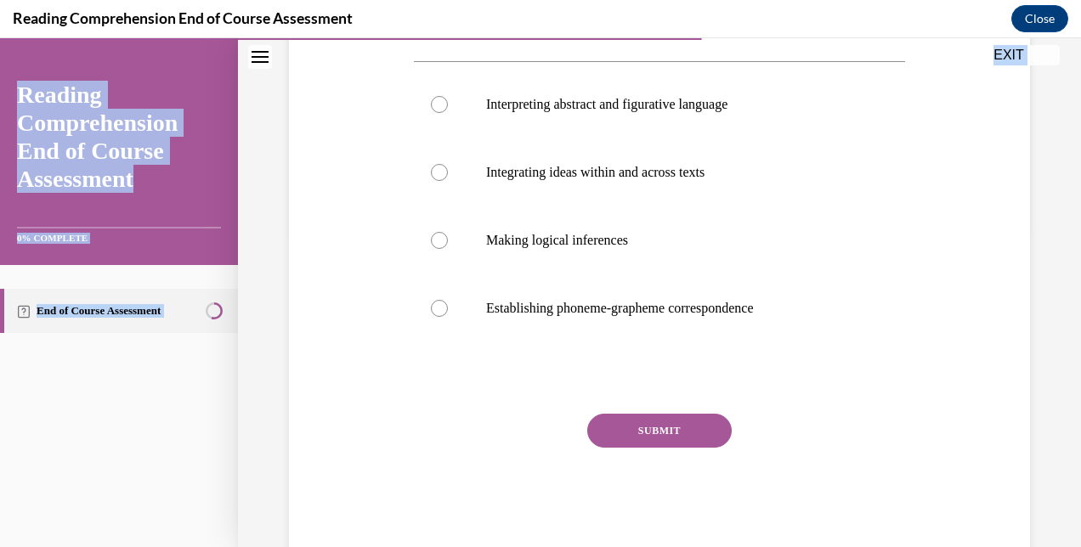
scroll to position [353, 0]
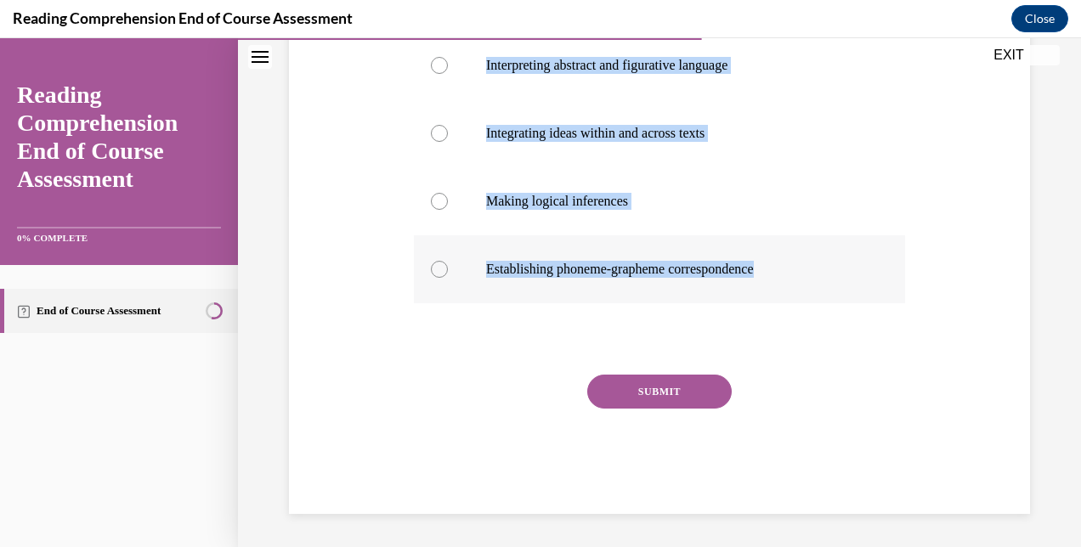
drag, startPoint x: 415, startPoint y: 340, endPoint x: 791, endPoint y: 270, distance: 382.8
click at [791, 270] on div "Question 12/20 Which of the following is NOT an example of verbal reasoning? In…" at bounding box center [659, 199] width 491 height 630
click at [564, 274] on p "Establishing phoneme-grapheme correspondence" at bounding box center [674, 269] width 376 height 17
click at [448, 274] on input "Establishing phoneme-grapheme correspondence" at bounding box center [439, 269] width 17 height 17
radio input "true"
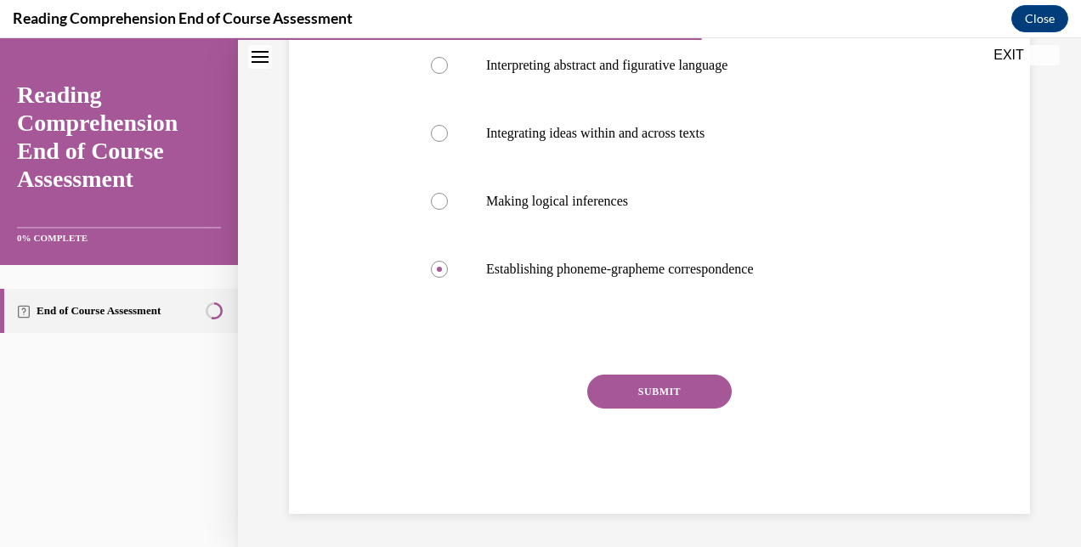
click at [658, 400] on button "SUBMIT" at bounding box center [659, 392] width 144 height 34
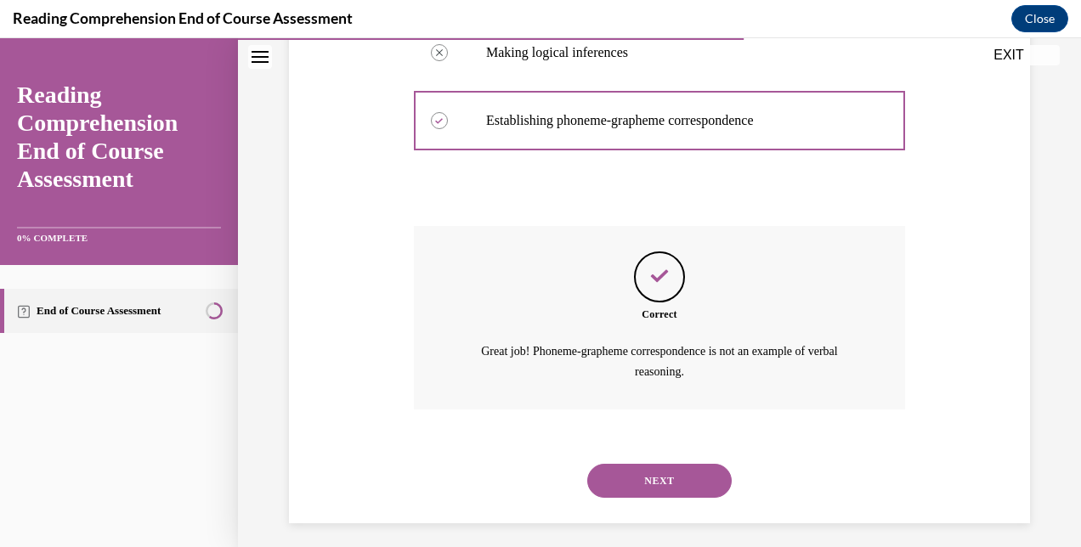
scroll to position [510, 0]
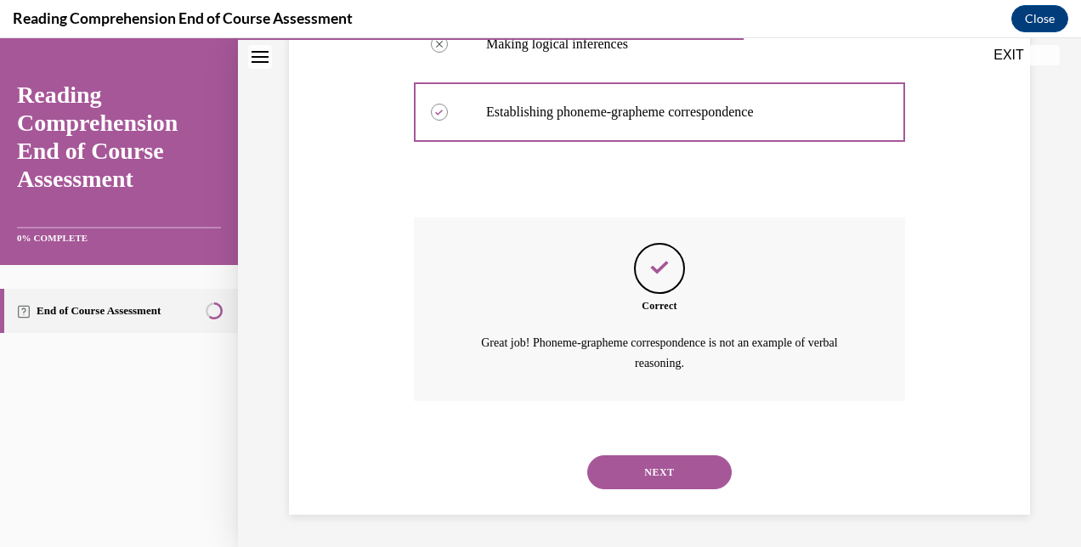
click at [650, 466] on button "NEXT" at bounding box center [659, 472] width 144 height 34
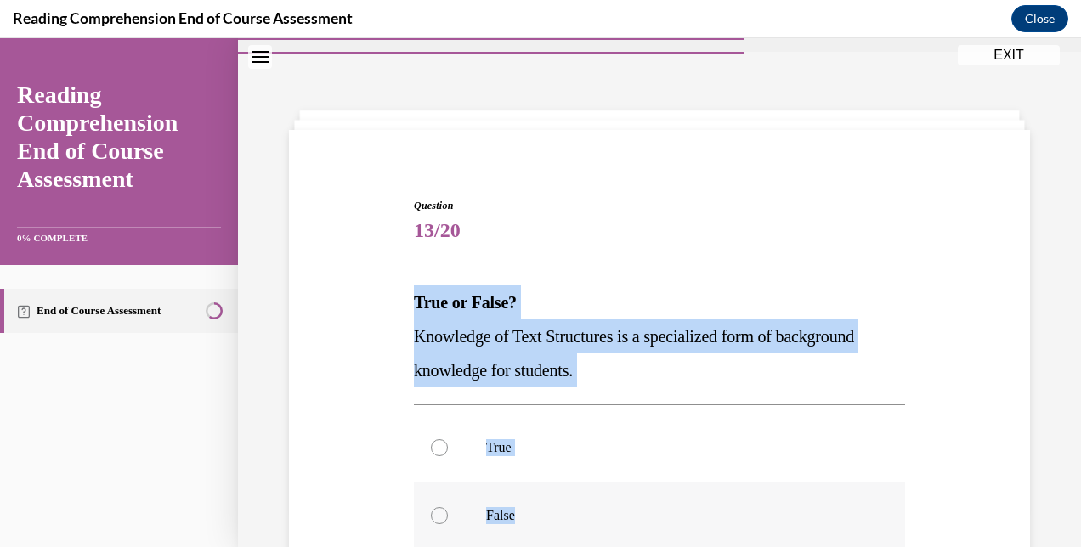
scroll to position [60, 0]
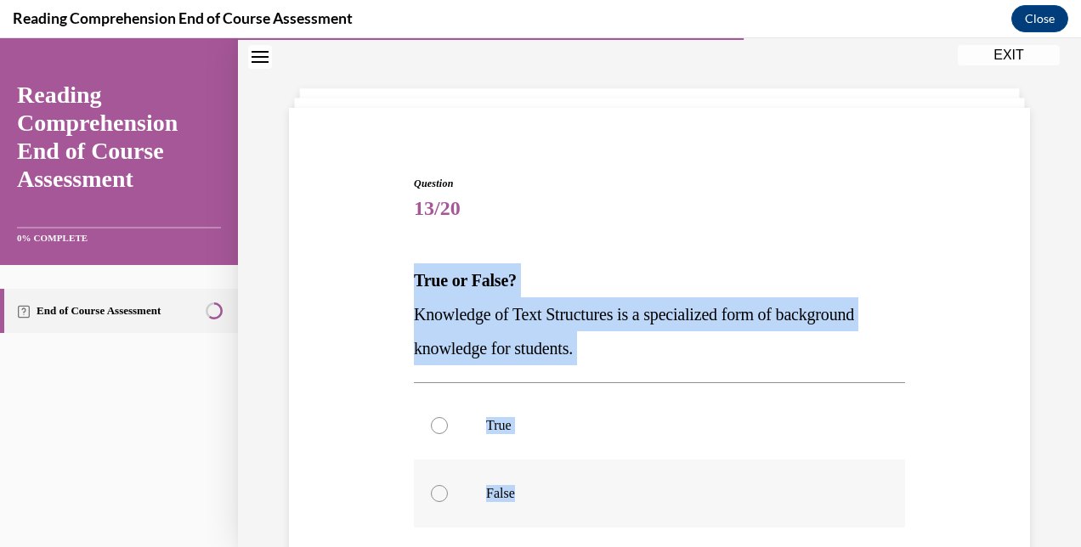
drag, startPoint x: 415, startPoint y: 348, endPoint x: 600, endPoint y: 492, distance: 234.9
click at [600, 492] on div "Question 13/20 True or False? Knowledge of Text Structures is a specialized for…" at bounding box center [659, 457] width 491 height 562
click at [436, 424] on div at bounding box center [439, 425] width 17 height 17
click at [436, 424] on input "True" at bounding box center [439, 425] width 17 height 17
radio input "true"
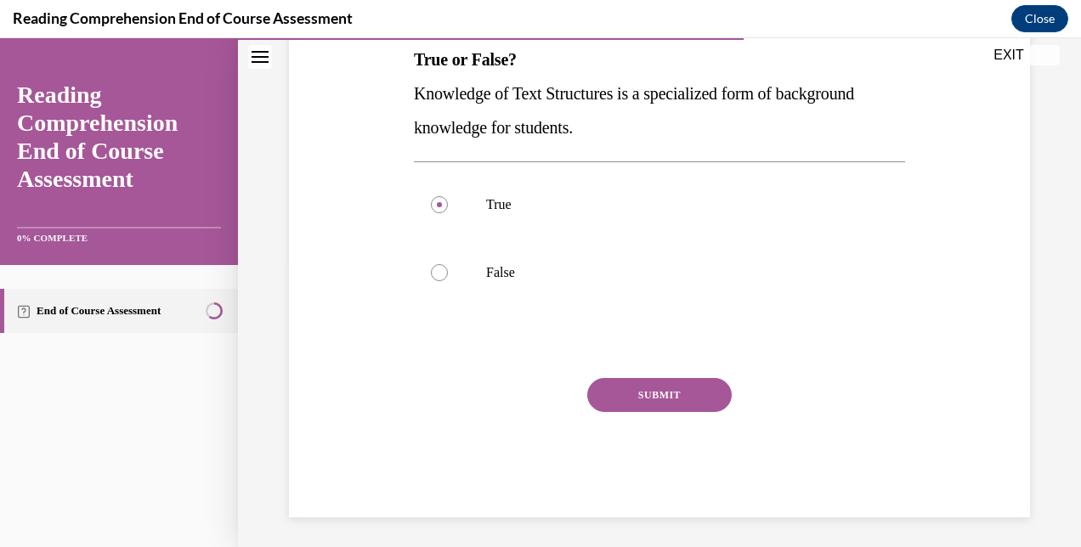
click at [613, 388] on button "SUBMIT" at bounding box center [659, 395] width 144 height 34
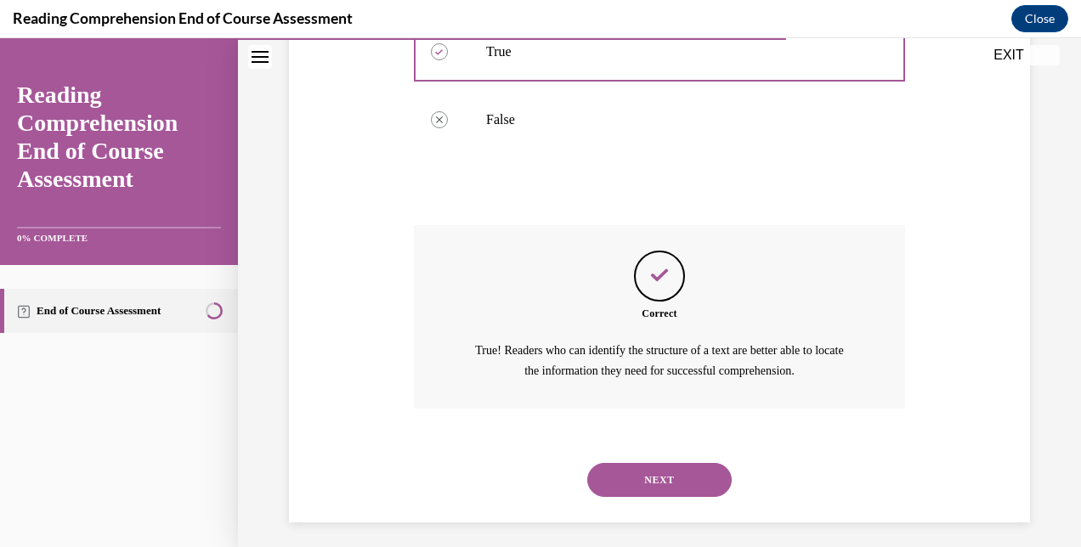
scroll to position [442, 0]
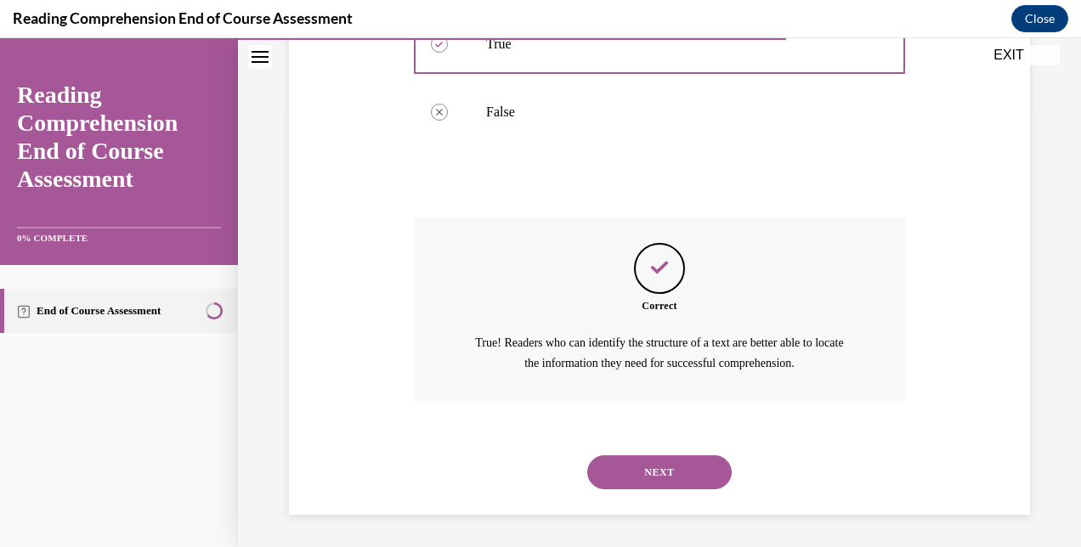
click at [621, 472] on button "NEXT" at bounding box center [659, 472] width 144 height 34
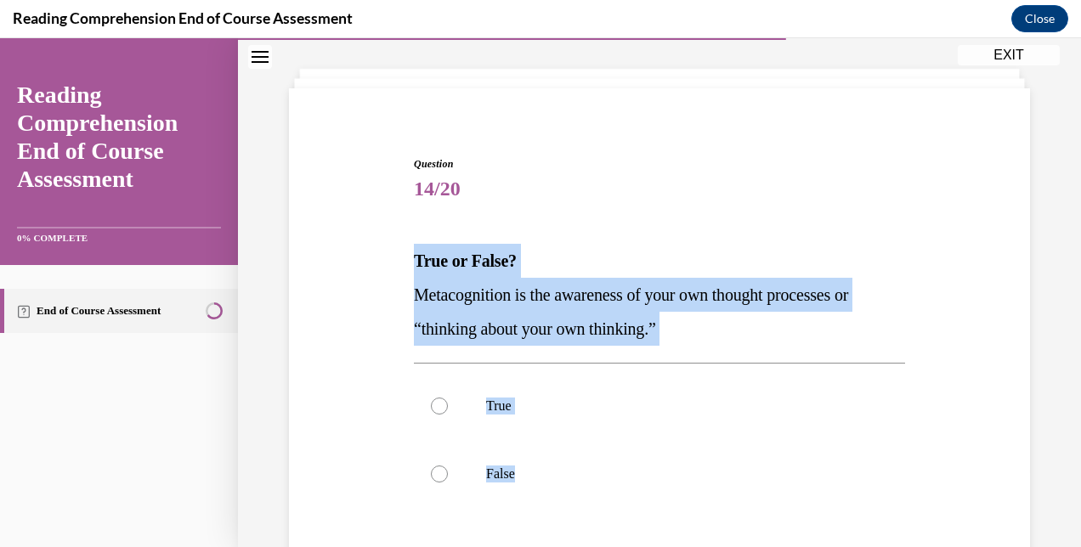
scroll to position [101, 0]
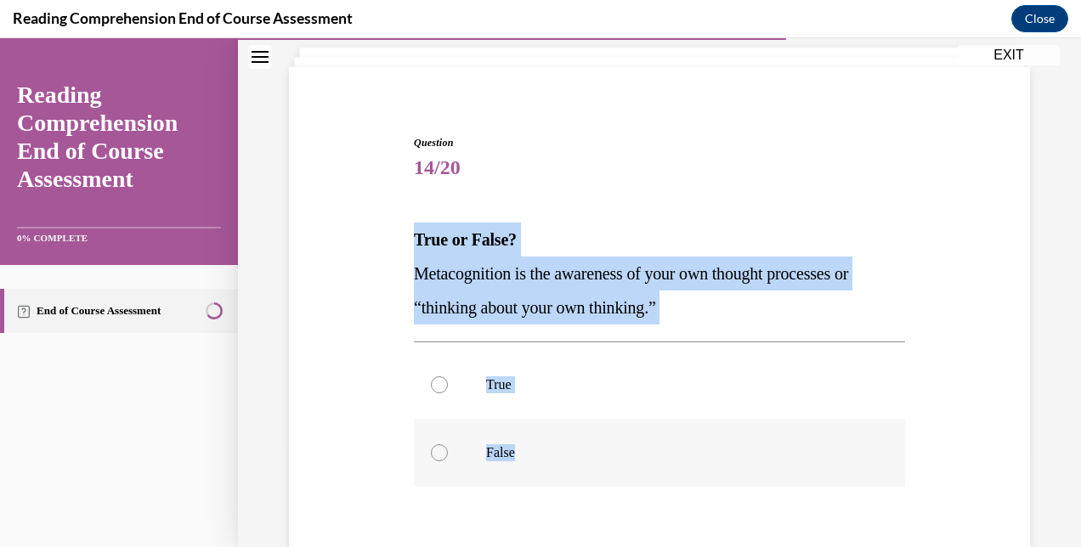
drag, startPoint x: 411, startPoint y: 341, endPoint x: 653, endPoint y: 465, distance: 271.3
click at [653, 465] on div "Question 14/20 True or False? Metacognition is the awareness of your own though…" at bounding box center [659, 416] width 491 height 562
click at [455, 381] on label "True" at bounding box center [659, 385] width 491 height 68
click at [448, 381] on input "True" at bounding box center [439, 384] width 17 height 17
radio input "true"
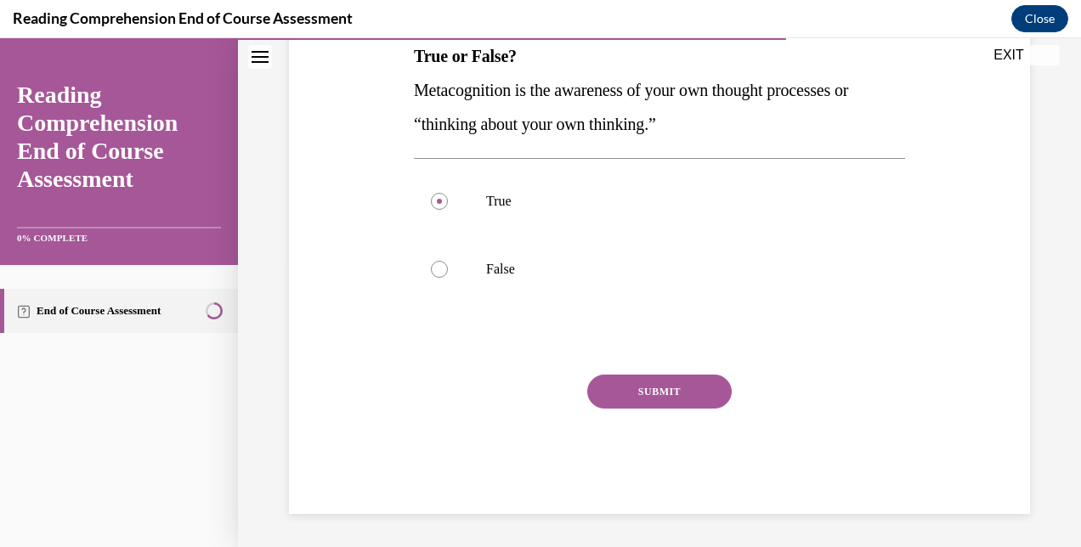
click at [654, 393] on button "SUBMIT" at bounding box center [659, 392] width 144 height 34
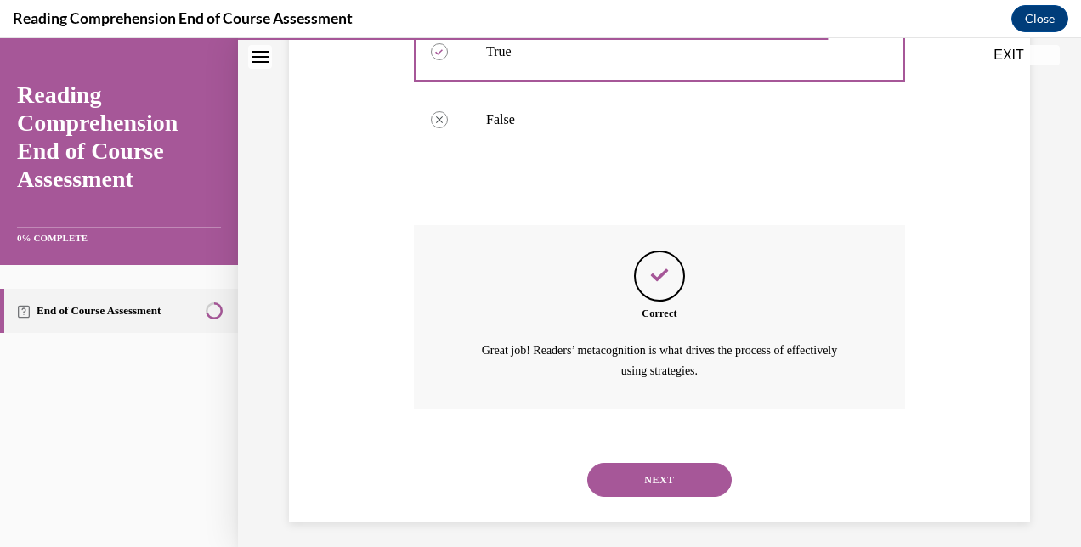
scroll to position [442, 0]
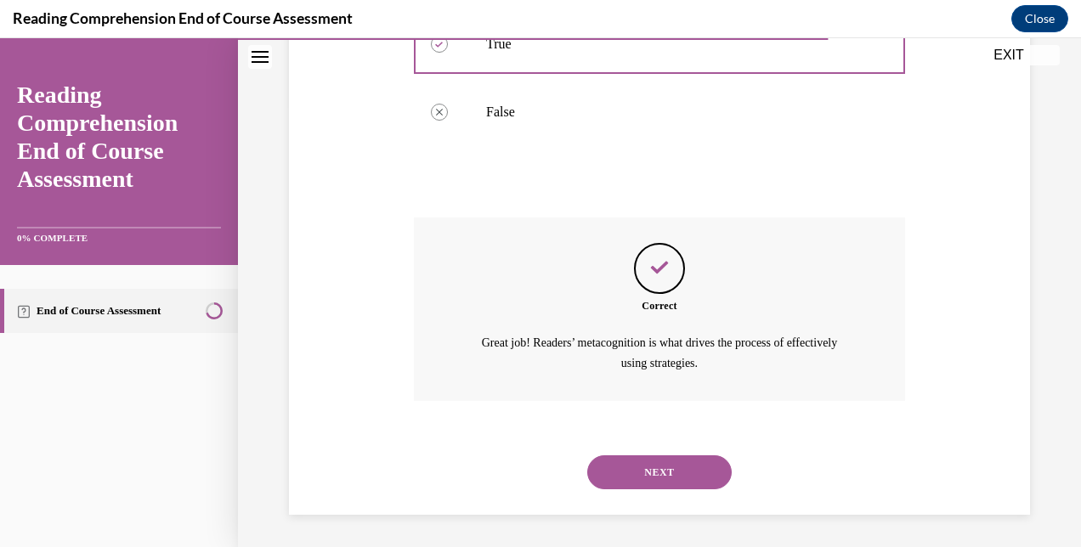
click at [644, 485] on button "NEXT" at bounding box center [659, 472] width 144 height 34
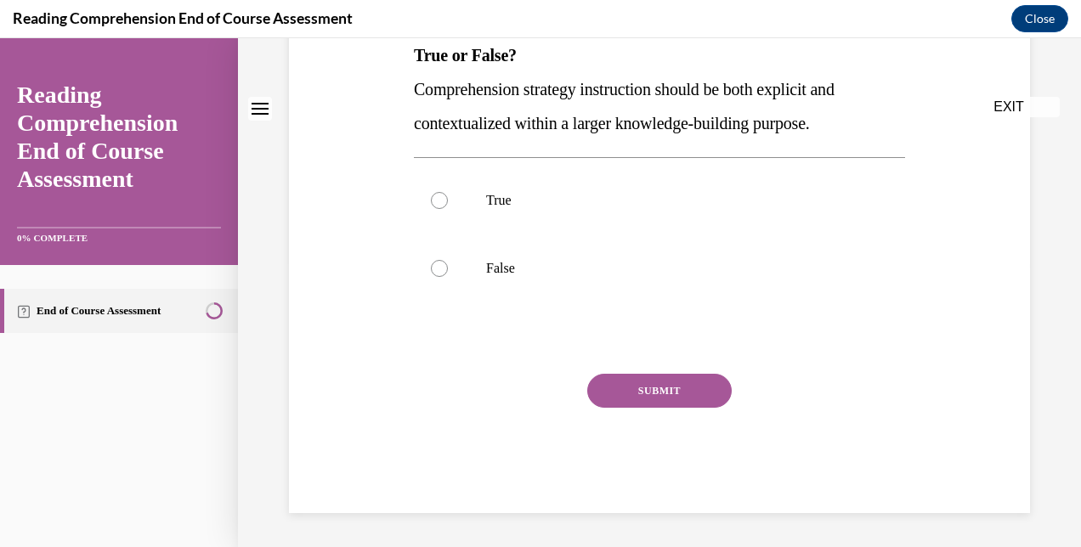
scroll to position [0, 0]
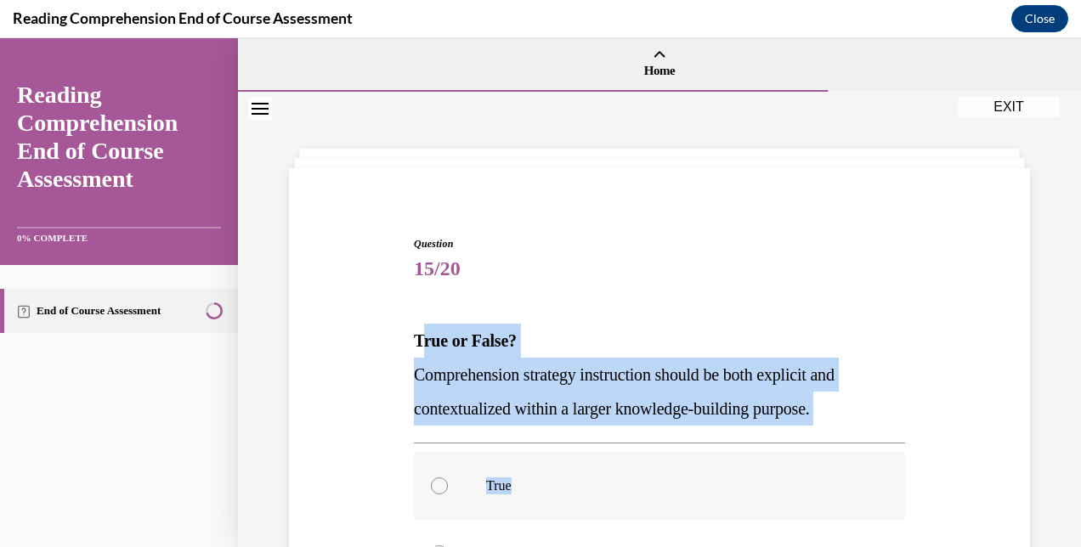
drag, startPoint x: 416, startPoint y: 342, endPoint x: 520, endPoint y: 463, distance: 159.1
click at [520, 463] on div "Question 15/20 True or False? Comprehension strategy instruction should be both…" at bounding box center [659, 517] width 491 height 562
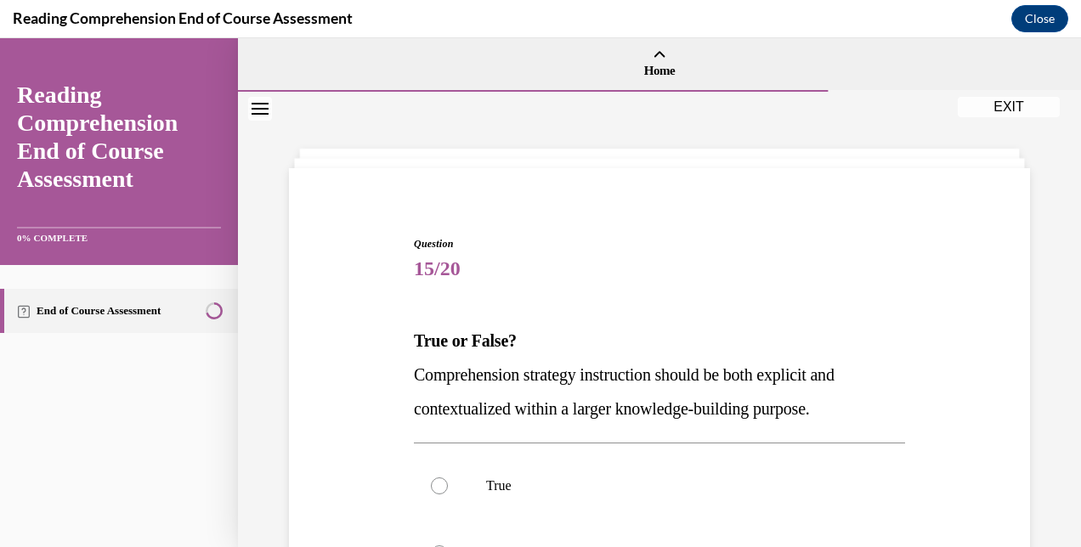
drag, startPoint x: 520, startPoint y: 463, endPoint x: 399, endPoint y: 350, distance: 165.3
click at [399, 350] on div "Question 15/20 True or False? Comprehension strategy instruction should be both…" at bounding box center [659, 491] width 749 height 613
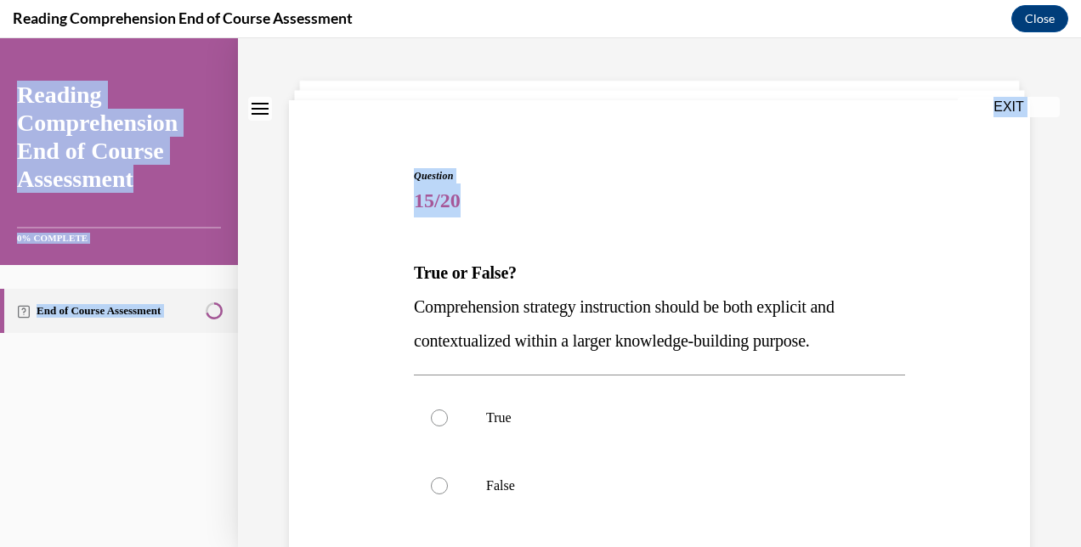
scroll to position [285, 0]
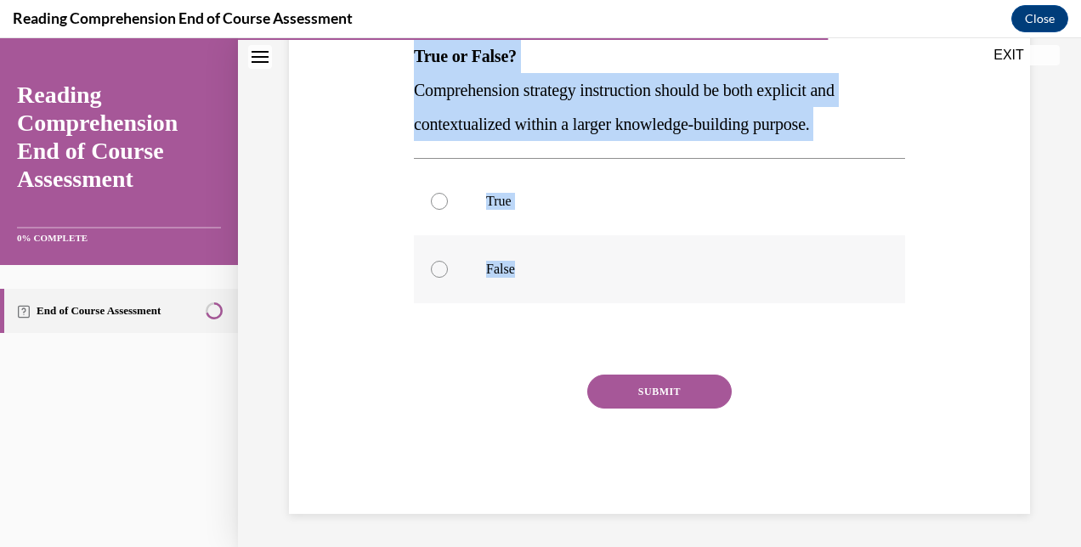
drag, startPoint x: 407, startPoint y: 338, endPoint x: 621, endPoint y: 243, distance: 234.3
click at [621, 243] on div "Question 15/20 True or False? Comprehension strategy instruction should be both…" at bounding box center [660, 220] width 500 height 588
click at [469, 184] on label "True" at bounding box center [659, 201] width 491 height 68
click at [448, 193] on input "True" at bounding box center [439, 201] width 17 height 17
radio input "true"
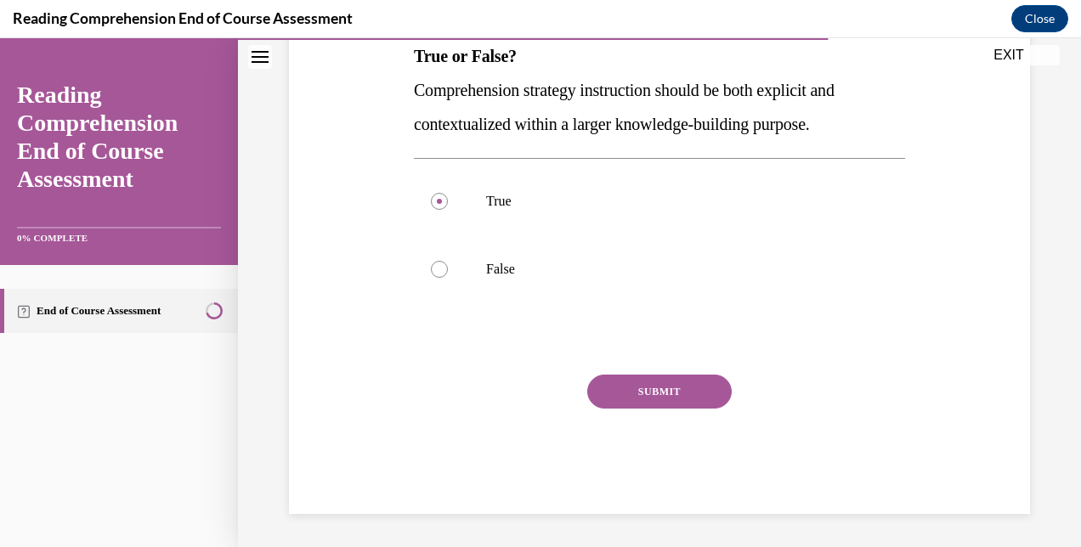
click at [662, 395] on button "SUBMIT" at bounding box center [659, 392] width 144 height 34
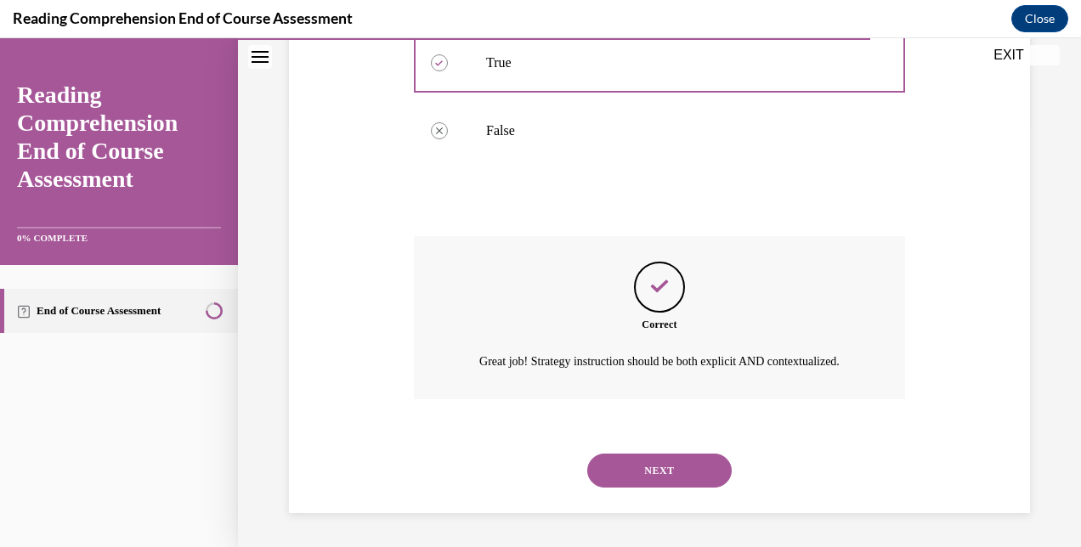
scroll to position [442, 0]
click at [648, 468] on button "NEXT" at bounding box center [659, 471] width 144 height 34
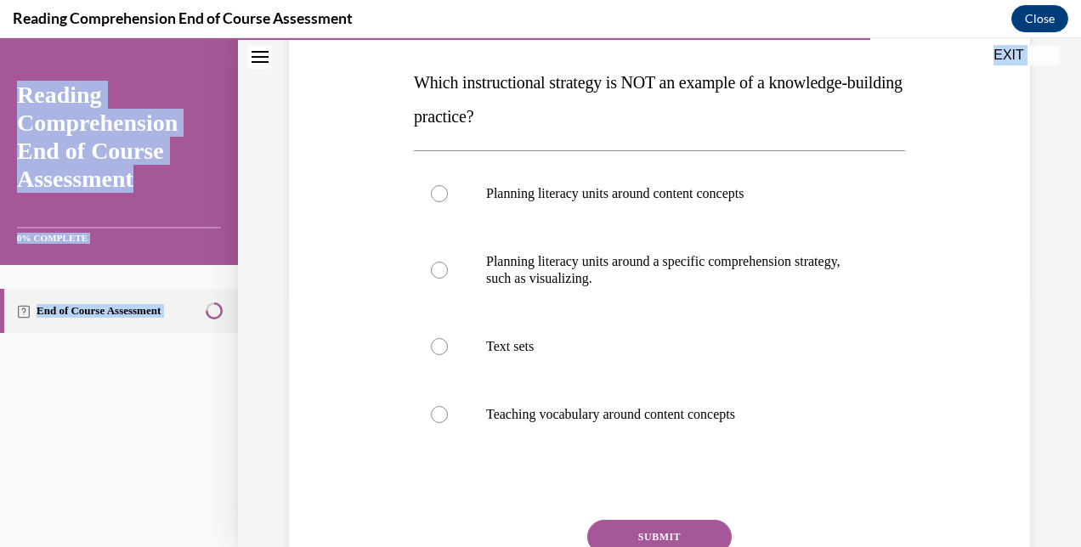
scroll to position [316, 0]
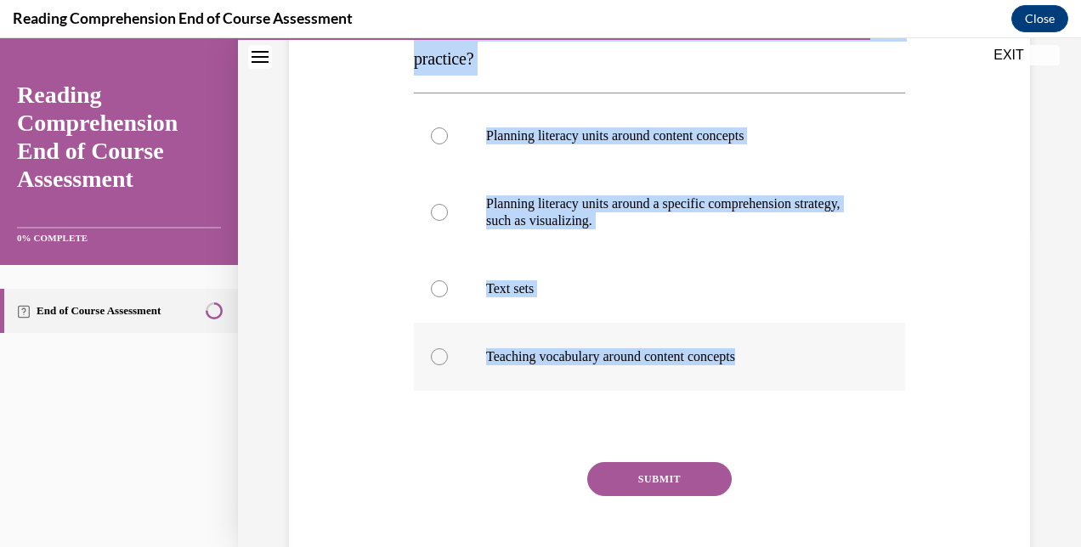
drag, startPoint x: 415, startPoint y: 343, endPoint x: 788, endPoint y: 336, distance: 373.9
click at [788, 336] on div "Question 16/20 Which instructional strategy is NOT an example of a knowledge-bu…" at bounding box center [659, 260] width 491 height 681
click at [564, 216] on p "Planning literacy units around a specific comprehension strategy, such as visua…" at bounding box center [674, 212] width 376 height 34
click at [448, 216] on input "Planning literacy units around a specific comprehension strategy, such as visua…" at bounding box center [439, 212] width 17 height 17
radio input "true"
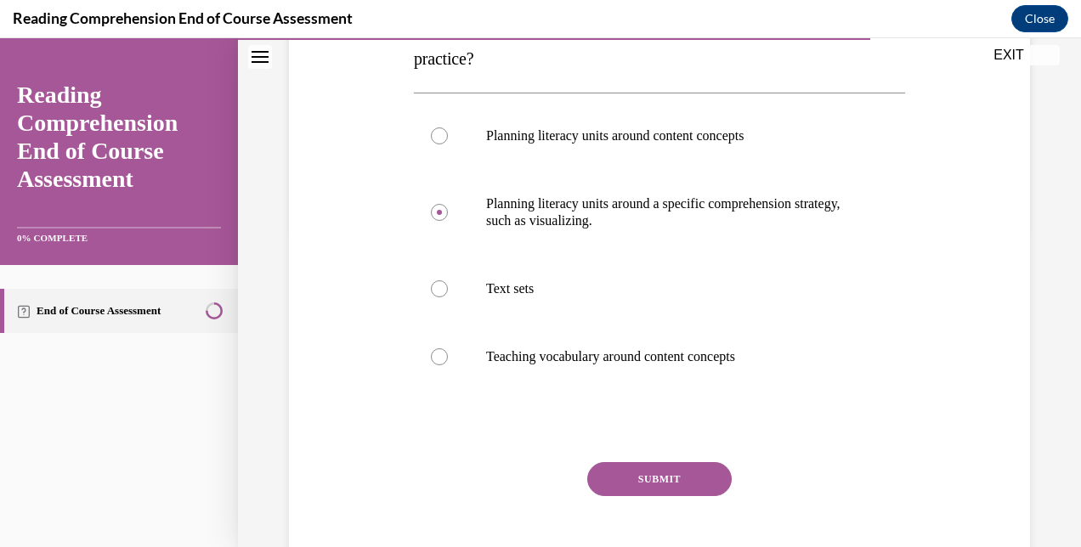
click at [613, 479] on button "SUBMIT" at bounding box center [659, 479] width 144 height 34
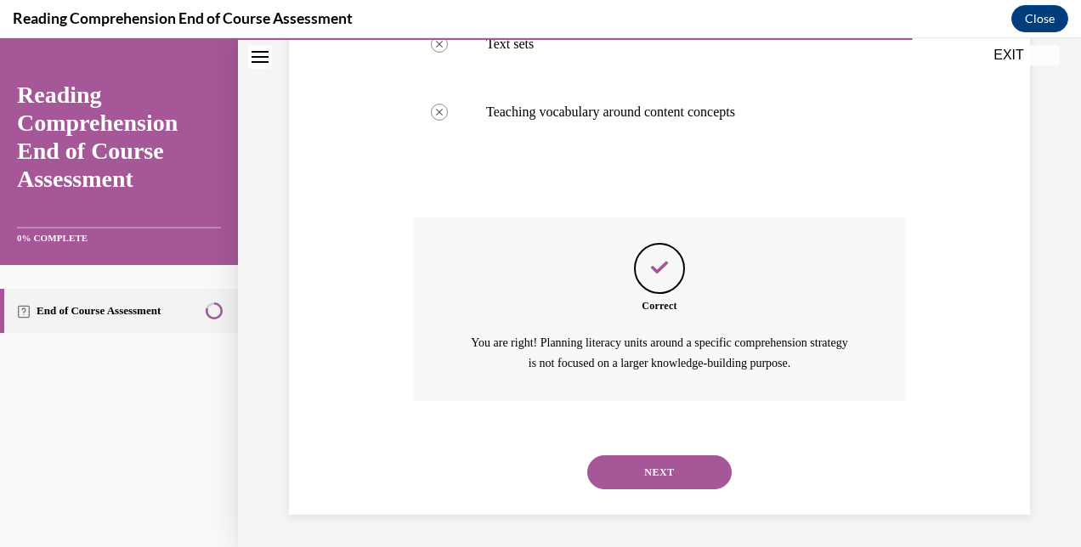
scroll to position [561, 0]
click at [658, 473] on button "NEXT" at bounding box center [659, 472] width 144 height 34
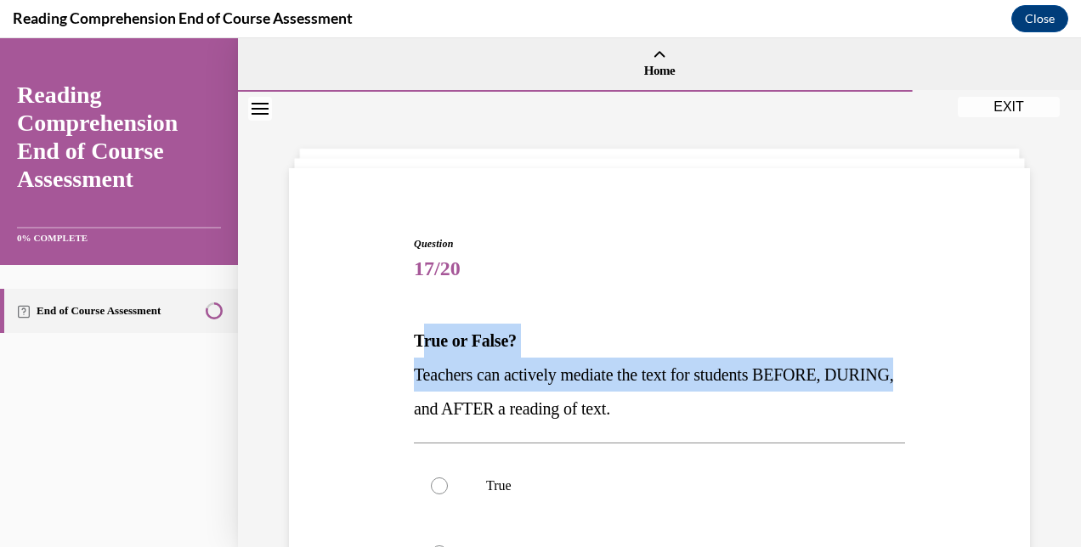
drag, startPoint x: 416, startPoint y: 342, endPoint x: 482, endPoint y: 389, distance: 80.9
click at [482, 389] on div "True or False? Teachers can actively mediate the text for students BEFORE, DURI…" at bounding box center [659, 375] width 491 height 102
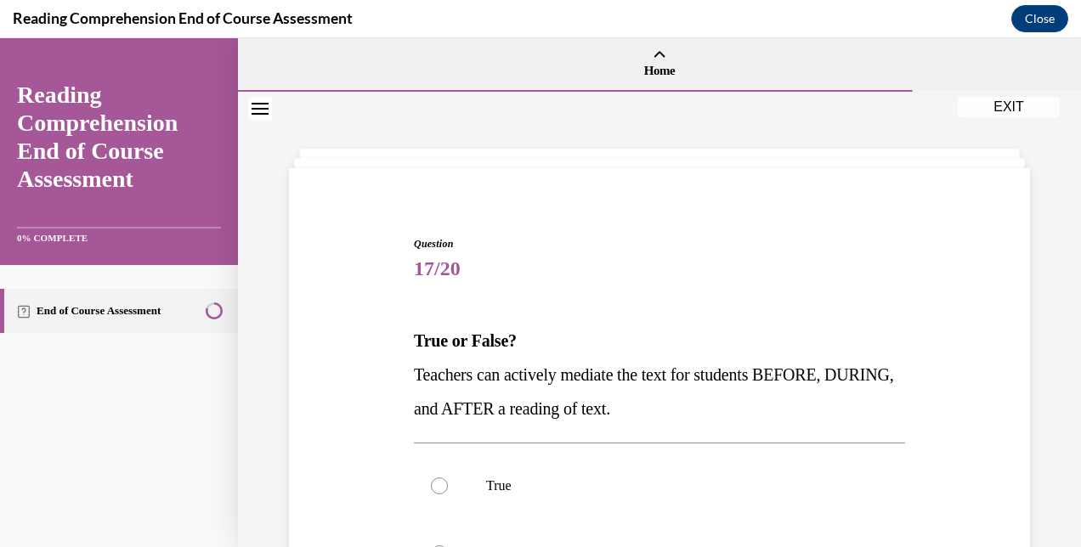
drag, startPoint x: 482, startPoint y: 389, endPoint x: 404, endPoint y: 342, distance: 90.8
click at [404, 342] on div "Question 17/20 True or False? Teachers can actively mediate the text for studen…" at bounding box center [659, 491] width 749 height 613
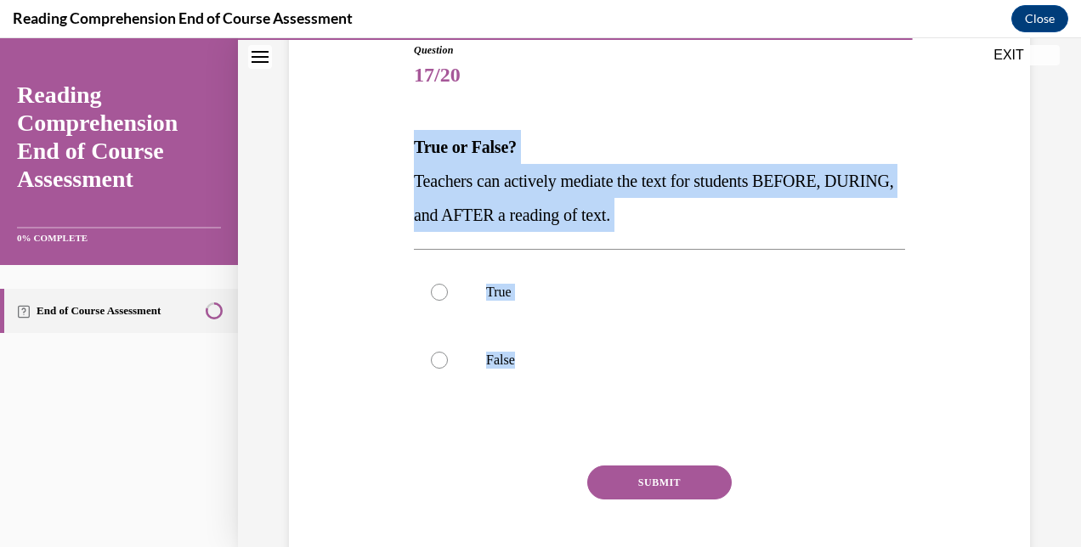
scroll to position [210, 0]
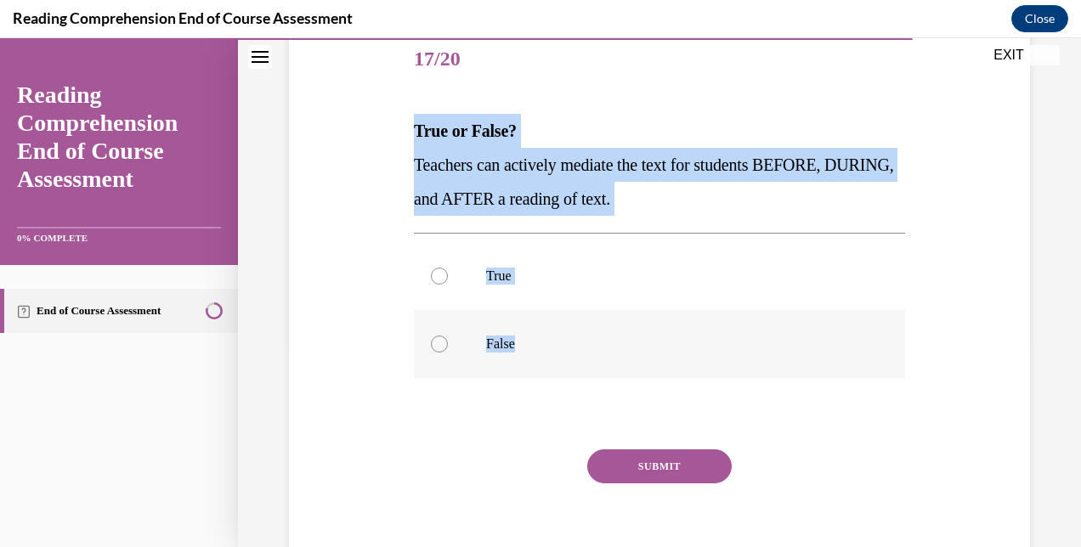
drag, startPoint x: 410, startPoint y: 342, endPoint x: 632, endPoint y: 368, distance: 224.2
click at [632, 368] on div "Question 17/20 True or False? Teachers can actively mediate the text for studen…" at bounding box center [660, 295] width 500 height 588
click at [517, 279] on p "True" at bounding box center [674, 276] width 376 height 17
click at [448, 279] on input "True" at bounding box center [439, 276] width 17 height 17
radio input "true"
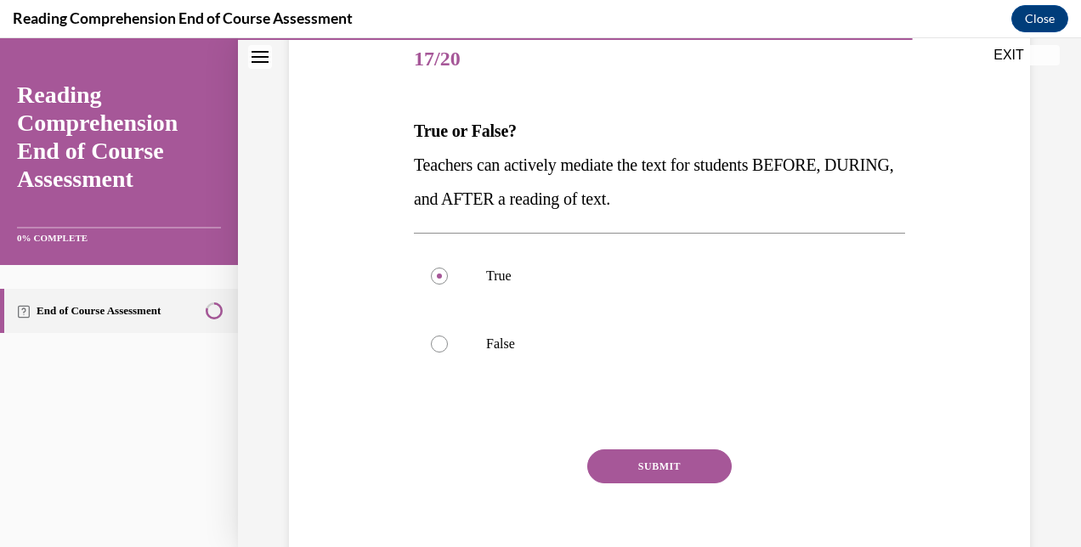
click at [646, 475] on button "SUBMIT" at bounding box center [659, 466] width 144 height 34
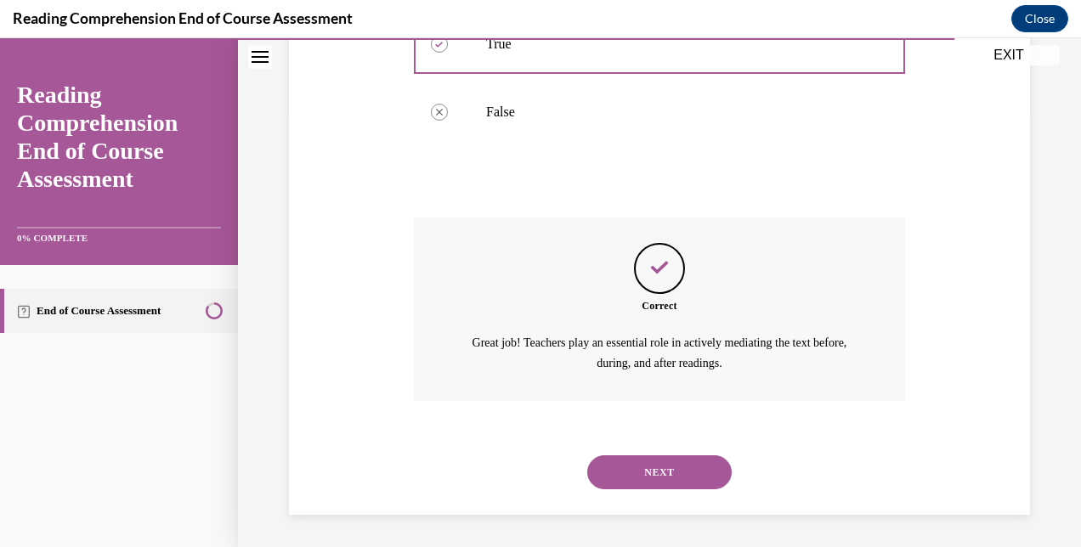
scroll to position [442, 0]
click at [647, 474] on button "NEXT" at bounding box center [659, 472] width 144 height 34
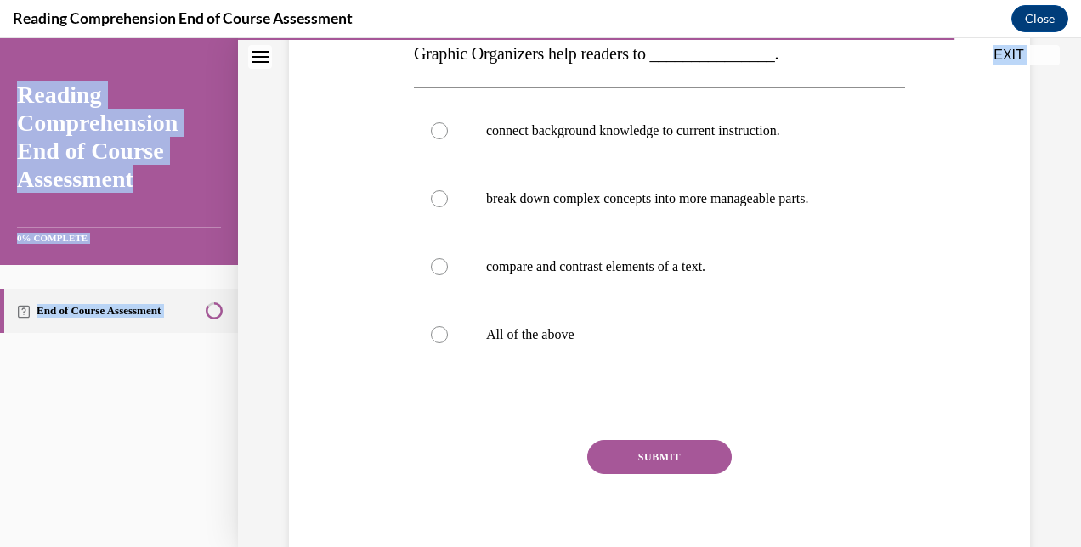
scroll to position [353, 0]
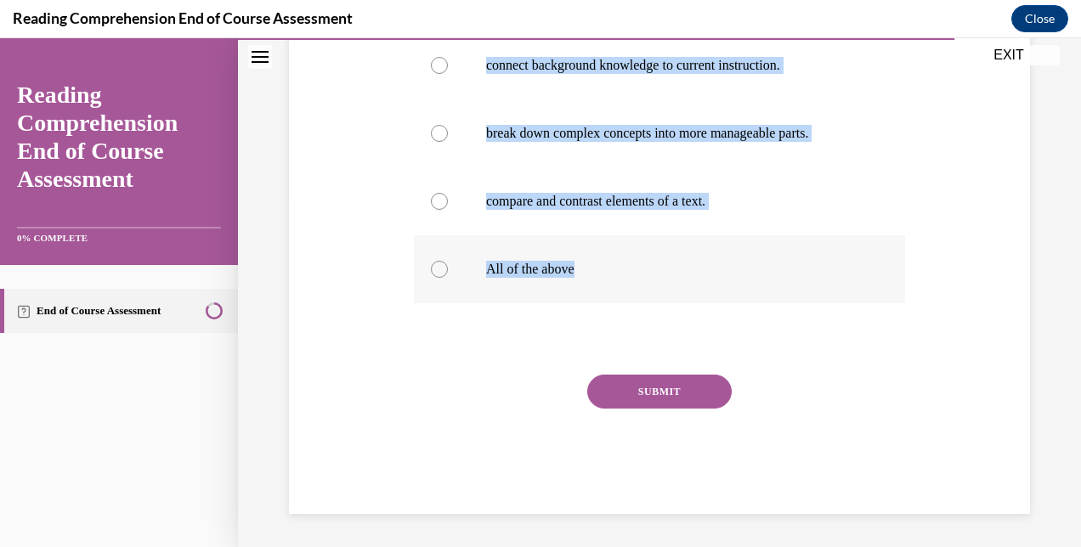
drag, startPoint x: 415, startPoint y: 345, endPoint x: 713, endPoint y: 267, distance: 307.5
click at [713, 267] on div "Question 18/20 Graphic Organizers help readers to _______________. connect back…" at bounding box center [659, 199] width 491 height 630
click at [525, 279] on label "All of the above" at bounding box center [659, 269] width 491 height 68
click at [448, 278] on input "All of the above" at bounding box center [439, 269] width 17 height 17
radio input "true"
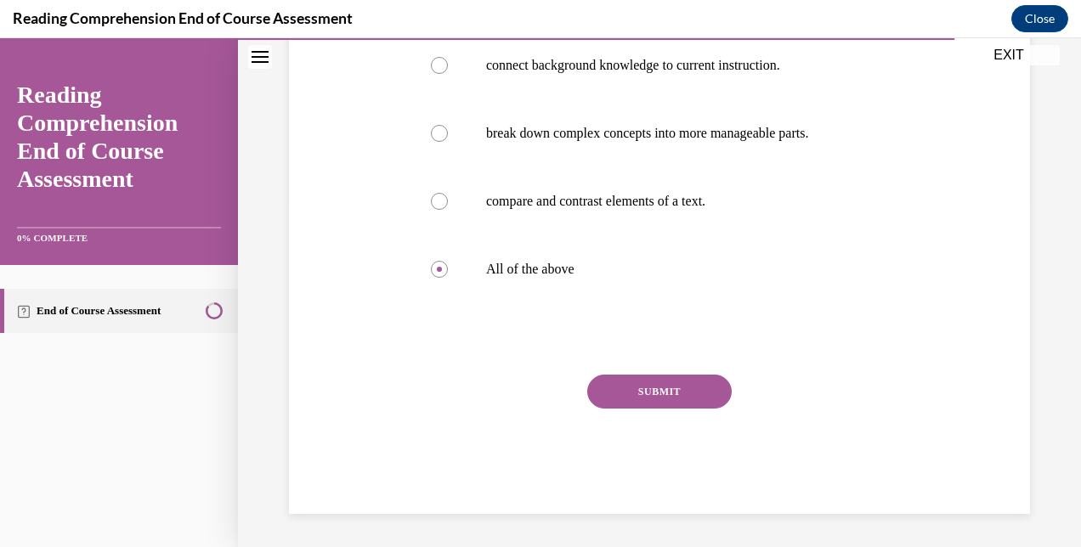
click at [620, 392] on button "SUBMIT" at bounding box center [659, 392] width 144 height 34
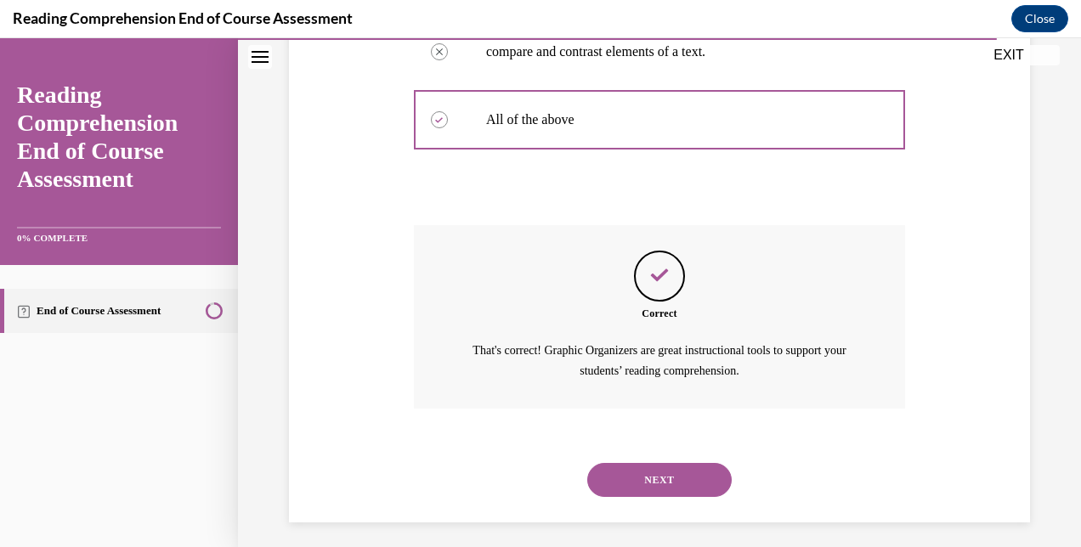
scroll to position [510, 0]
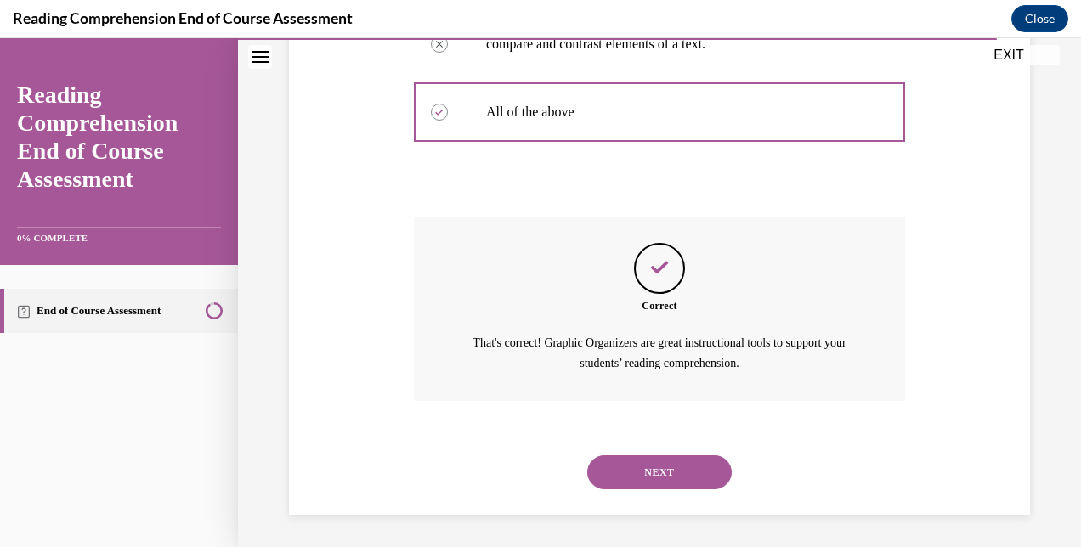
click at [659, 462] on button "NEXT" at bounding box center [659, 472] width 144 height 34
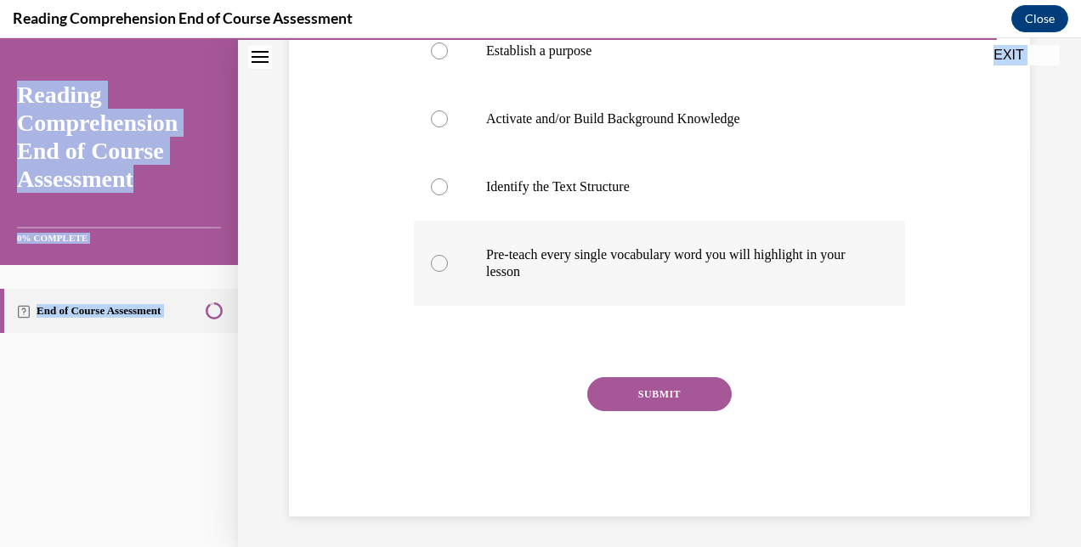
scroll to position [404, 0]
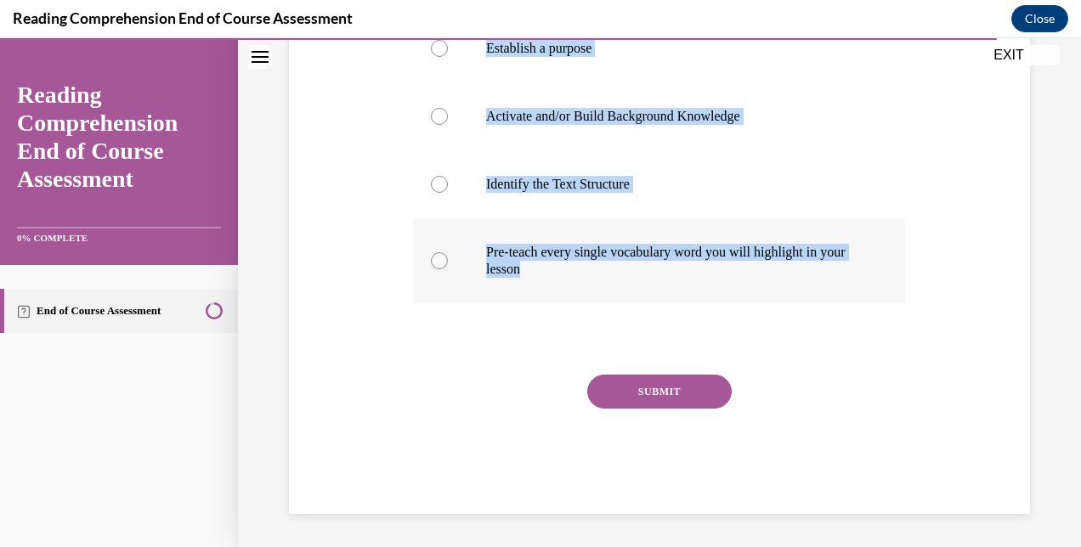
drag, startPoint x: 409, startPoint y: 338, endPoint x: 606, endPoint y: 275, distance: 206.9
click at [606, 275] on div "Question 19/20 BEFORE reading, teachers should do all of the following during a…" at bounding box center [660, 160] width 500 height 707
click at [483, 241] on label "Pre-teach every single vocabulary word you will highlight in your lesson" at bounding box center [659, 260] width 491 height 85
click at [448, 252] on input "Pre-teach every single vocabulary word you will highlight in your lesson" at bounding box center [439, 260] width 17 height 17
radio input "true"
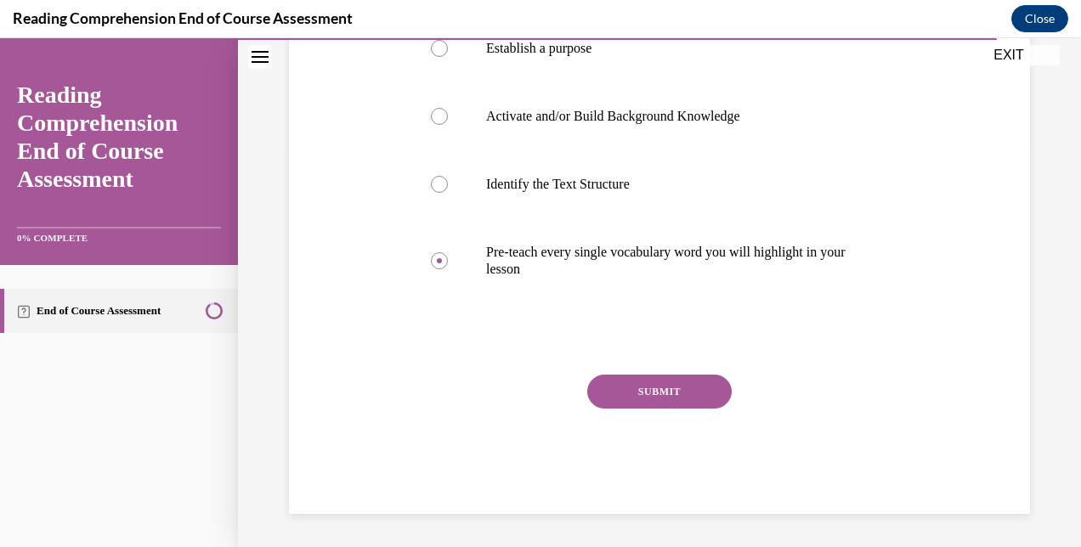
click at [675, 407] on button "SUBMIT" at bounding box center [659, 392] width 144 height 34
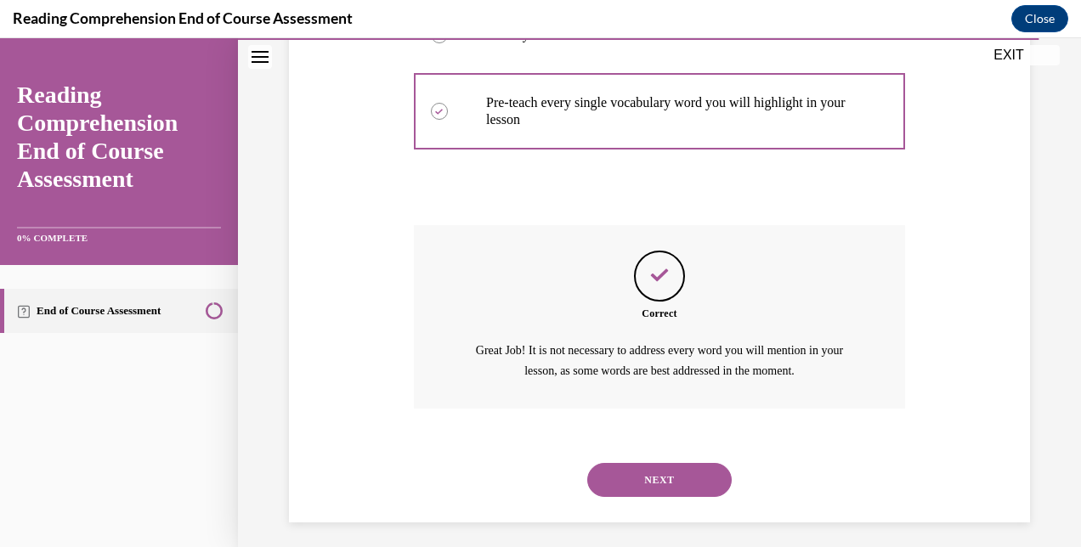
scroll to position [561, 0]
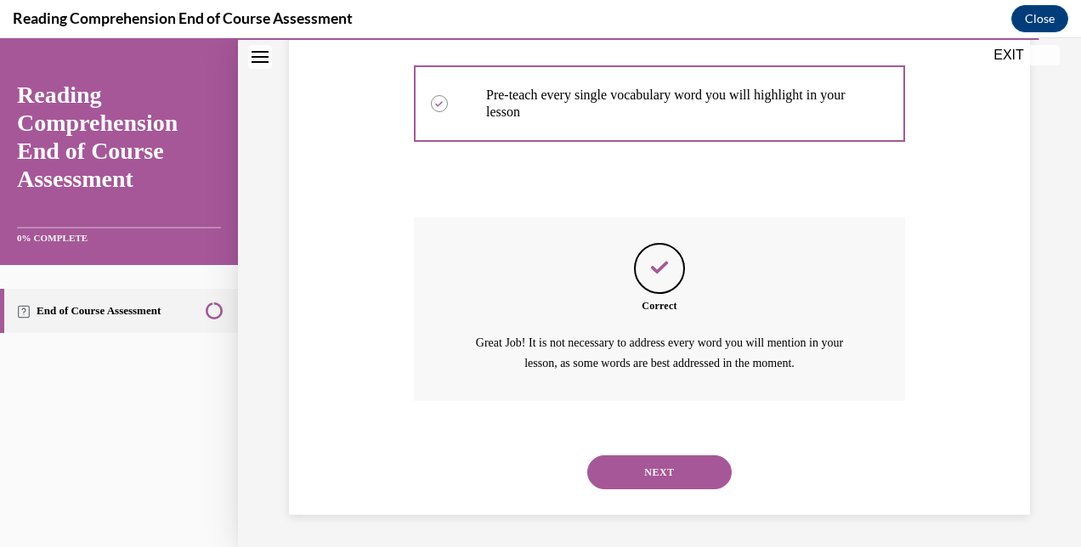
click at [682, 459] on button "NEXT" at bounding box center [659, 472] width 144 height 34
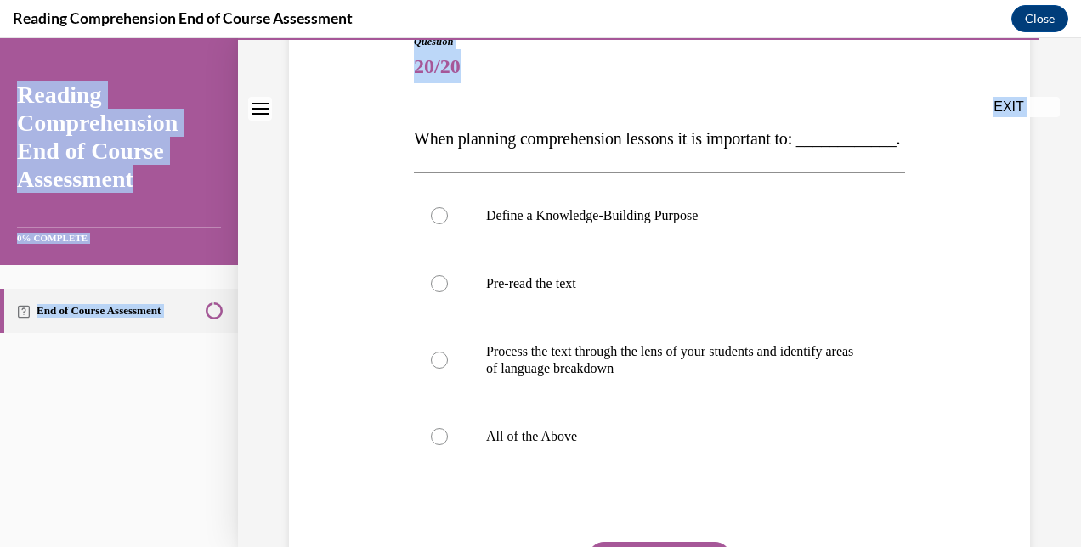
scroll to position [404, 0]
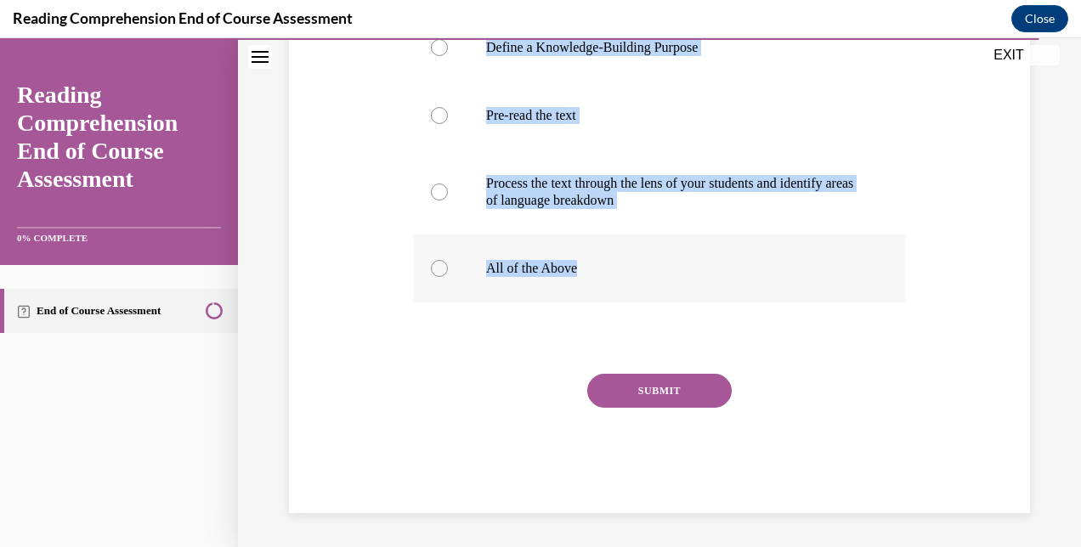
drag, startPoint x: 405, startPoint y: 346, endPoint x: 620, endPoint y: 248, distance: 236.1
click at [620, 248] on div "Question 20/20 When planning comprehension lessons it is important to: ________…" at bounding box center [659, 164] width 749 height 698
click at [551, 265] on p "All of the Above" at bounding box center [674, 268] width 376 height 17
click at [448, 265] on input "All of the Above" at bounding box center [439, 268] width 17 height 17
radio input "true"
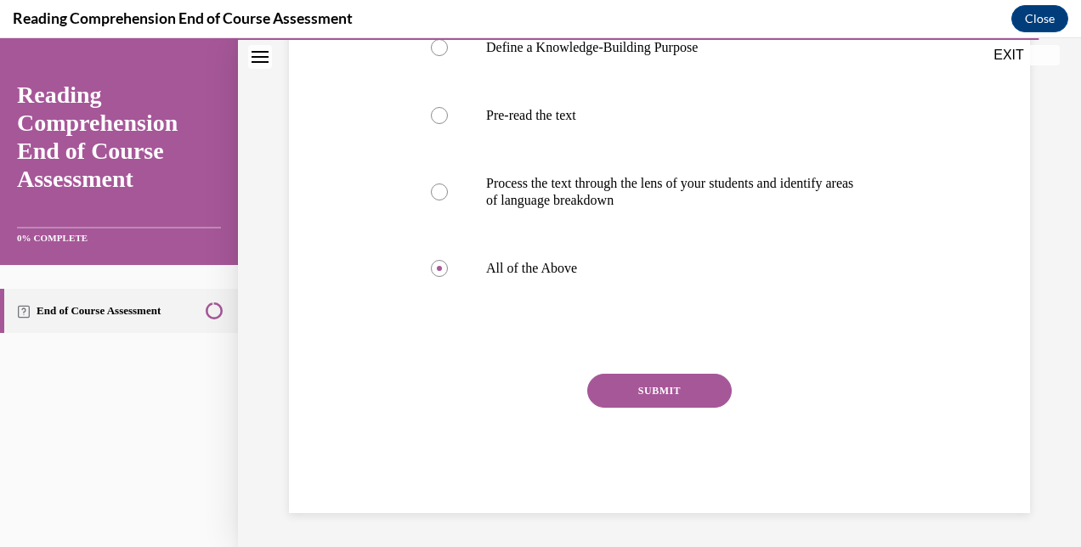
click at [656, 397] on button "SUBMIT" at bounding box center [659, 391] width 144 height 34
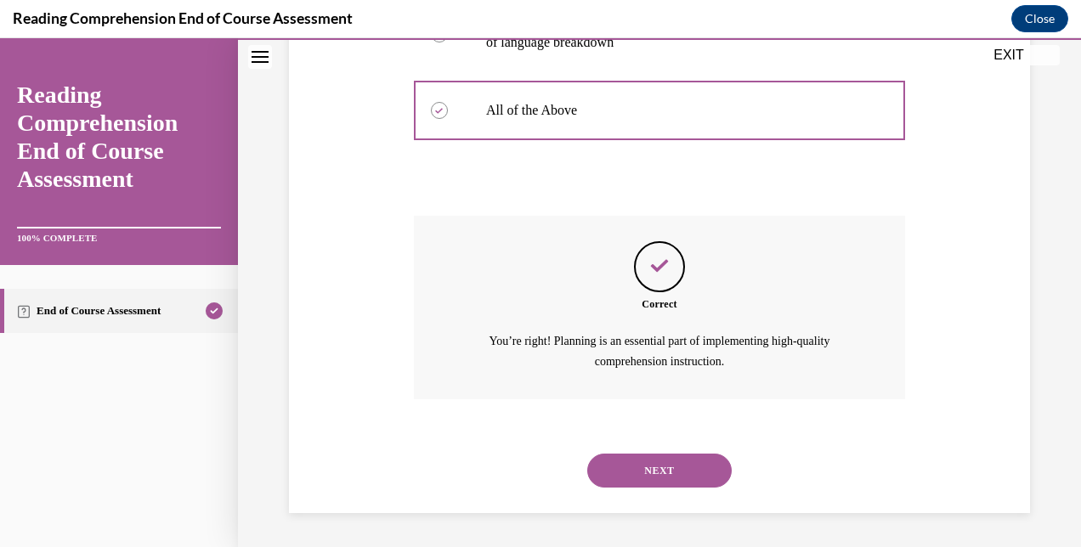
scroll to position [561, 0]
click at [675, 477] on button "NEXT" at bounding box center [659, 471] width 144 height 34
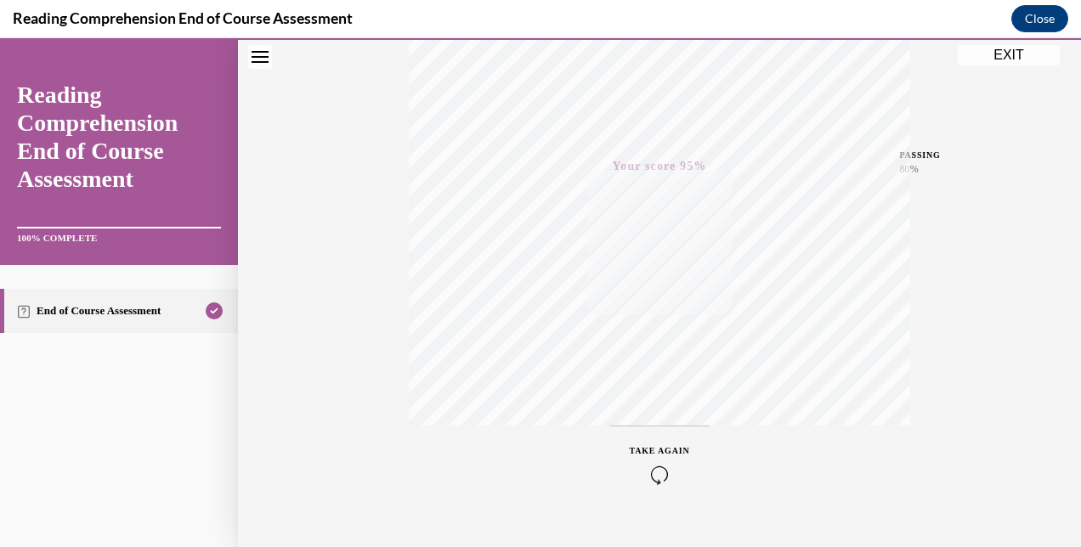
scroll to position [361, 0]
click at [989, 54] on button "EXIT" at bounding box center [1009, 55] width 102 height 20
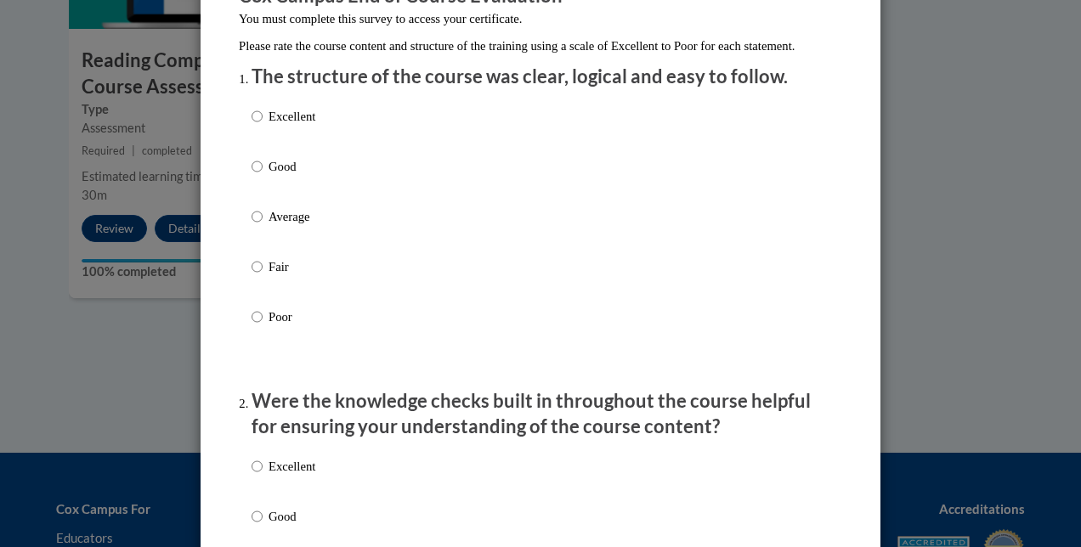
scroll to position [180, 0]
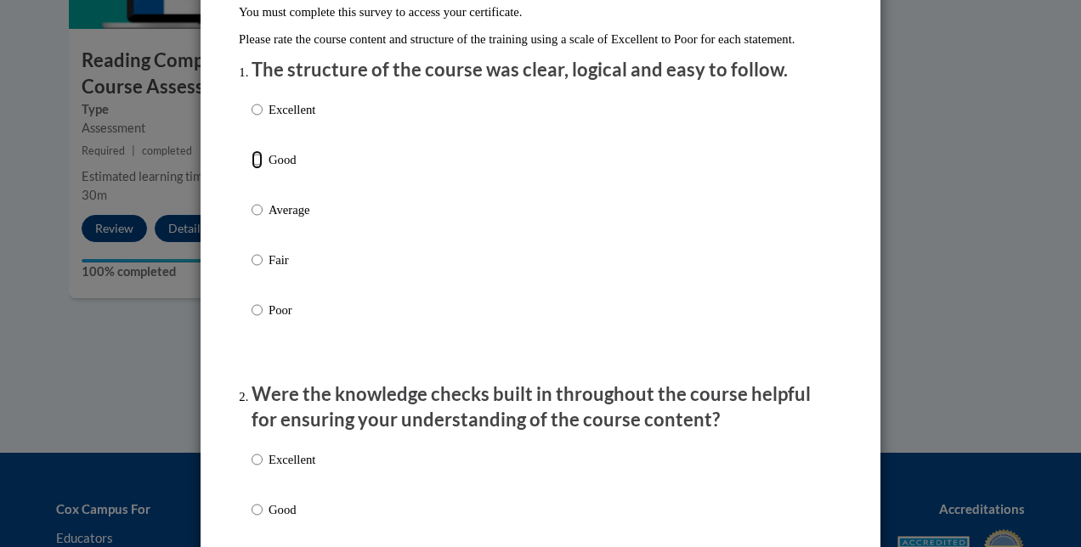
click at [255, 169] on input "Good" at bounding box center [256, 159] width 11 height 19
radio input "true"
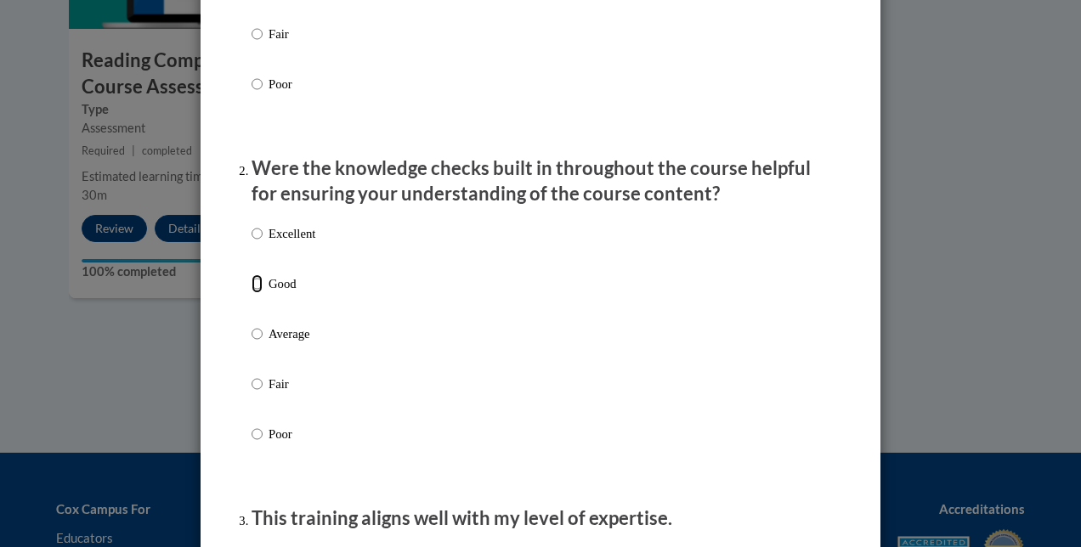
click at [251, 293] on input "Good" at bounding box center [256, 283] width 11 height 19
radio input "true"
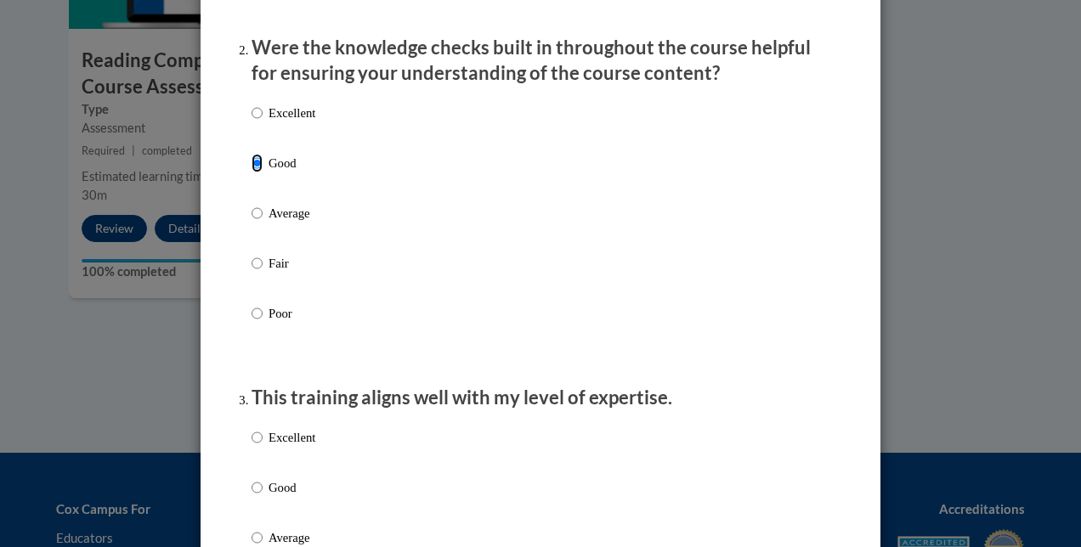
scroll to position [686, 0]
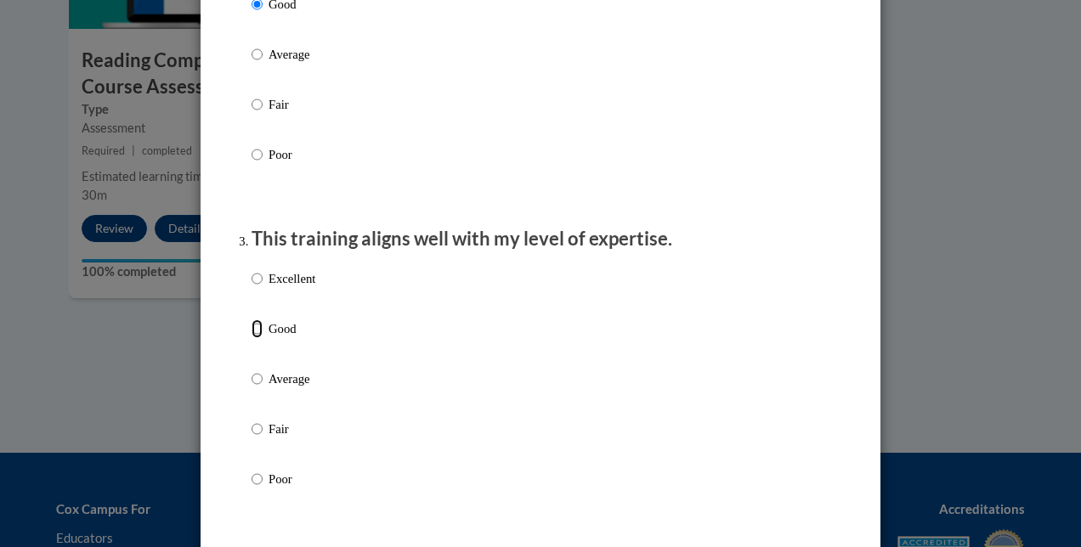
click at [251, 338] on input "Good" at bounding box center [256, 328] width 11 height 19
radio input "true"
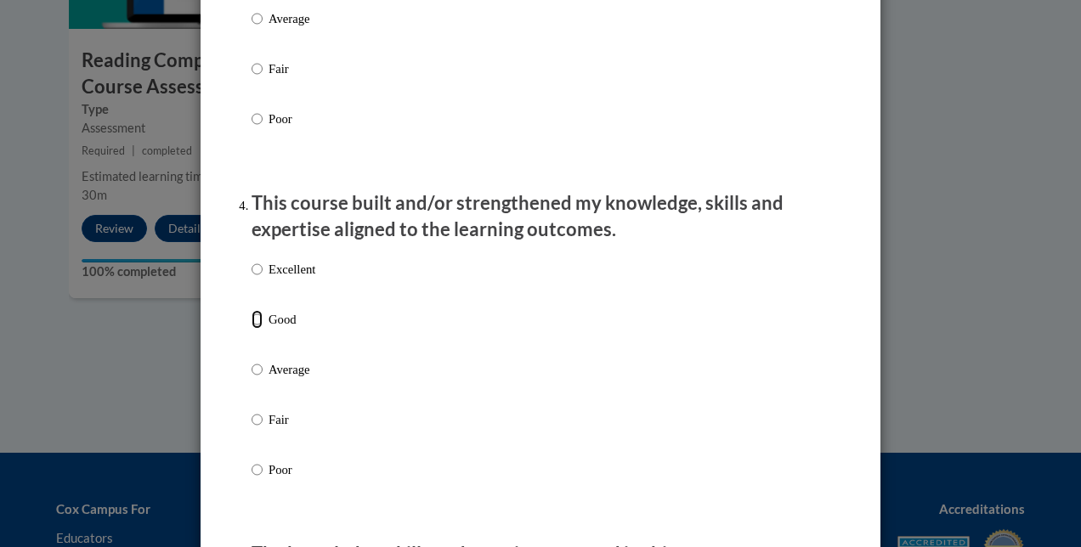
click at [251, 329] on input "Good" at bounding box center [256, 319] width 11 height 19
radio input "true"
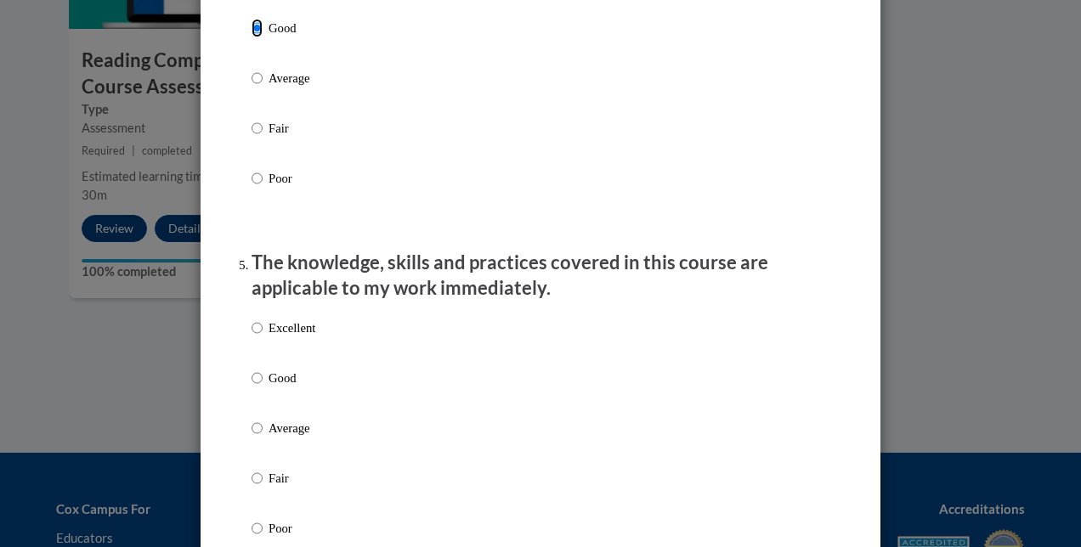
scroll to position [1344, 0]
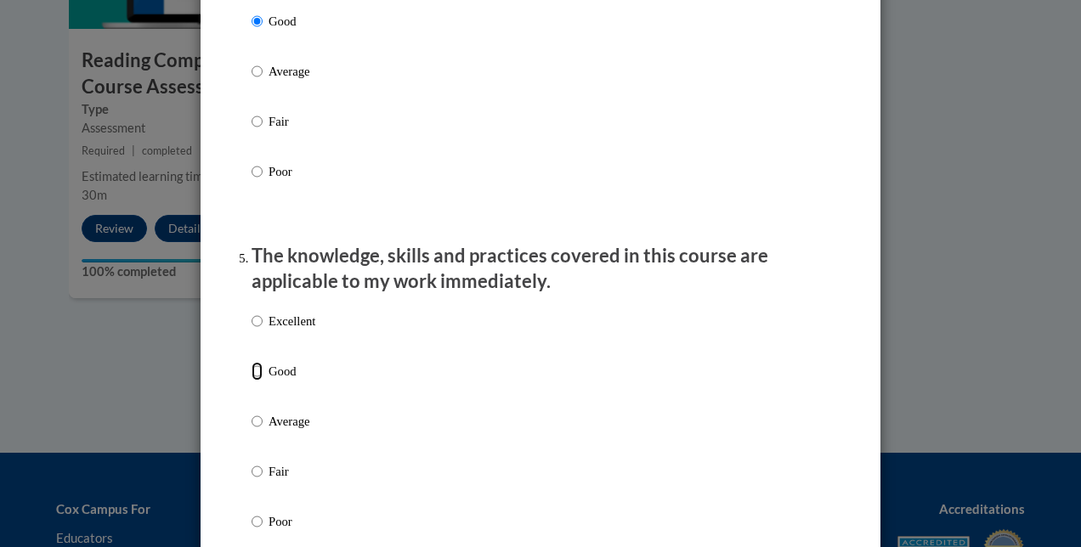
click at [251, 381] on input "Good" at bounding box center [256, 371] width 11 height 19
radio input "true"
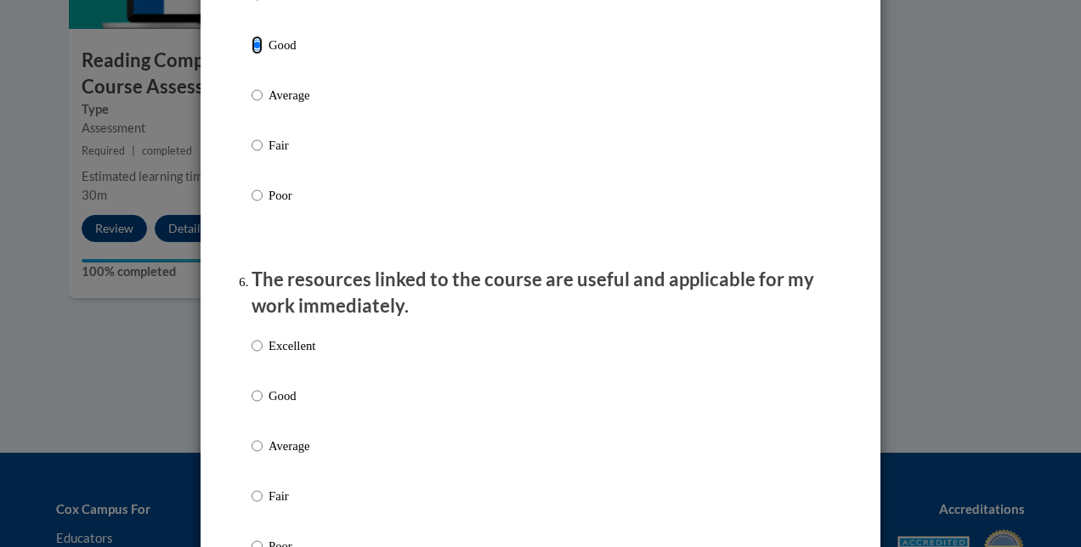
scroll to position [1680, 0]
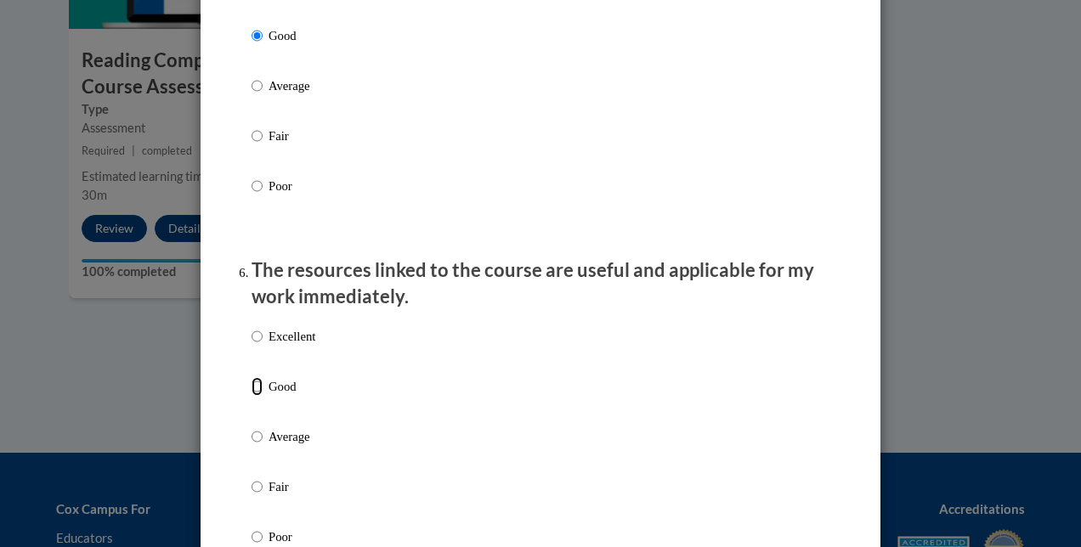
click at [251, 394] on input "Good" at bounding box center [256, 386] width 11 height 19
radio input "true"
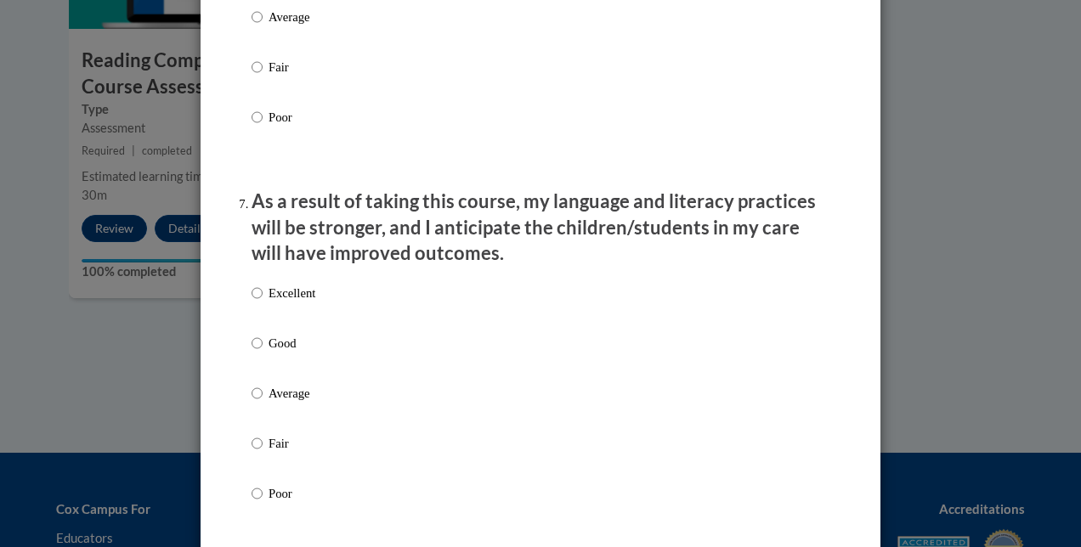
scroll to position [2116, 0]
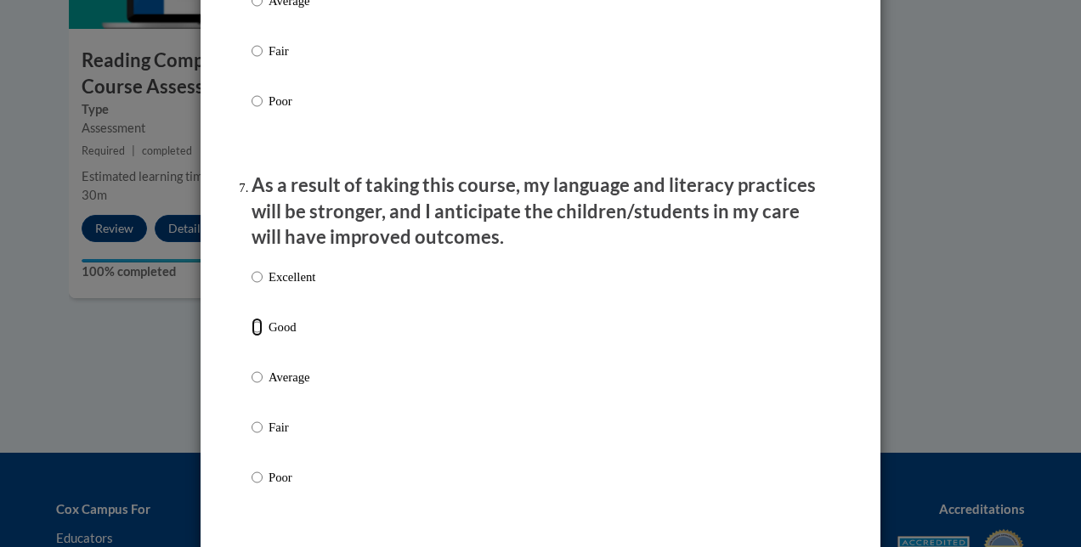
click at [251, 336] on input "Good" at bounding box center [256, 327] width 11 height 19
radio input "true"
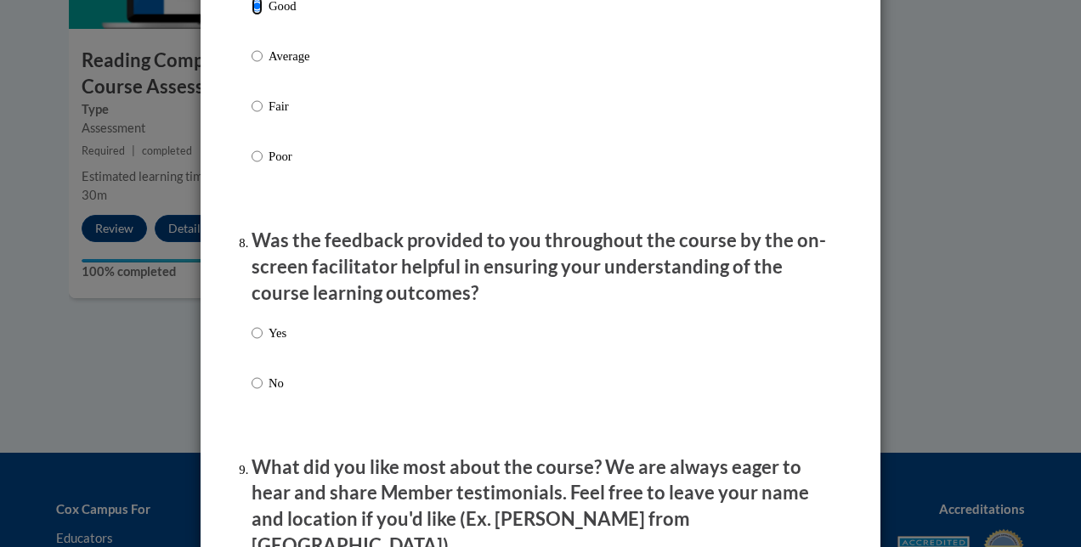
scroll to position [2440, 0]
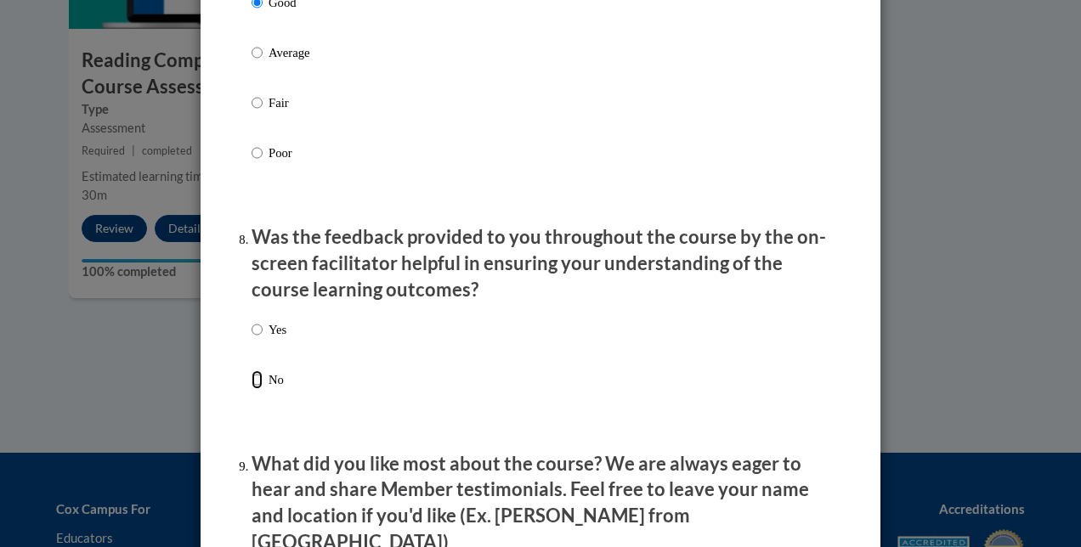
click at [251, 389] on input "No" at bounding box center [256, 379] width 11 height 19
radio input "true"
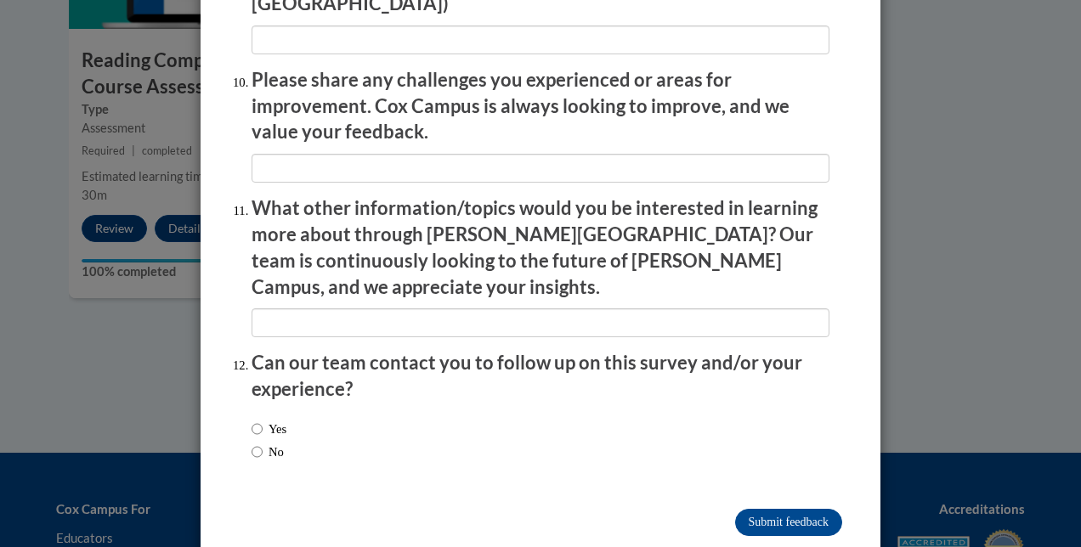
scroll to position [2986, 0]
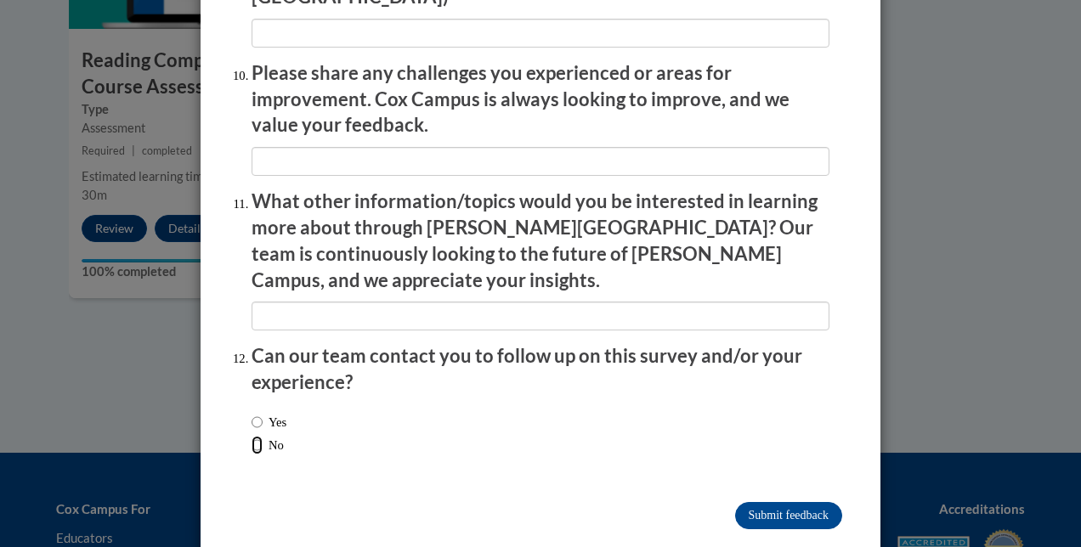
click at [251, 436] on input "No" at bounding box center [256, 445] width 11 height 19
radio input "true"
click at [766, 502] on input "Submit feedback" at bounding box center [788, 515] width 107 height 27
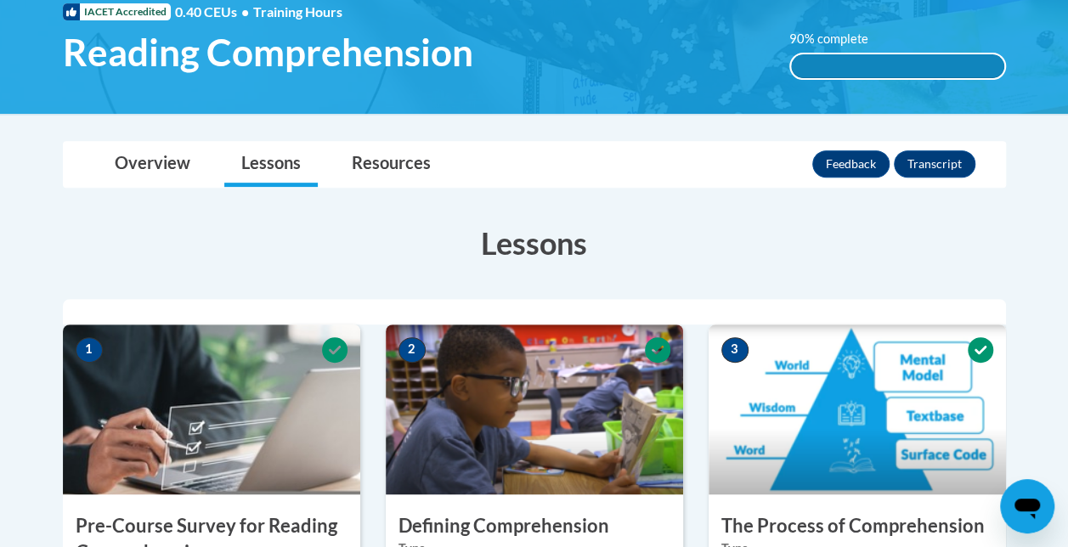
scroll to position [0, 0]
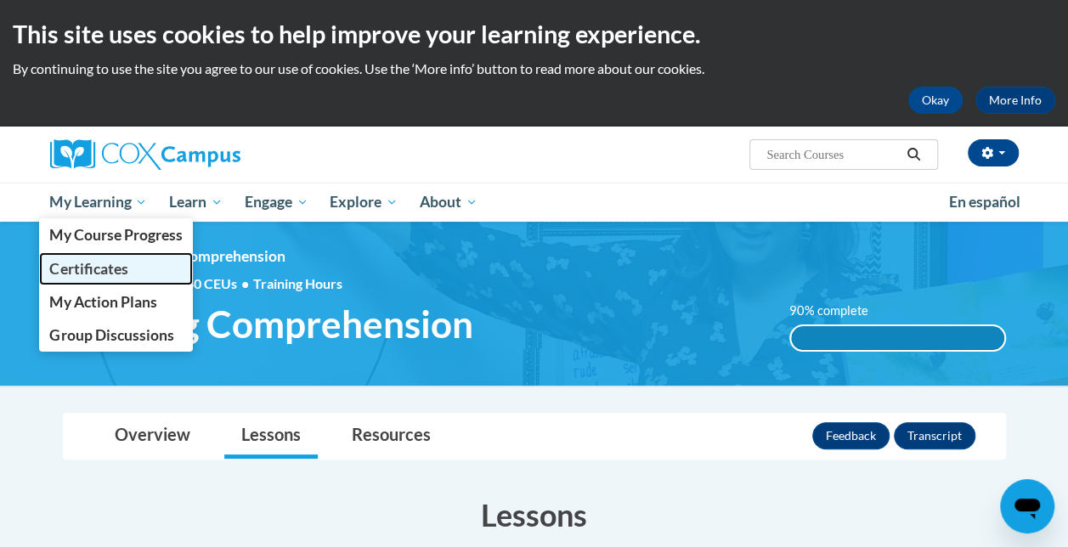
click at [83, 267] on span "Certificates" at bounding box center [88, 269] width 78 height 18
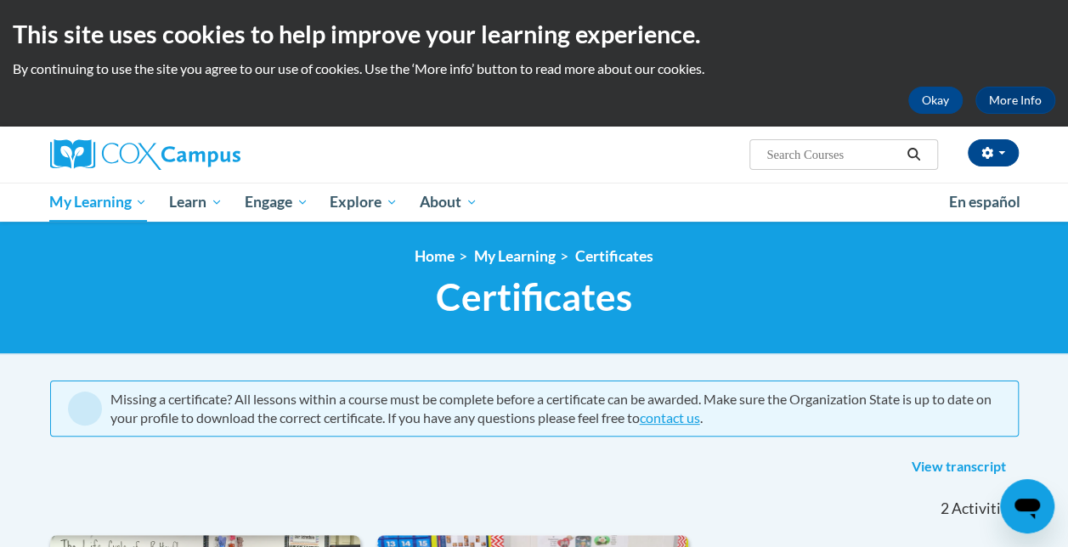
click at [1066, 226] on div "<en>Home</en><fr>Accueil</fr><de>Zuhause</de><it>Casa</it><es>Casa</es><pt>Casa…" at bounding box center [534, 288] width 1068 height 133
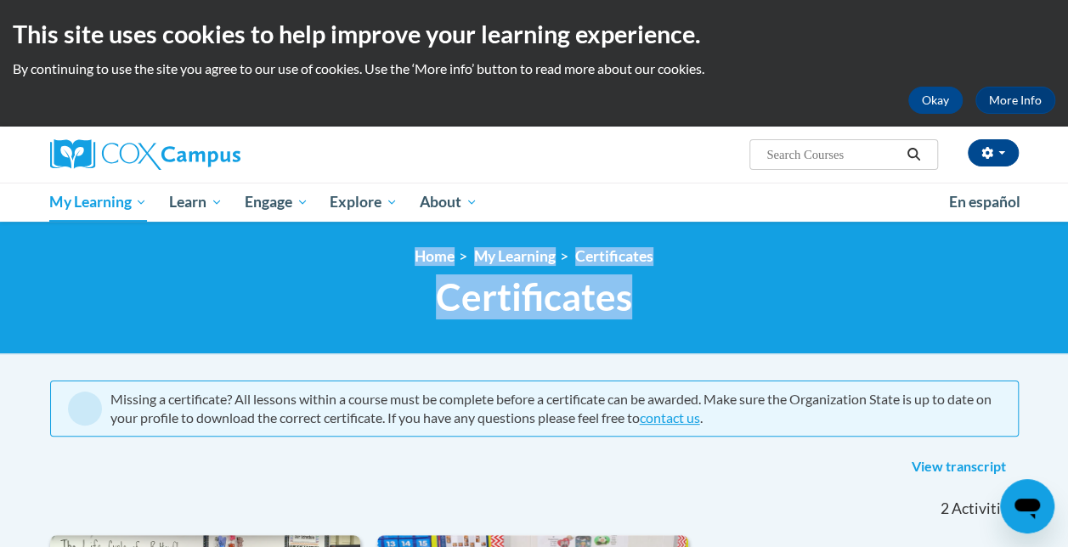
drag, startPoint x: 1067, startPoint y: 218, endPoint x: 1080, endPoint y: 272, distance: 55.9
click at [1067, 272] on html "This site uses cookies to help improve your learning experience. By continuing …" at bounding box center [534, 273] width 1068 height 547
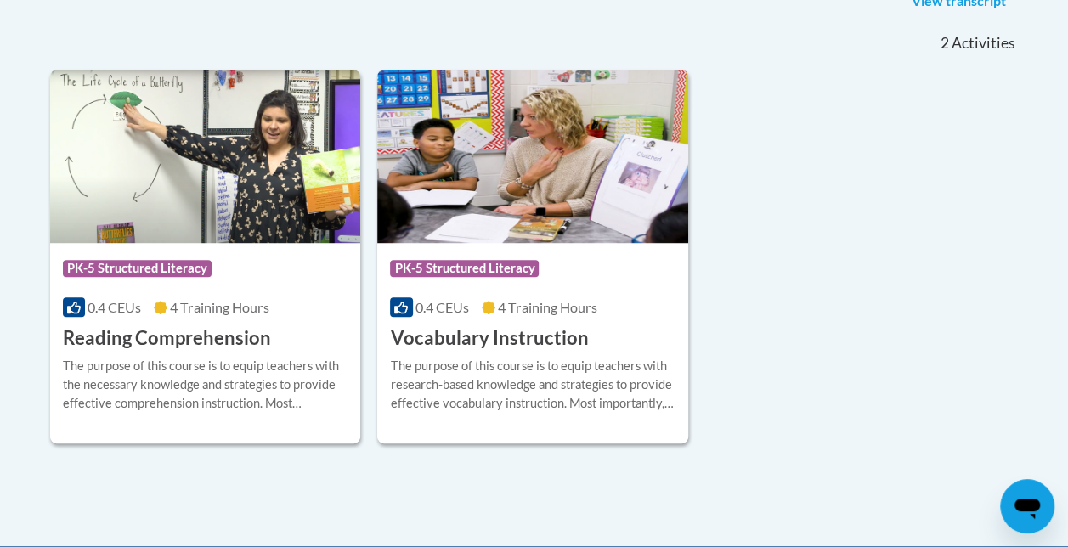
scroll to position [472, 0]
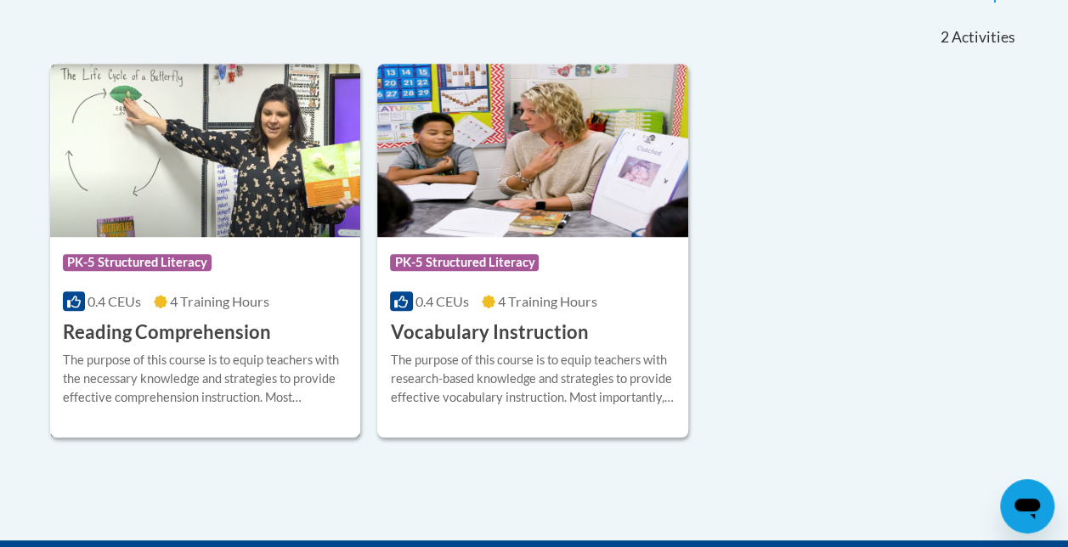
click at [206, 331] on h3 "Reading Comprehension" at bounding box center [167, 332] width 208 height 26
